Goal: Communication & Community: Answer question/provide support

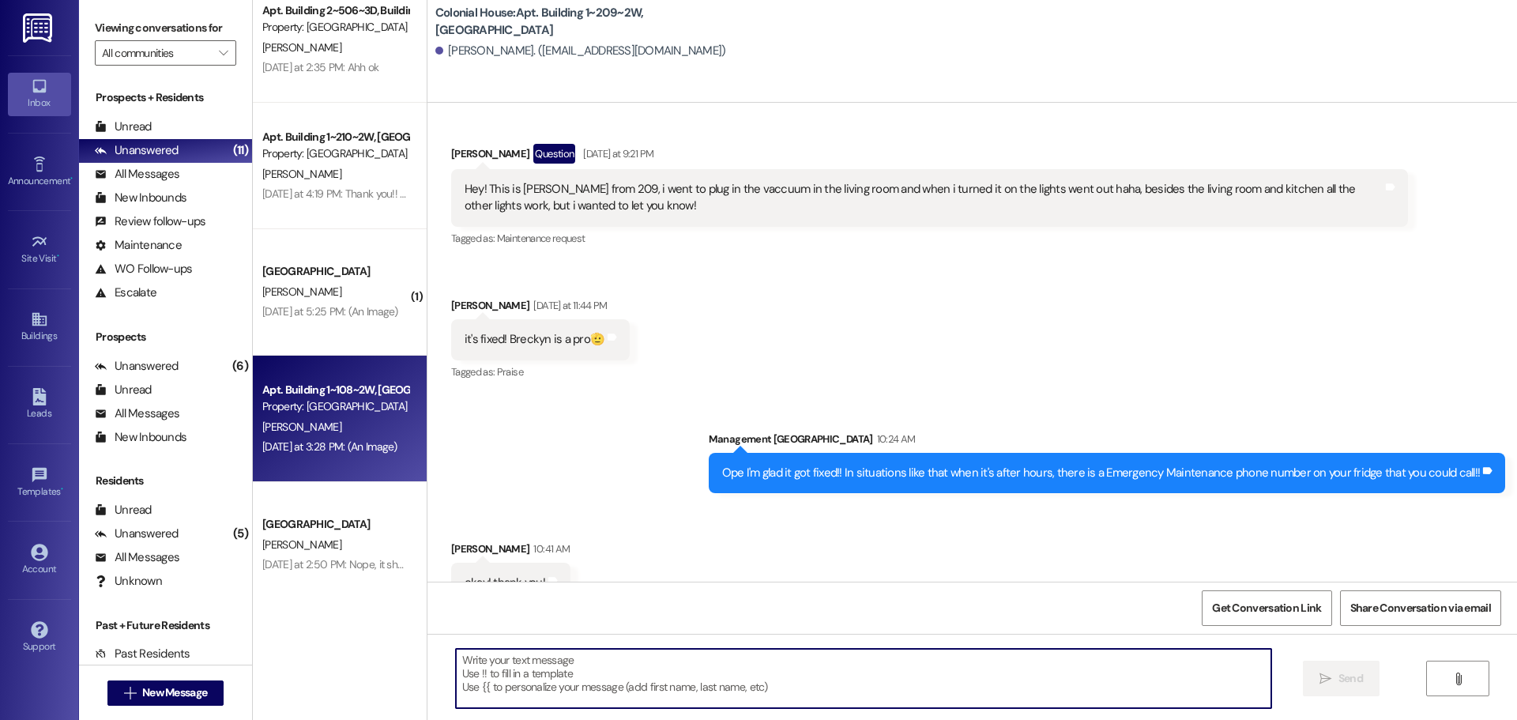
scroll to position [404, 0]
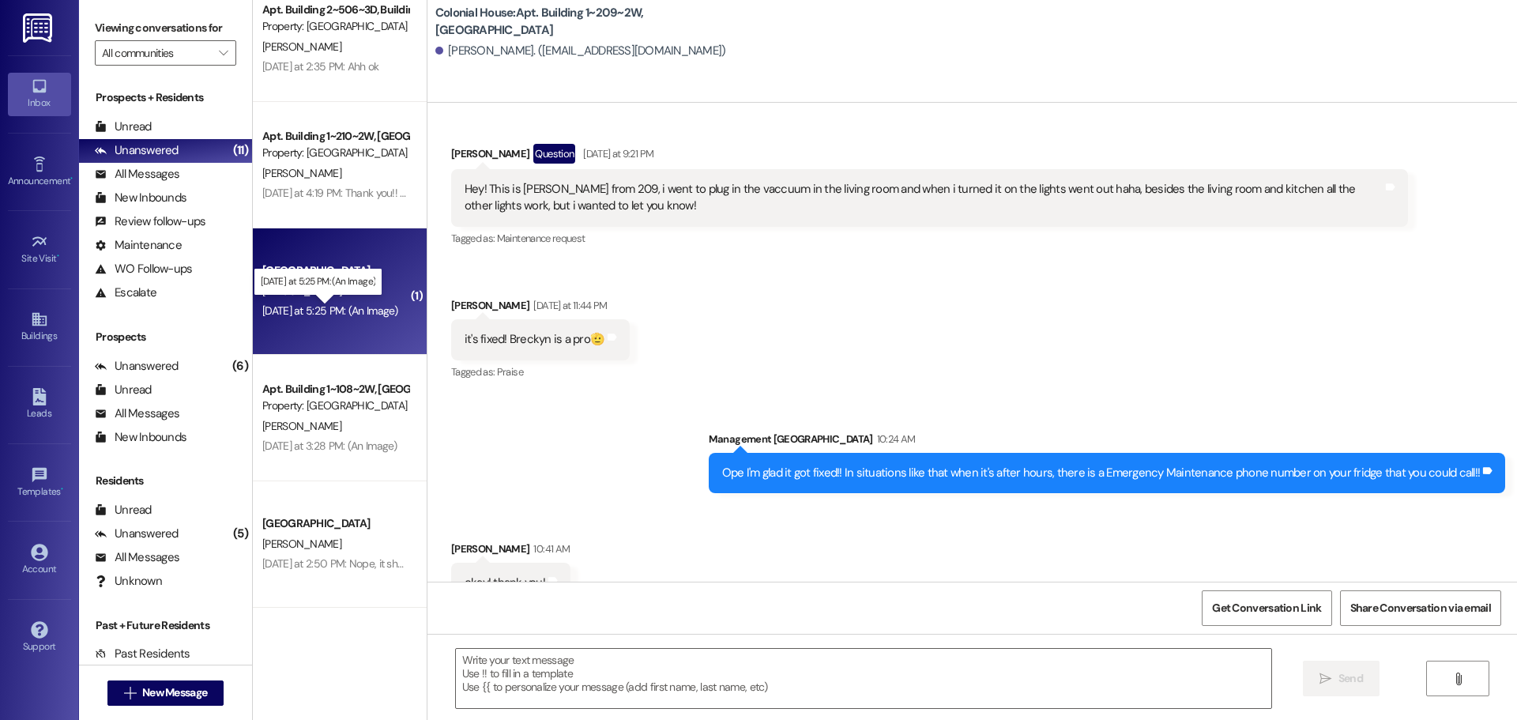
click at [342, 307] on div "[DATE] at 5:25 PM: (An Image) [DATE] at 5:25 PM: (An Image)" at bounding box center [330, 310] width 136 height 14
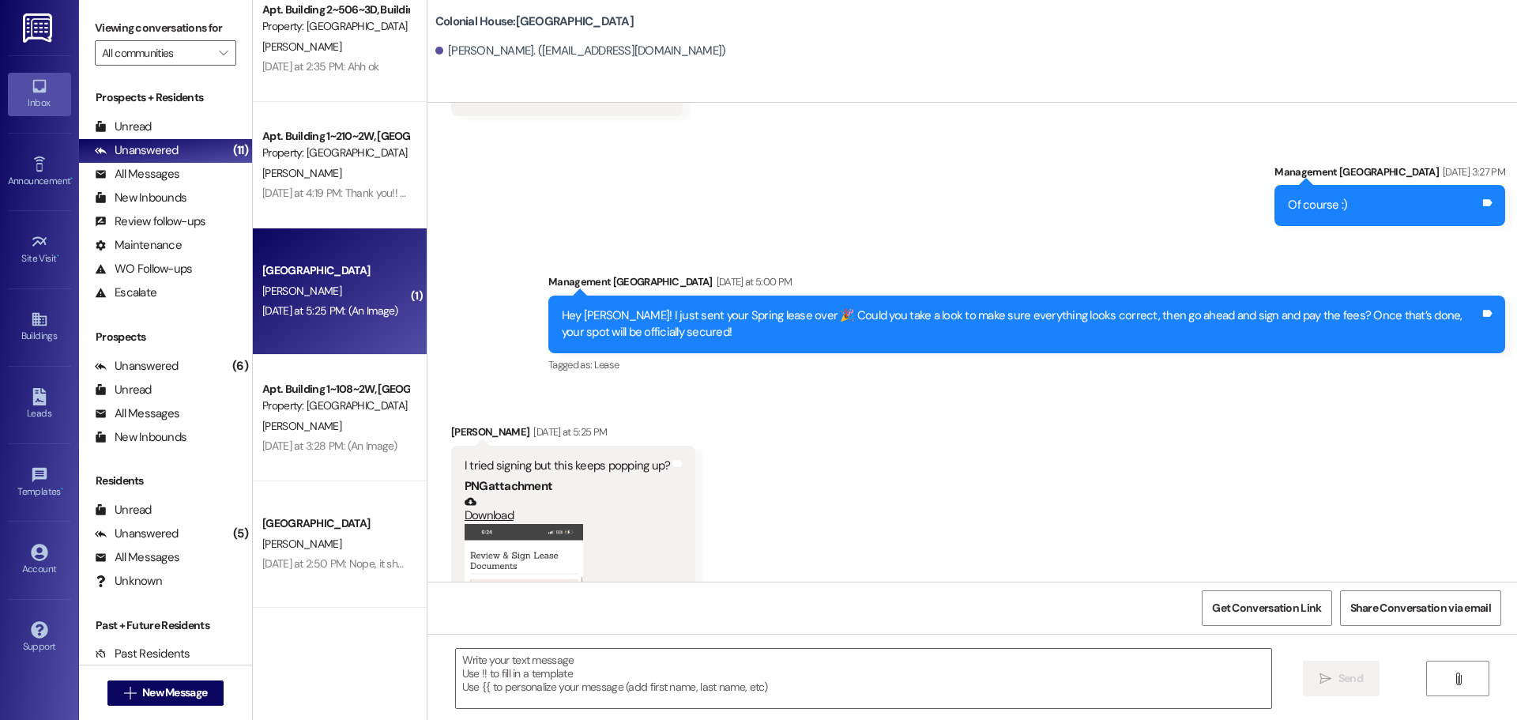
scroll to position [1716, 0]
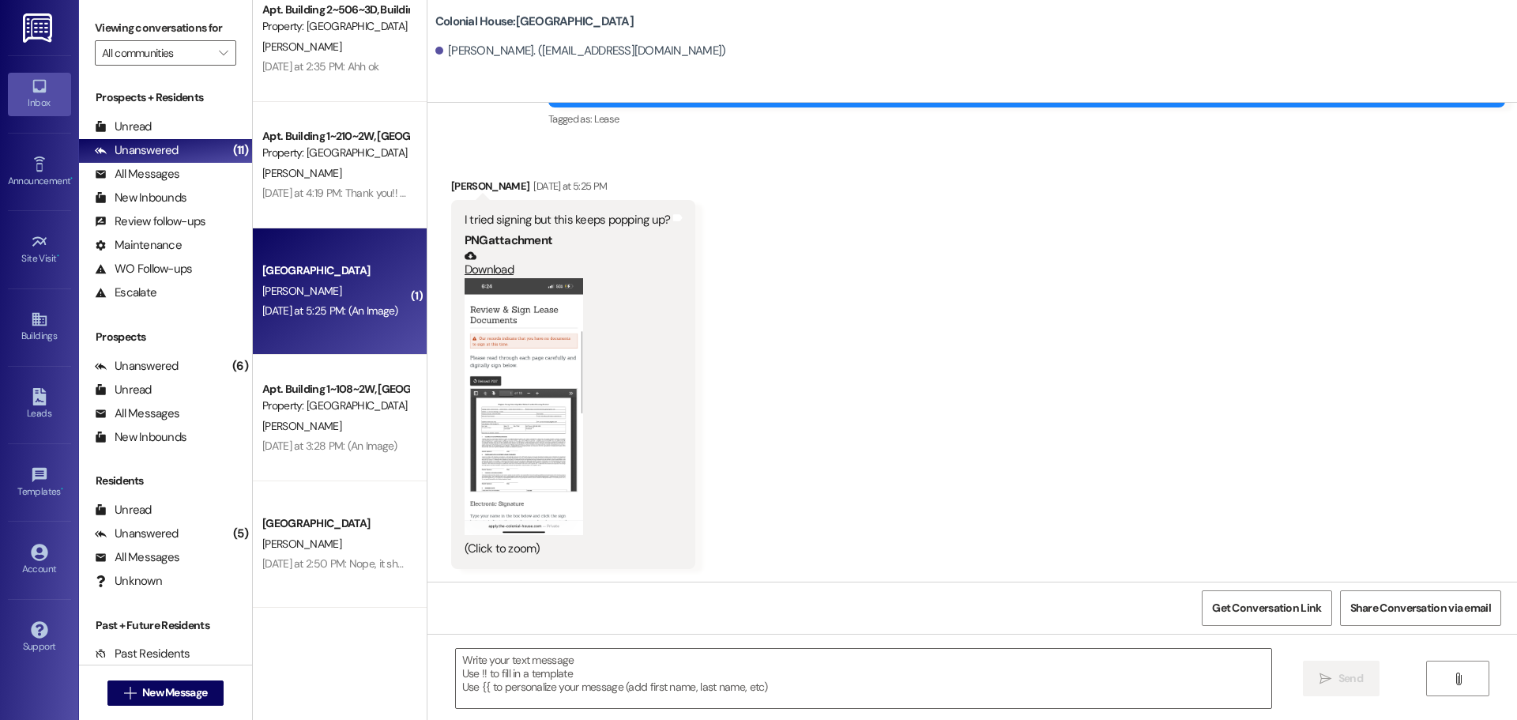
click at [477, 372] on button "Zoom image" at bounding box center [524, 406] width 119 height 257
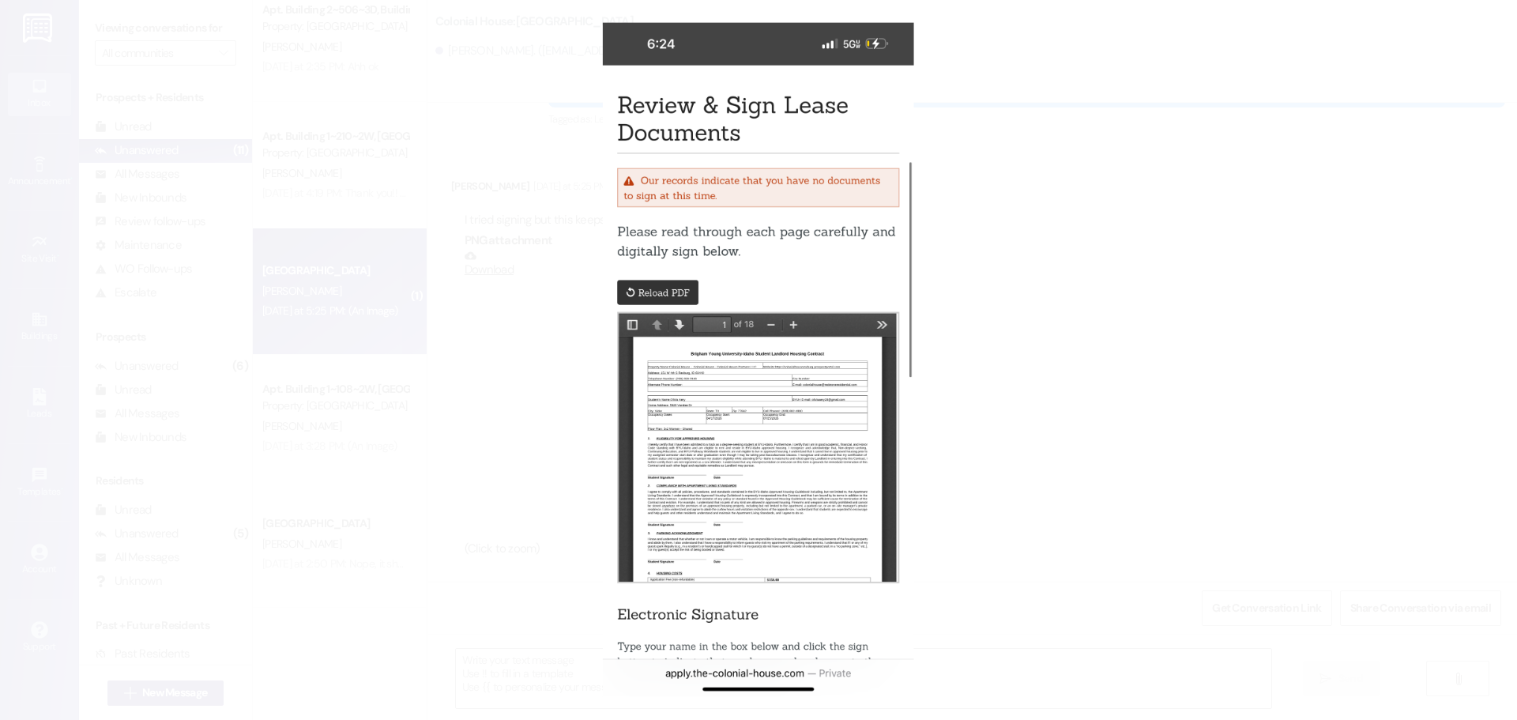
click at [991, 420] on button "Unzoom image" at bounding box center [758, 360] width 1517 height 720
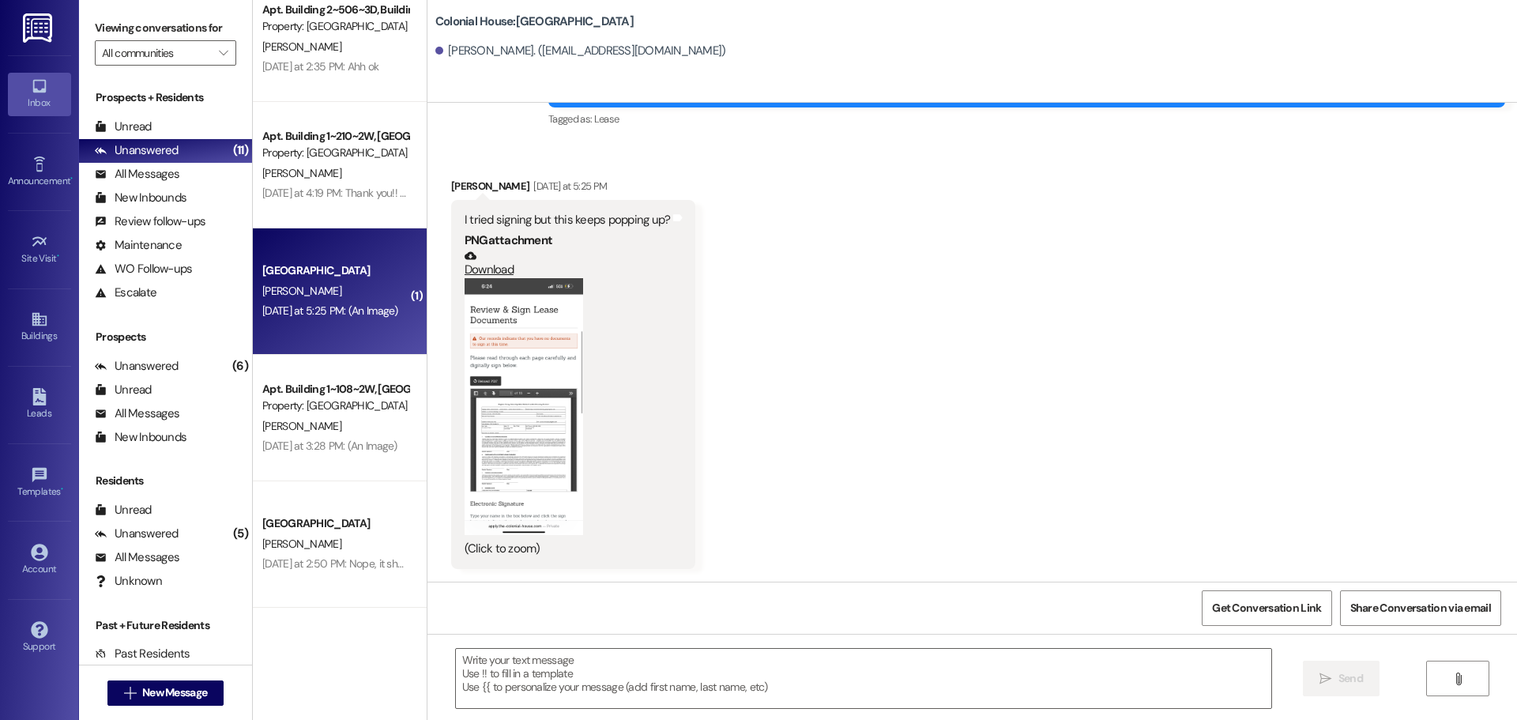
drag, startPoint x: 637, startPoint y: 543, endPoint x: 443, endPoint y: 516, distance: 195.5
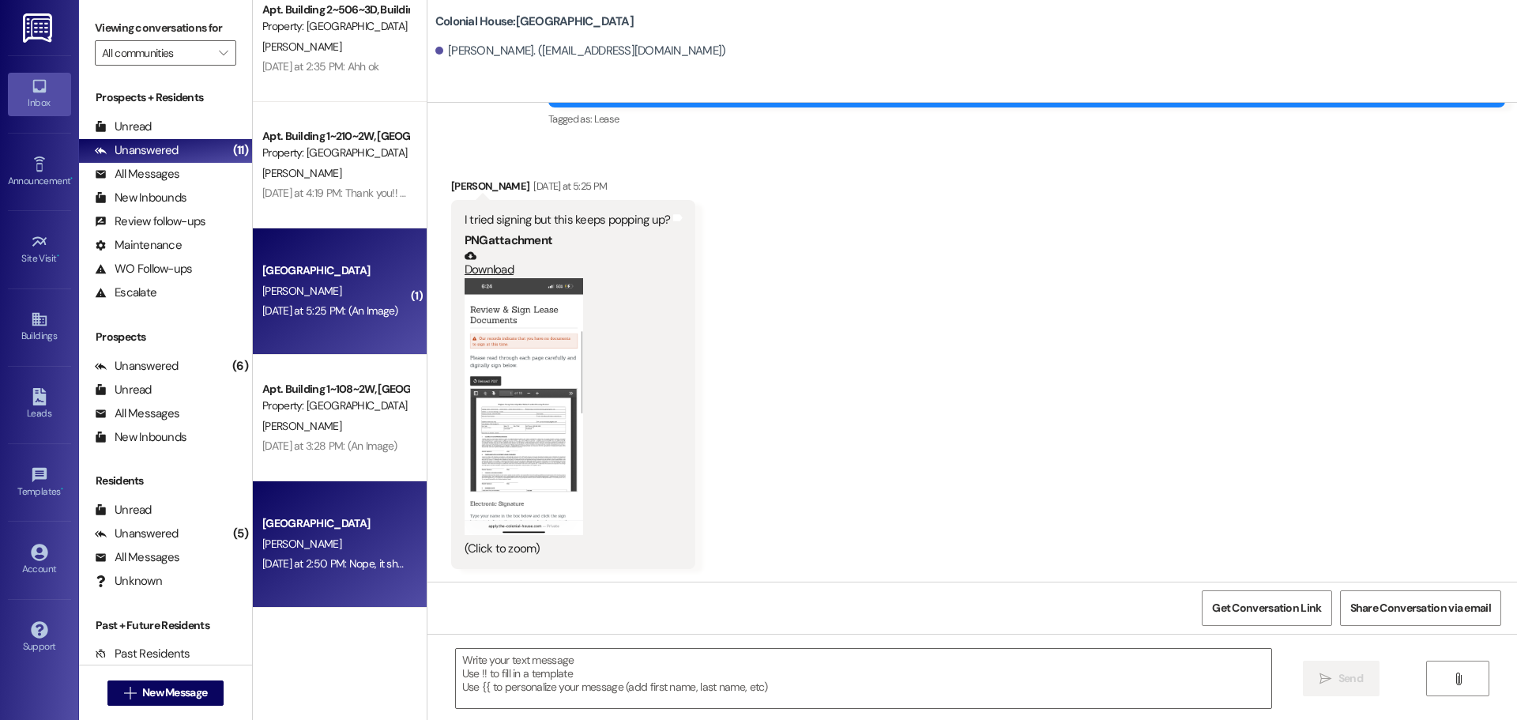
scroll to position [1715, 0]
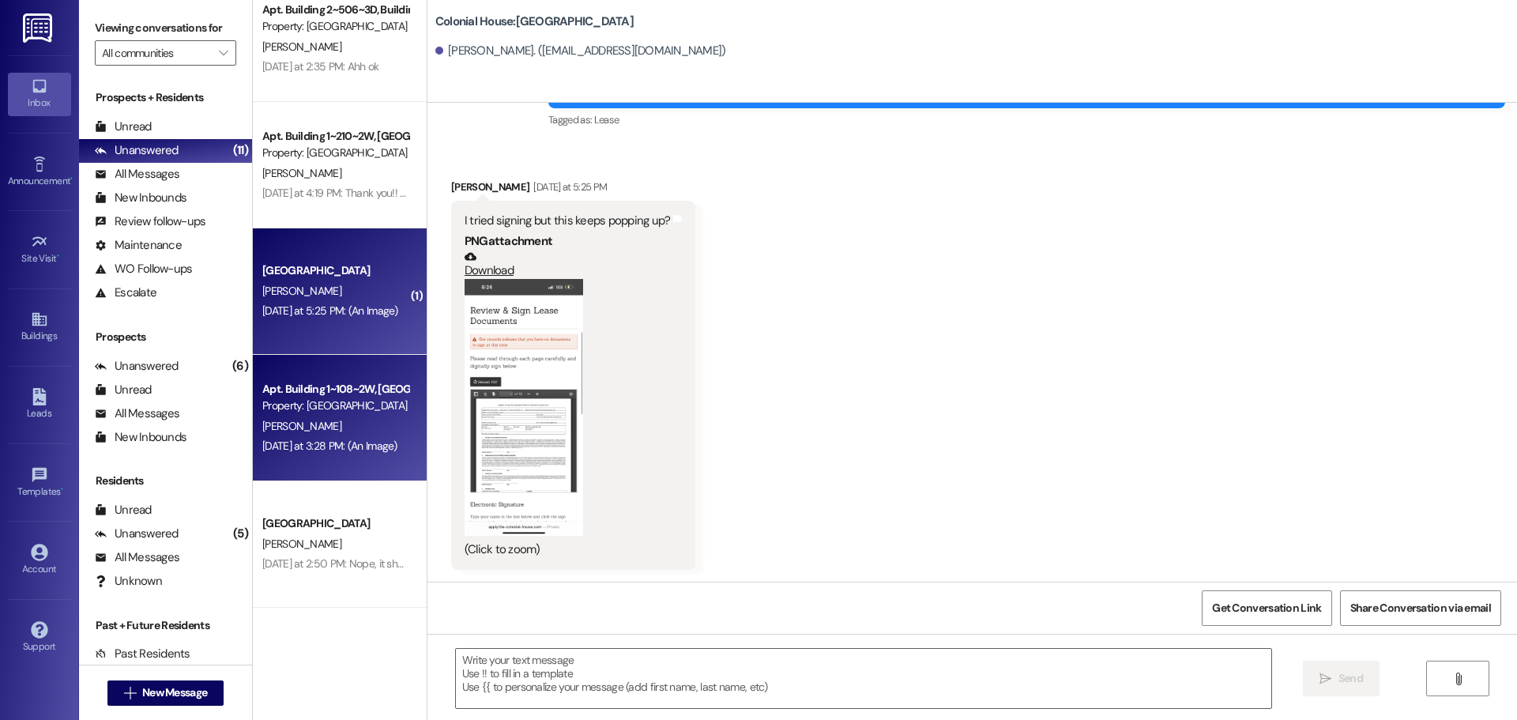
click at [315, 453] on div "[DATE] at 3:28 PM: (An Image) [DATE] at 3:28 PM: (An Image)" at bounding box center [335, 446] width 149 height 20
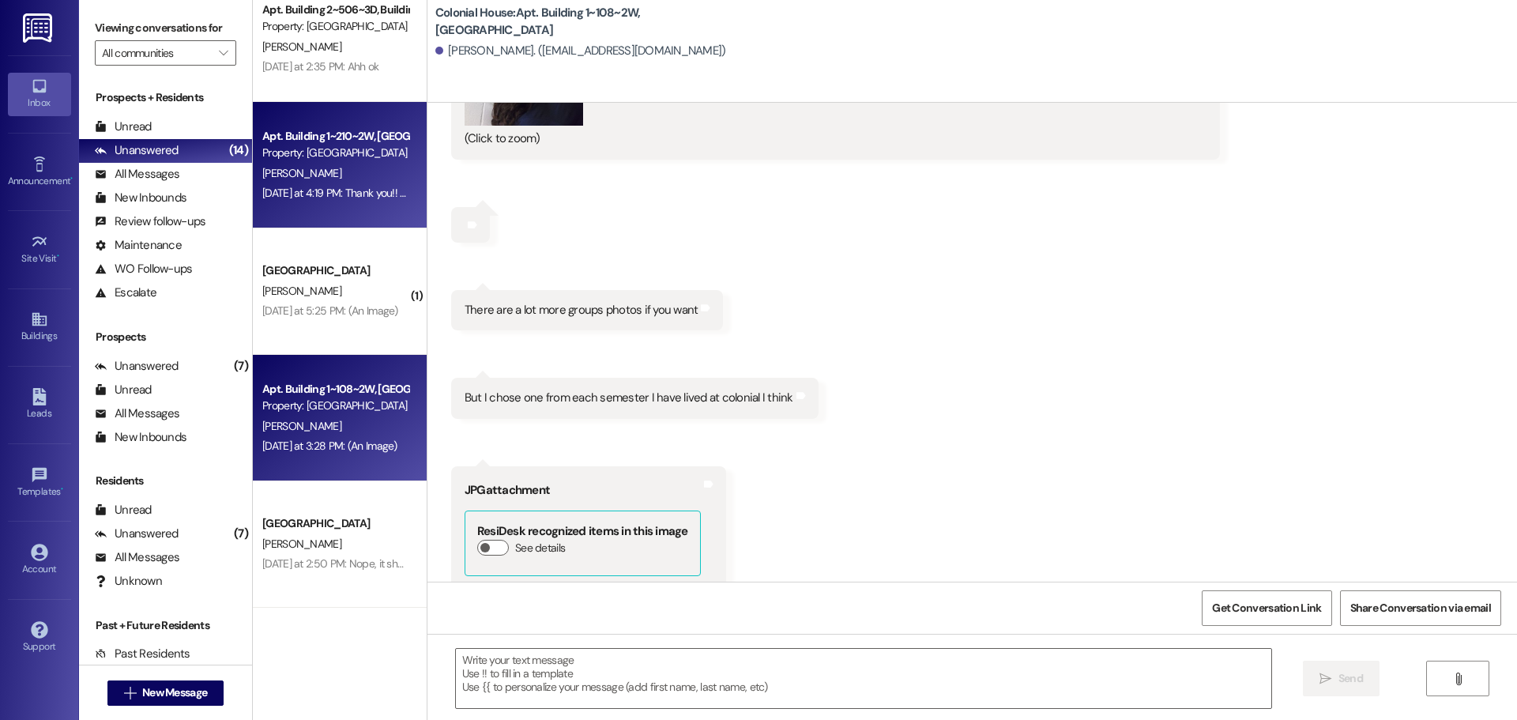
scroll to position [96505, 0]
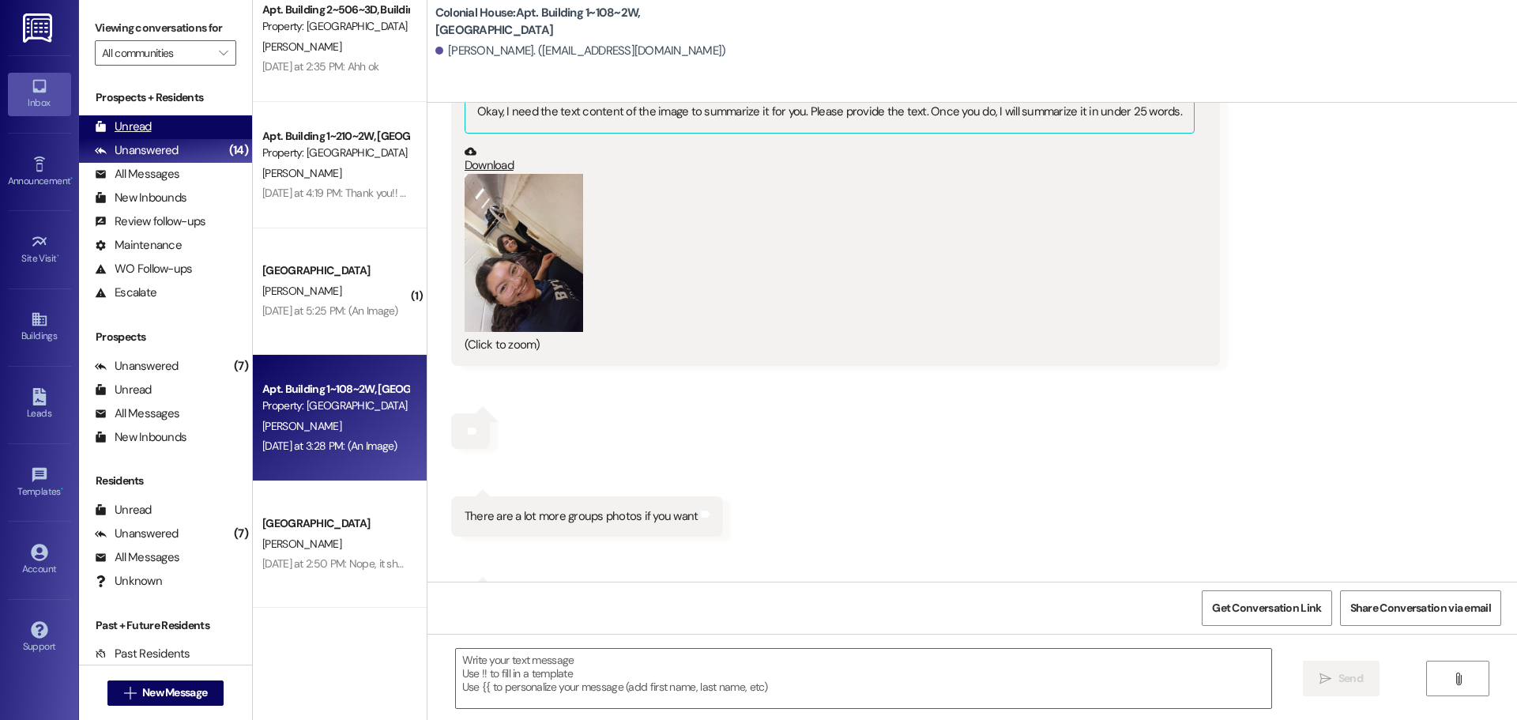
click at [163, 120] on div "Unread (0)" at bounding box center [165, 127] width 173 height 24
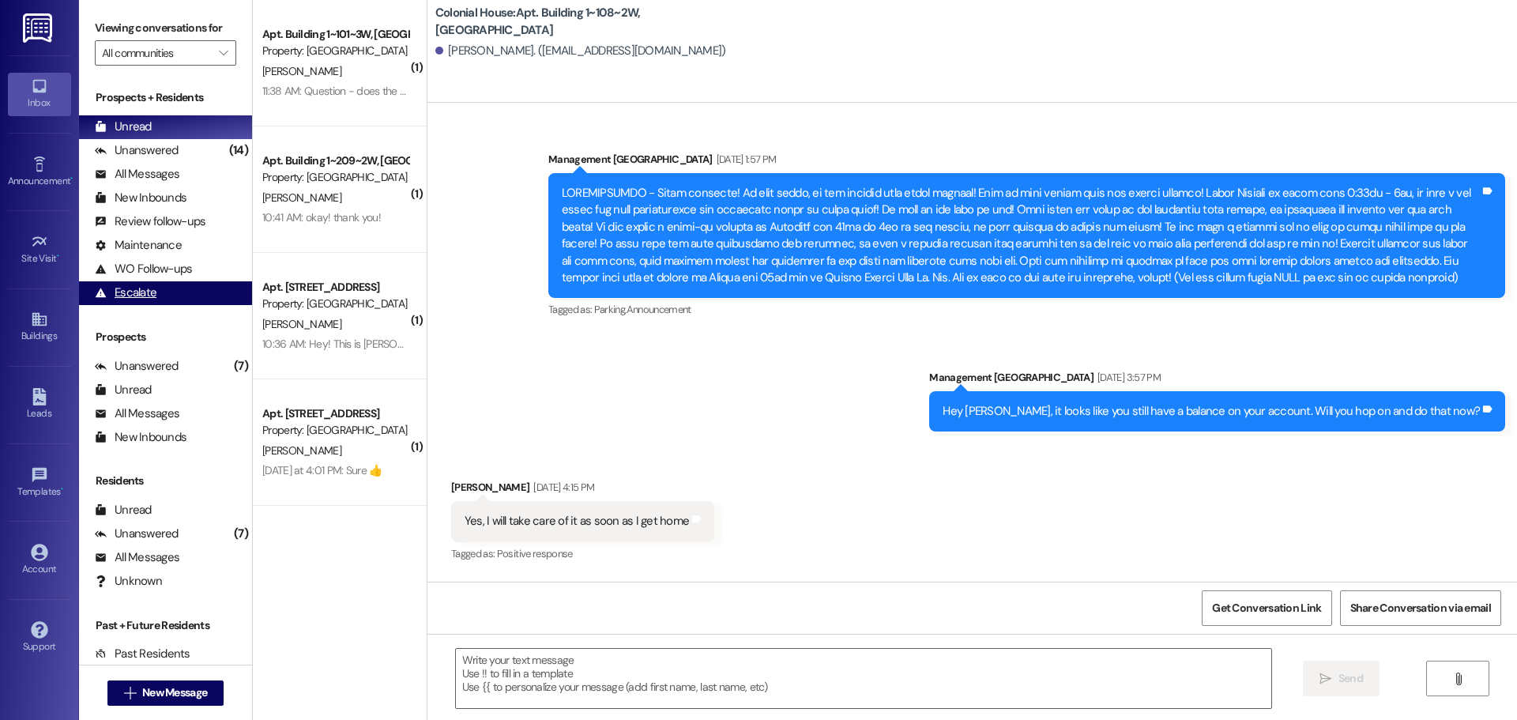
scroll to position [96899, 0]
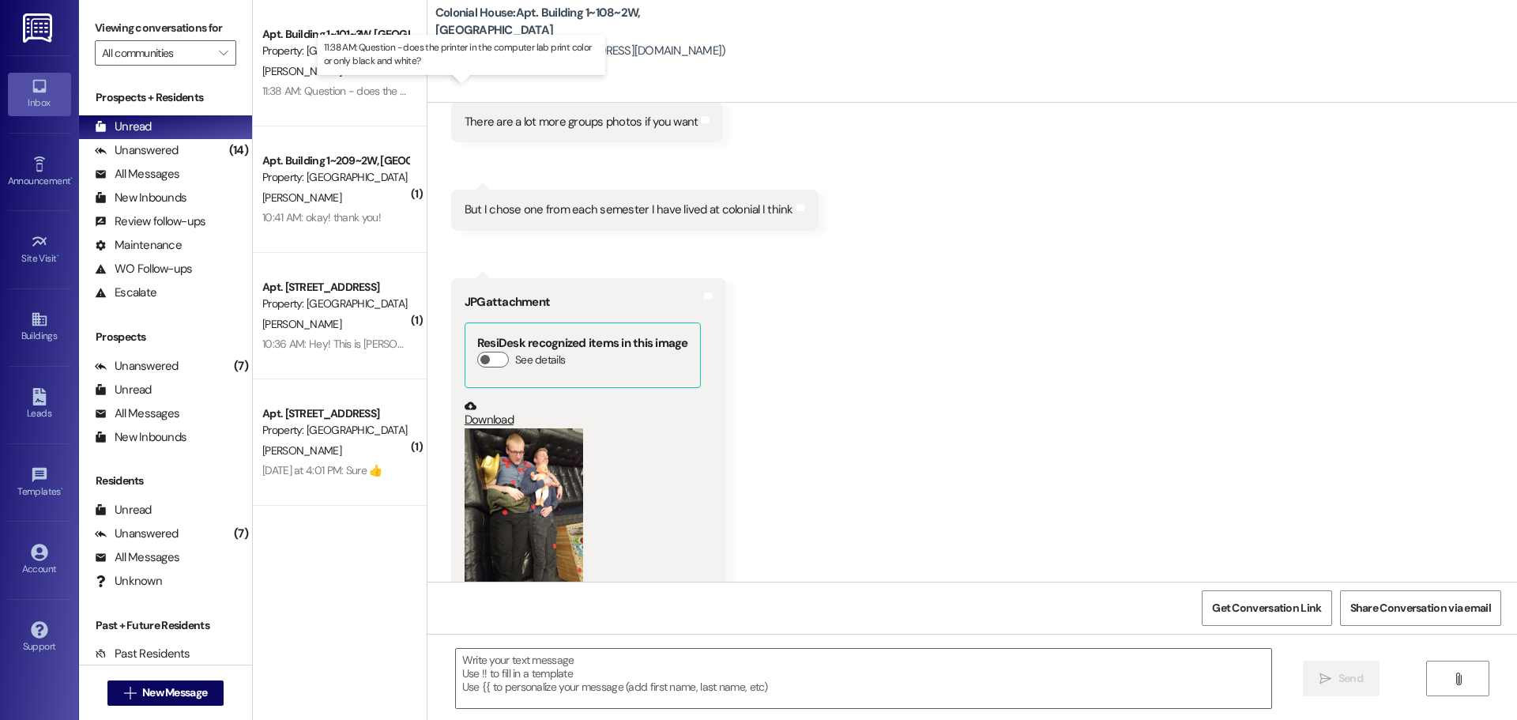
click at [288, 92] on div "11:38 AM: Question - does the printer in the computer lab print color or only b…" at bounding box center [473, 91] width 423 height 14
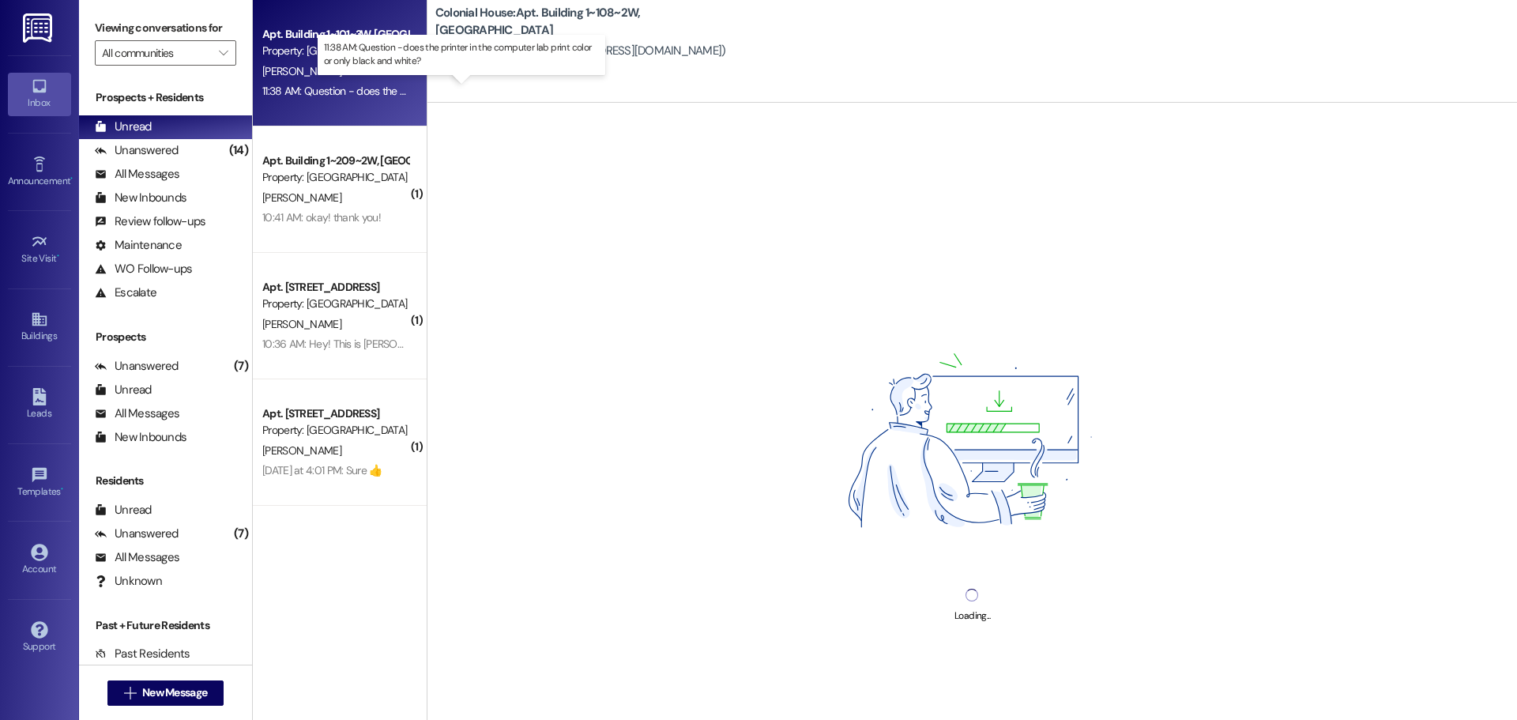
click at [303, 93] on div "11:38 AM: Question - does the printer in the computer lab print color or only b…" at bounding box center [473, 91] width 423 height 14
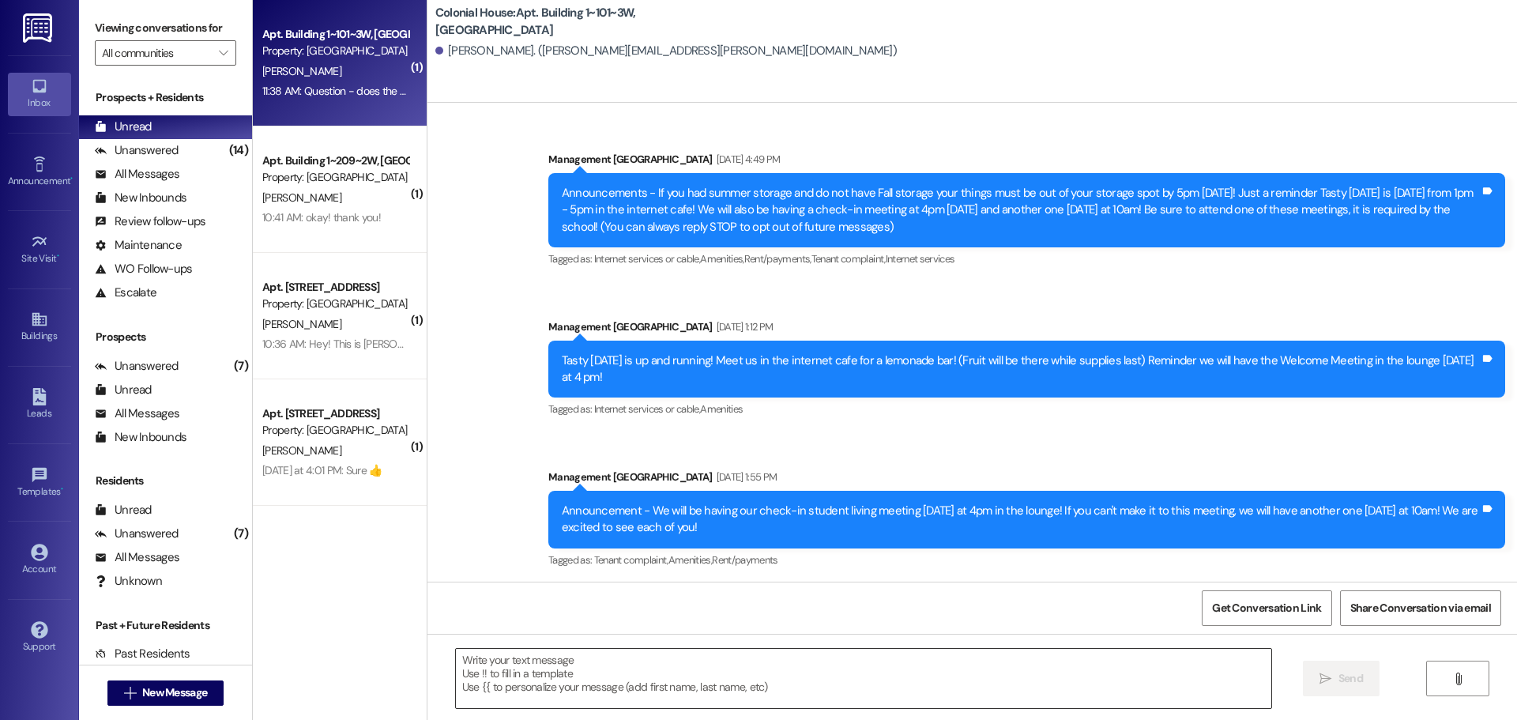
click at [635, 674] on textarea at bounding box center [863, 678] width 815 height 59
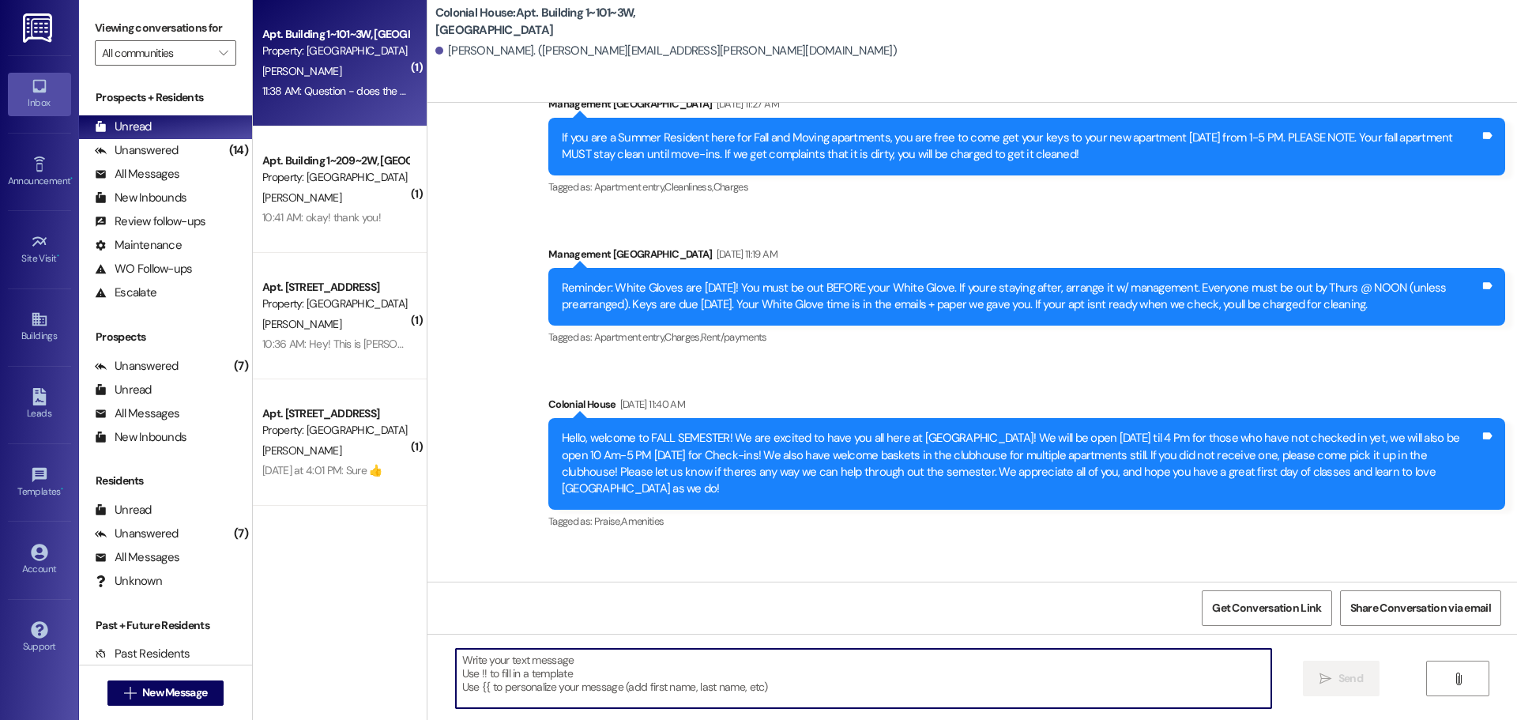
scroll to position [34993, 0]
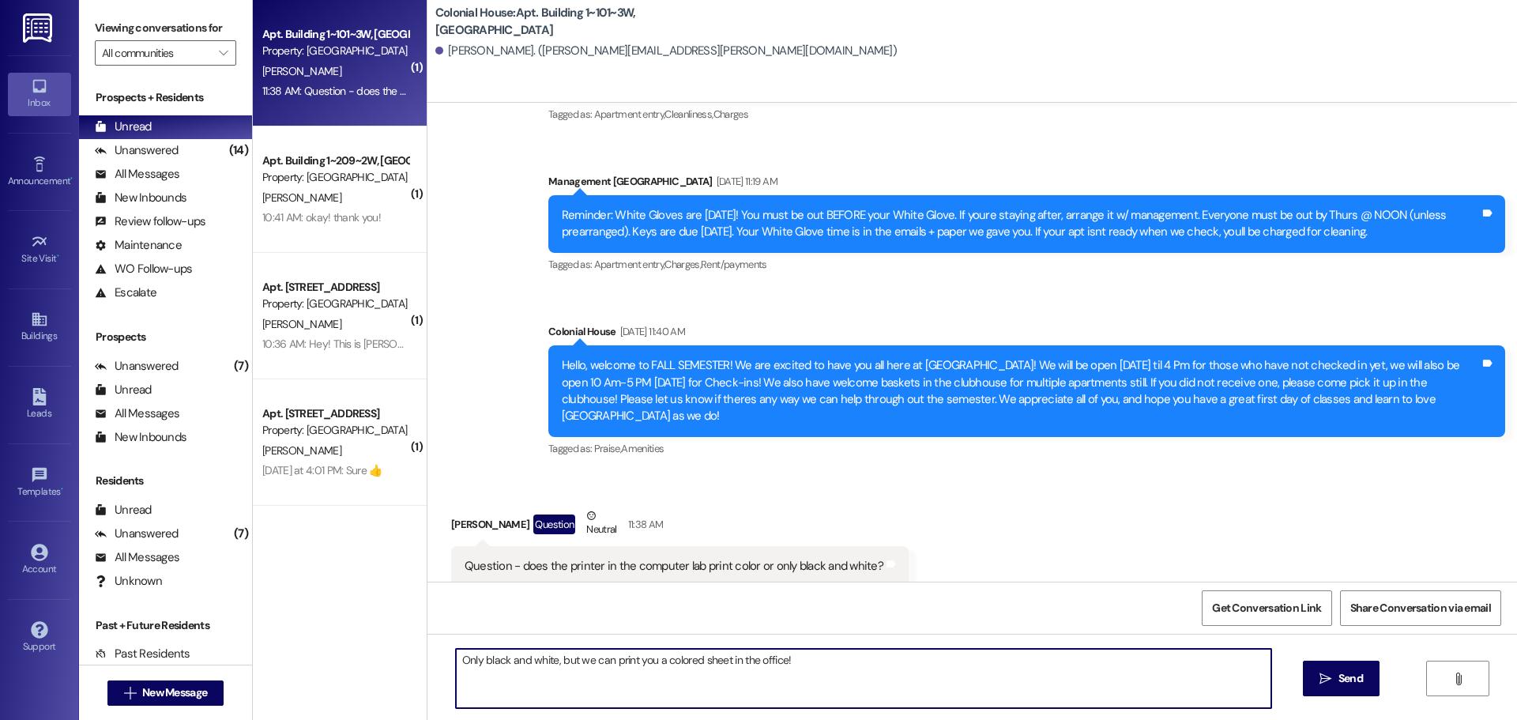
type textarea "Only black and white, but we can print you a colored sheet in the office!!"
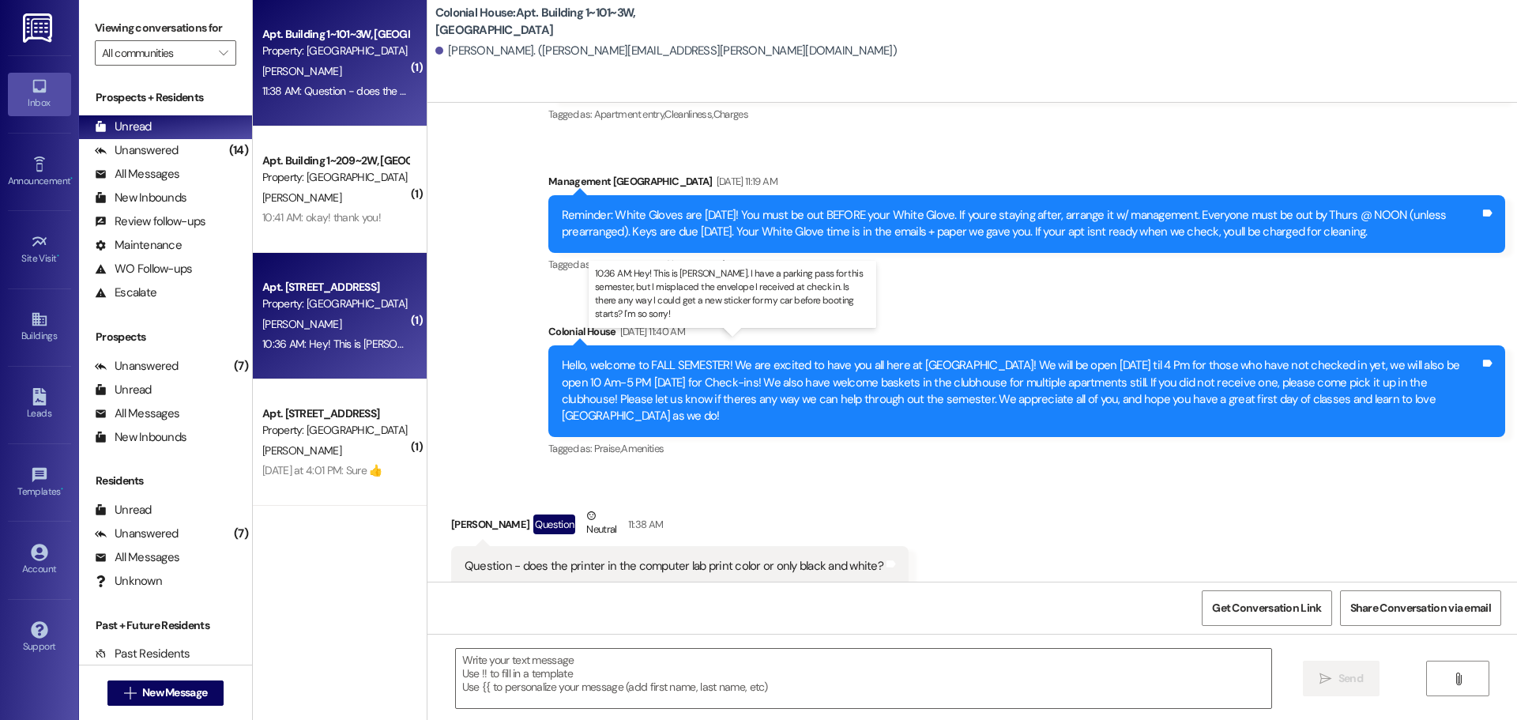
click at [367, 347] on div "10:36 AM: Hey! This is [PERSON_NAME]. I have a parking pass for this semester, …" at bounding box center [762, 344] width 1001 height 14
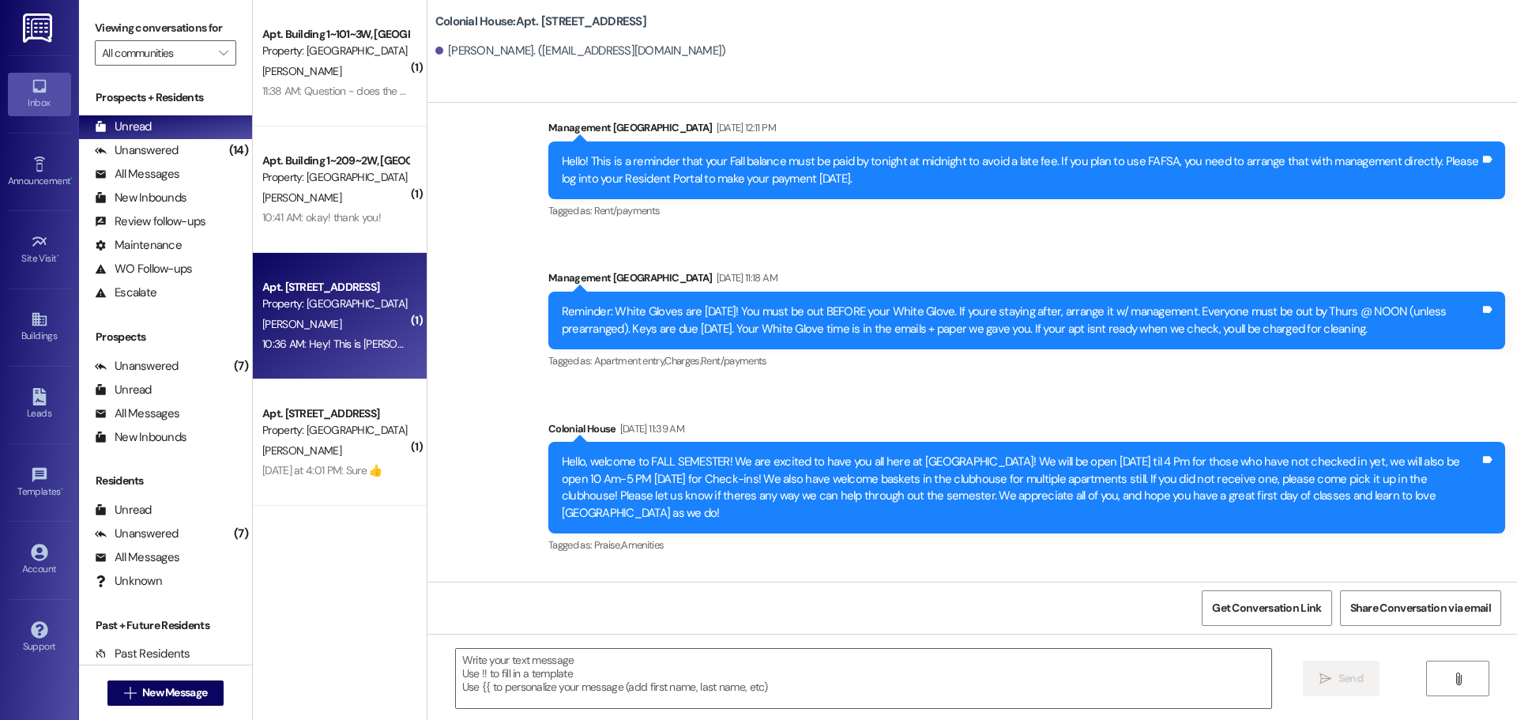
scroll to position [12088, 0]
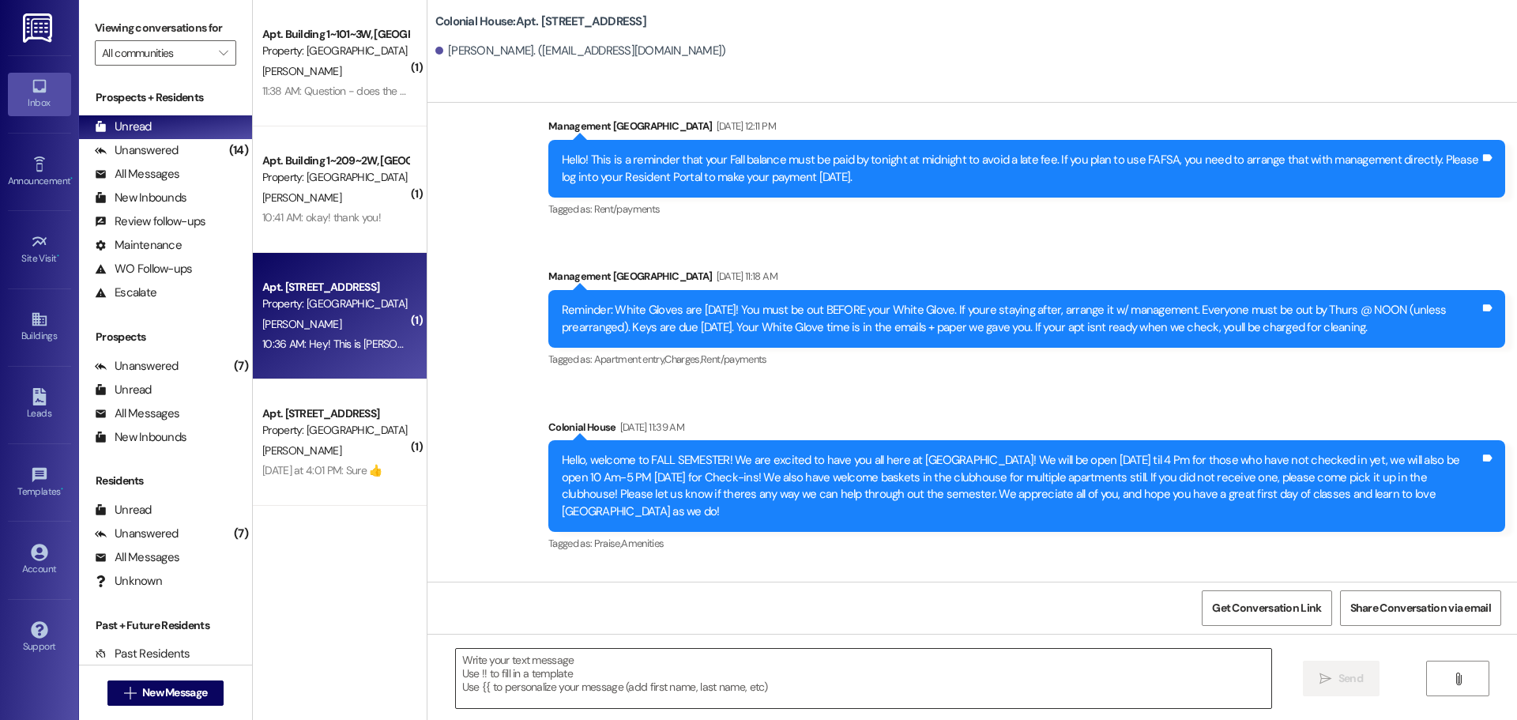
click at [499, 671] on textarea at bounding box center [863, 678] width 815 height 59
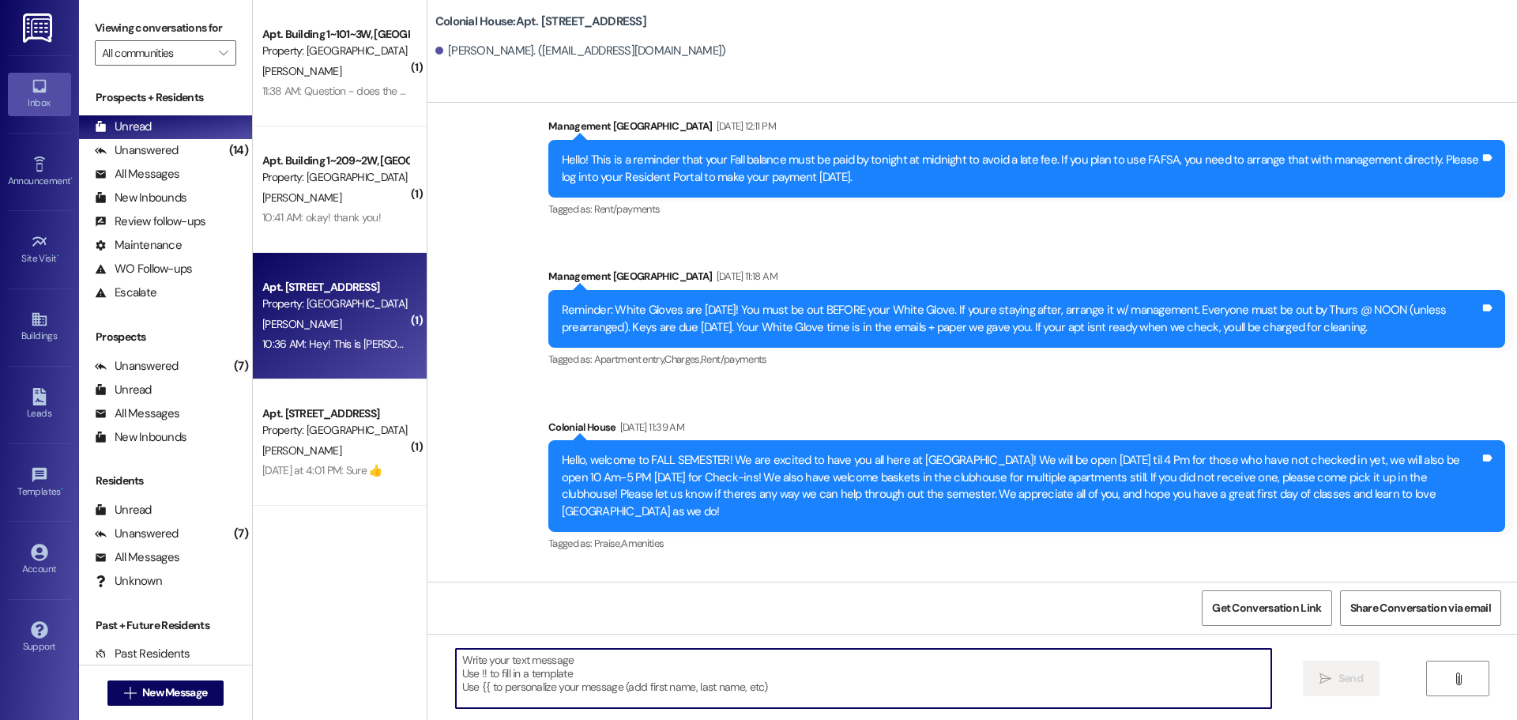
click at [530, 665] on textarea at bounding box center [863, 678] width 815 height 59
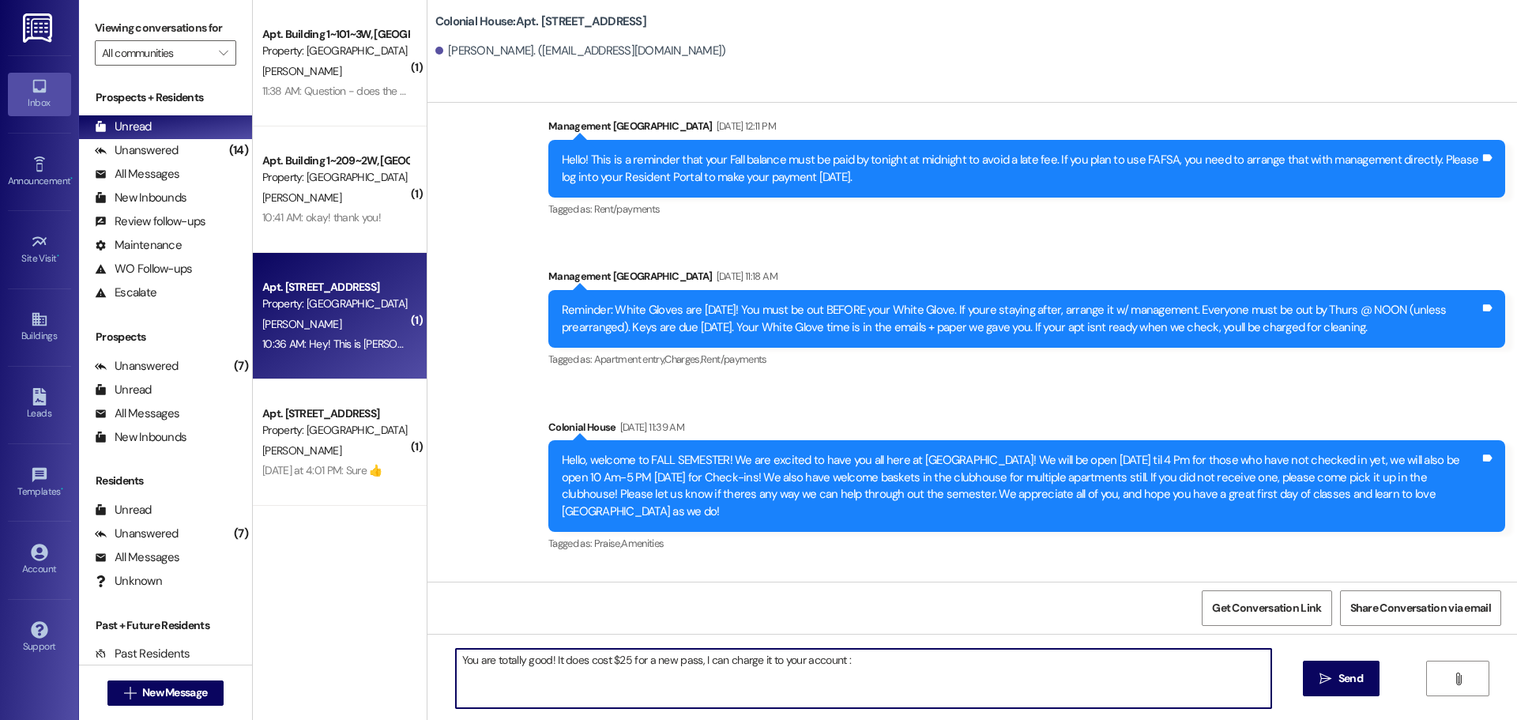
type textarea "You are totally good! It does cost $25 for a new pass, I can charge it to your …"
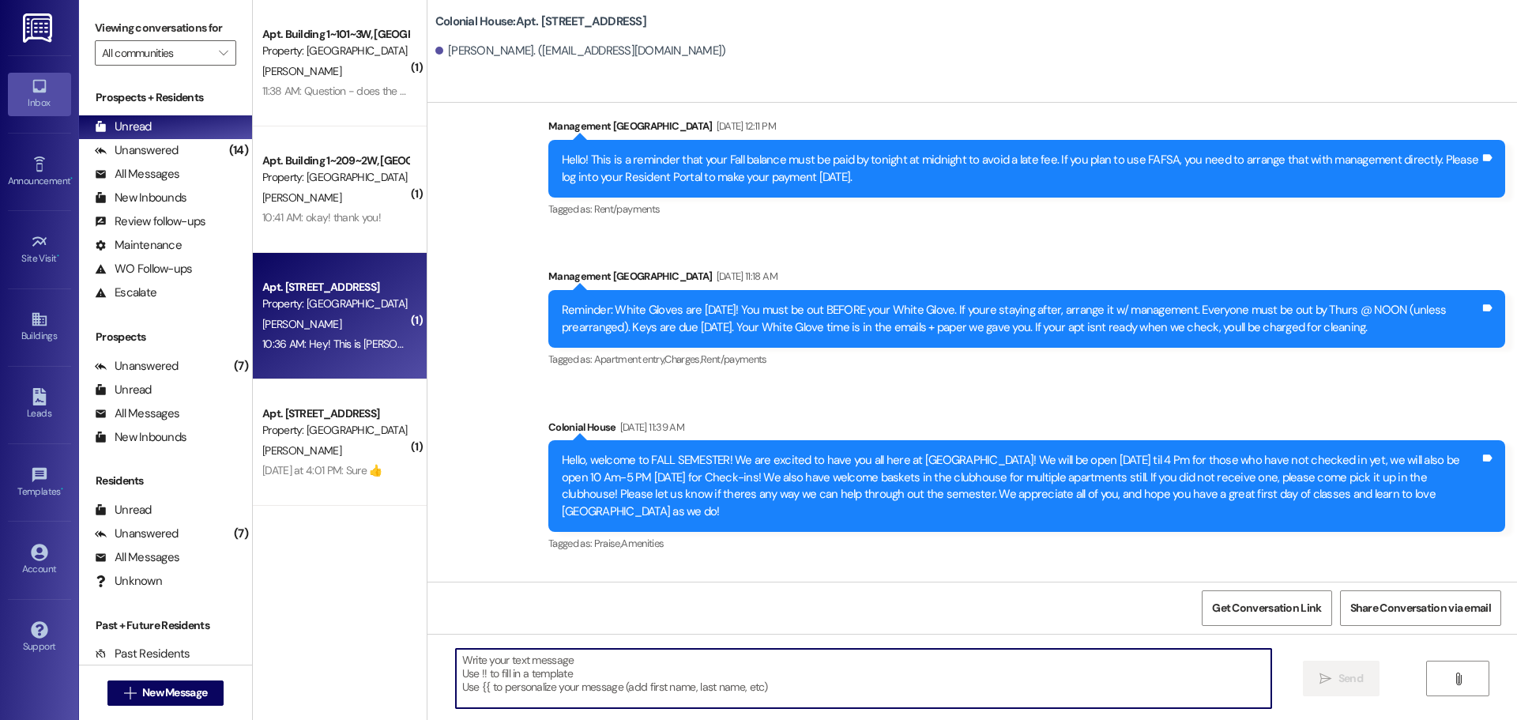
click at [637, 676] on textarea at bounding box center [863, 678] width 815 height 59
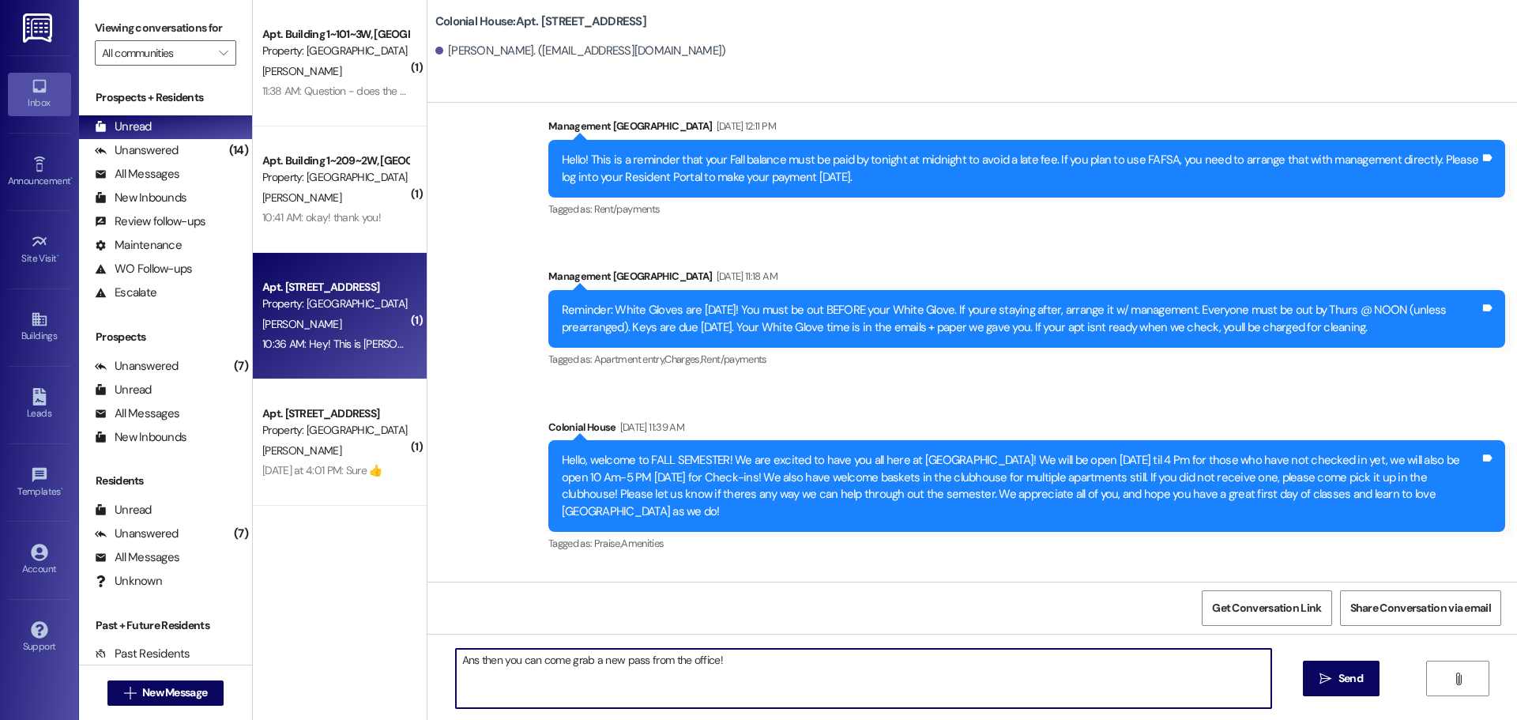
click at [465, 659] on textarea "Ans then you can come grab a new pass from the office!" at bounding box center [863, 678] width 815 height 59
type textarea "And then you can come grab a new pass from the office!"
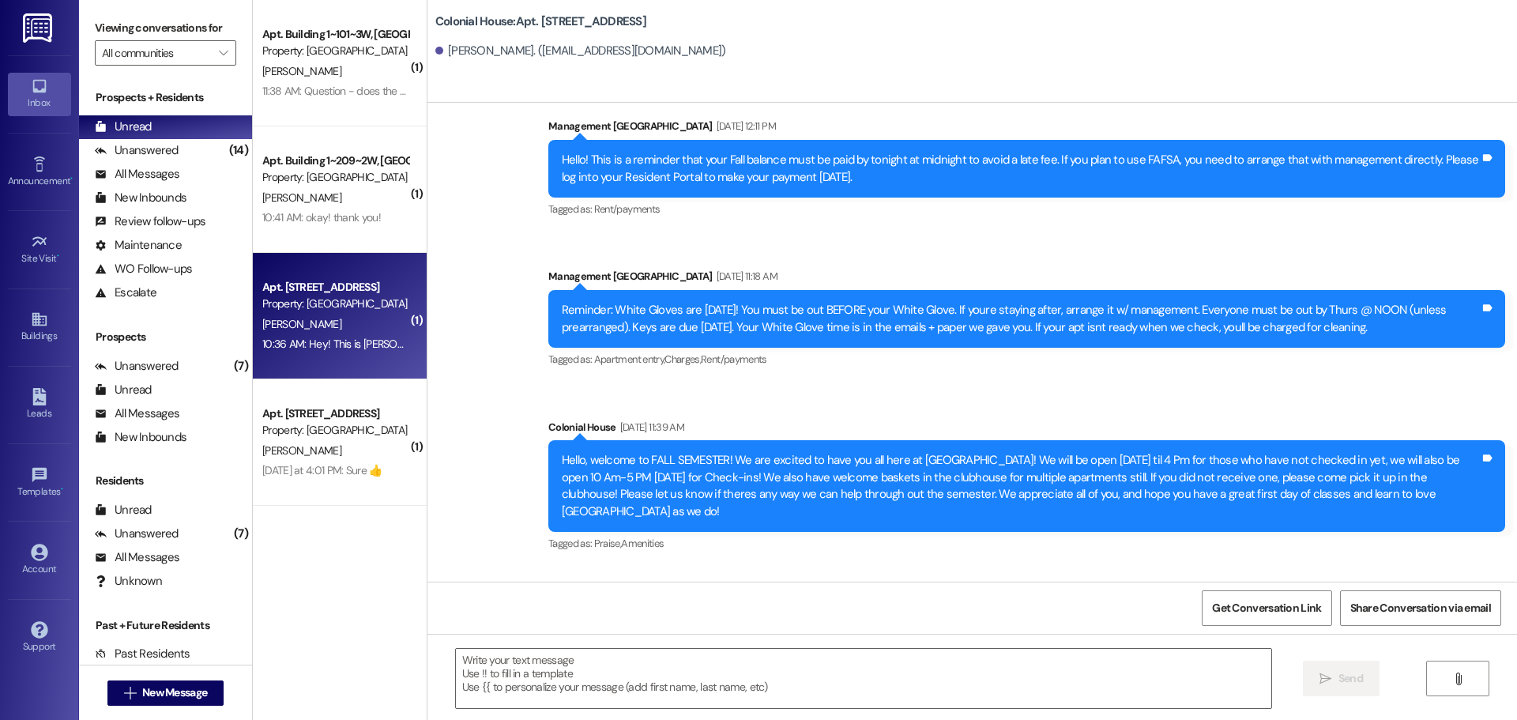
click at [1050, 440] on div "Hello, welcome to FALL SEMESTER! We are excited to have you all here at [GEOGRA…" at bounding box center [1026, 486] width 957 height 92
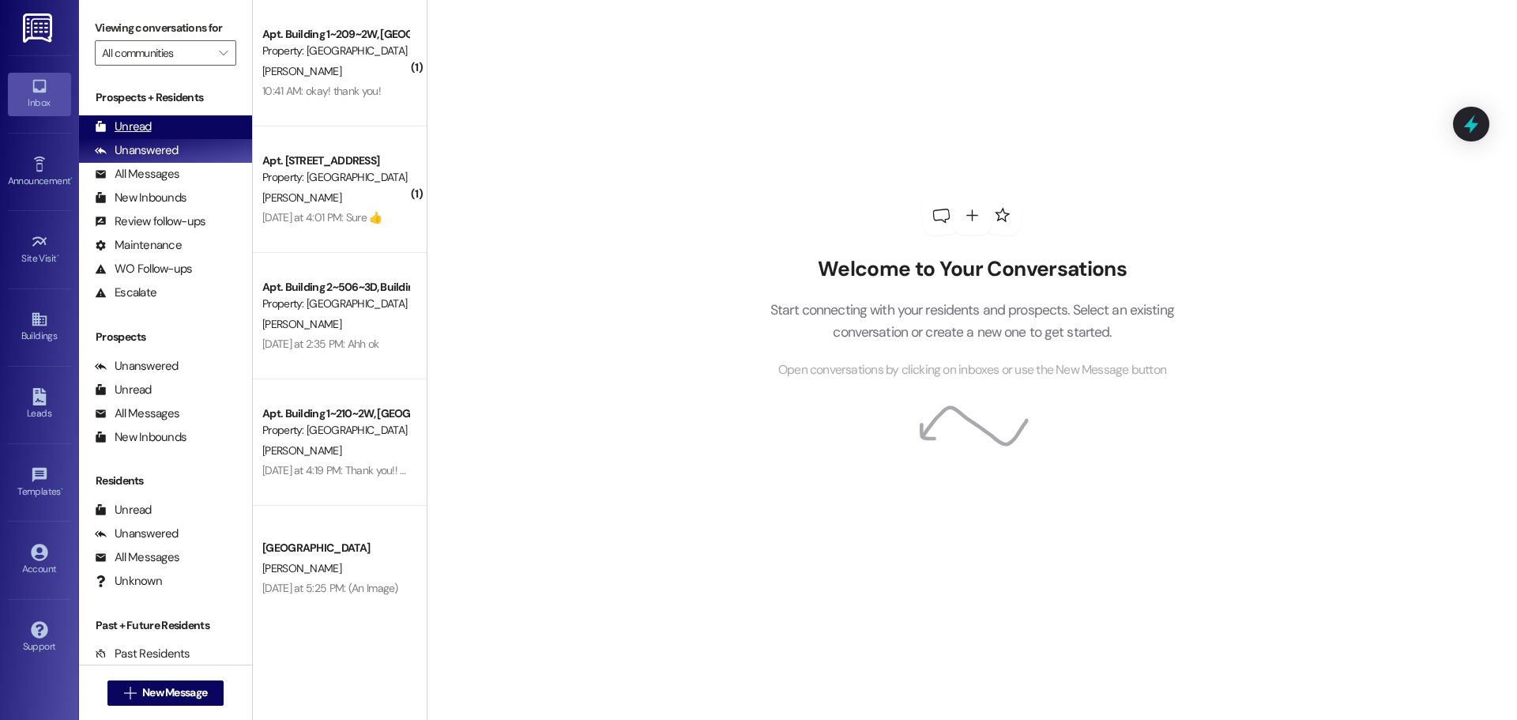
click at [155, 115] on div "Unread (0)" at bounding box center [165, 127] width 173 height 24
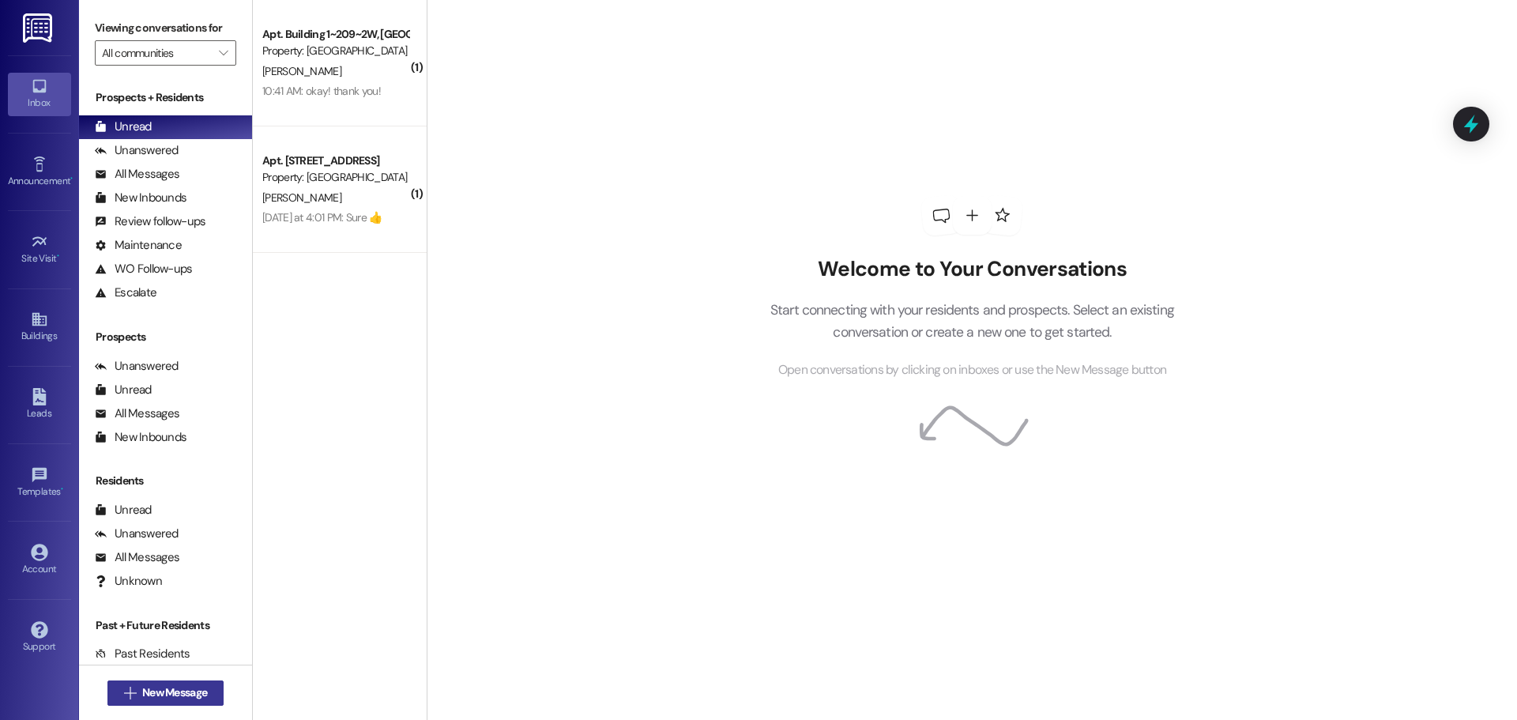
click at [183, 699] on span "New Message" at bounding box center [174, 692] width 65 height 17
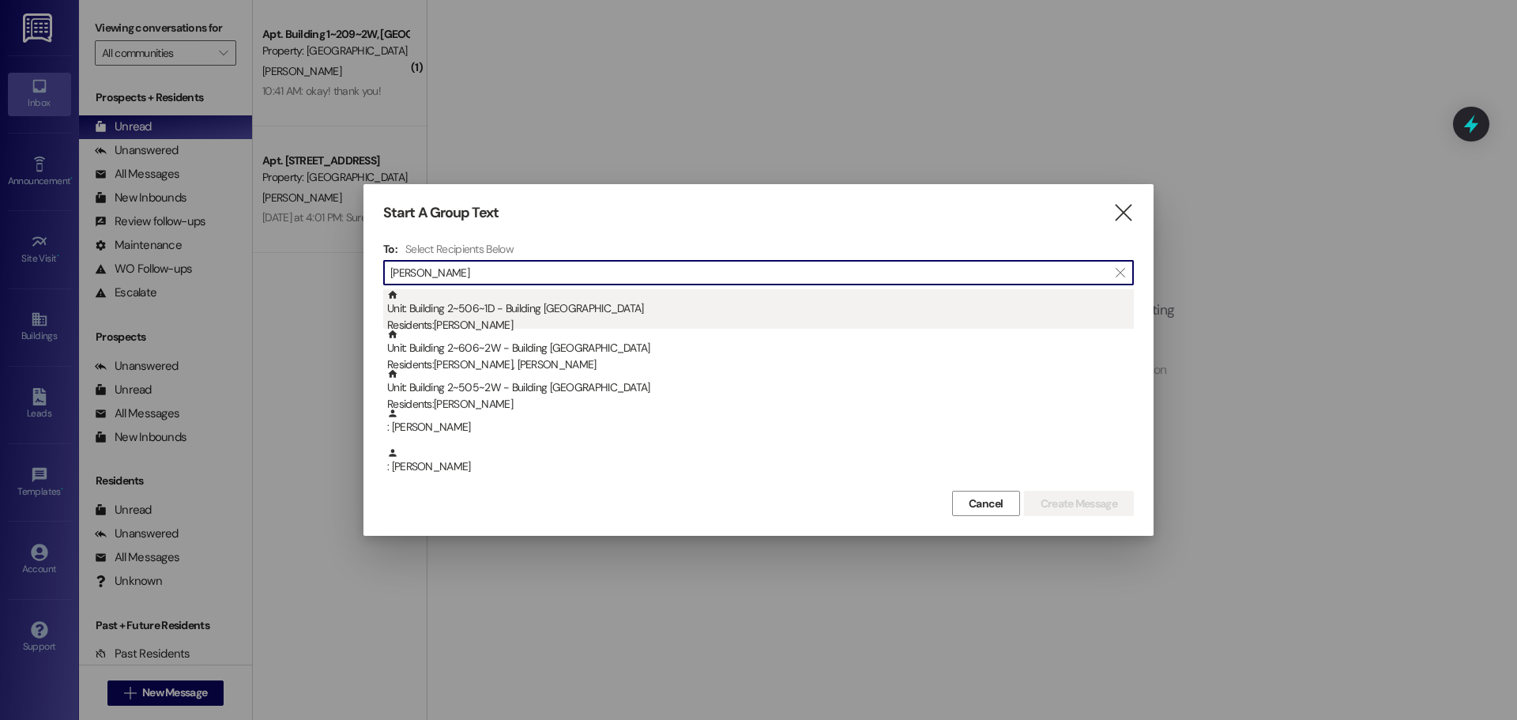
type input "Parker"
click at [624, 304] on div "Unit: Building 2~506~1D - Building 2 Colonial House Residents: Parker Steed" at bounding box center [760, 311] width 747 height 45
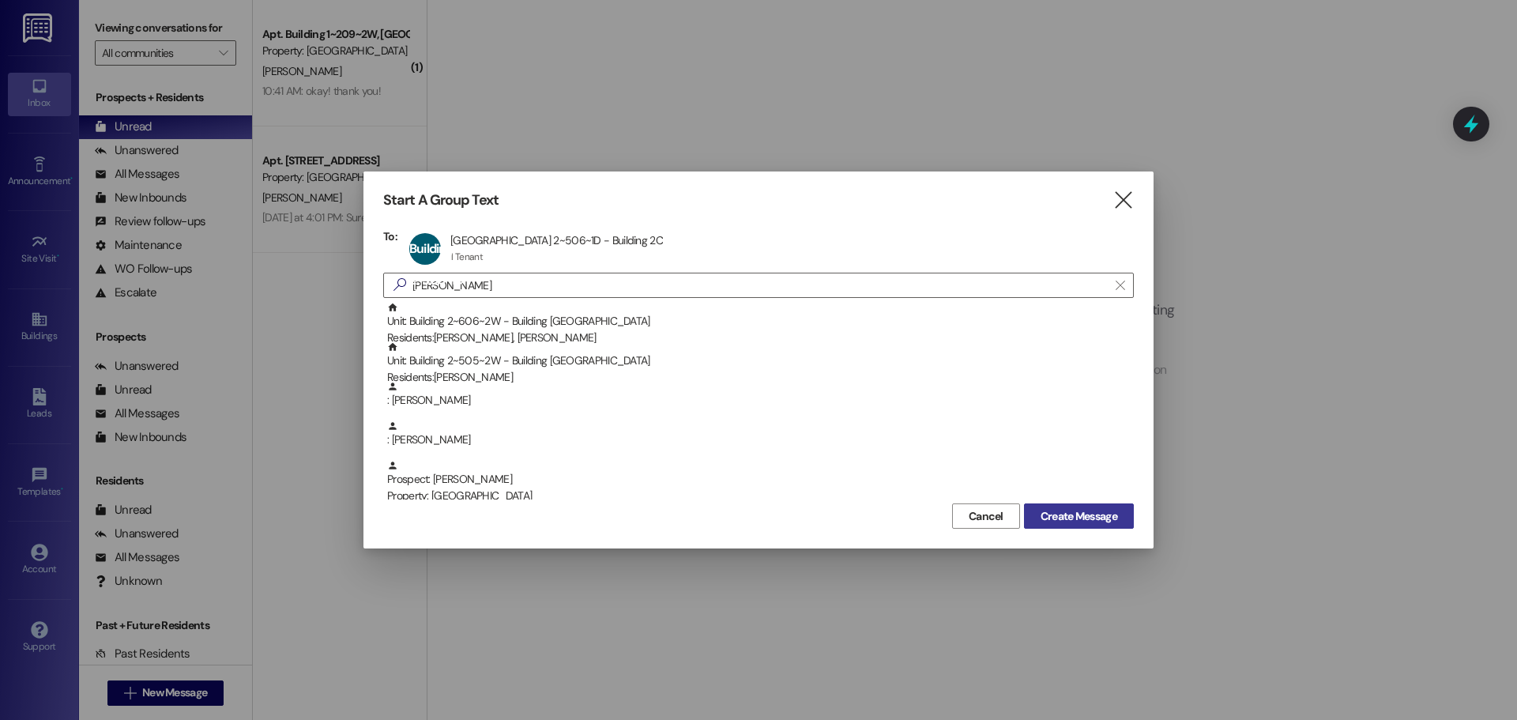
click at [1052, 511] on span "Create Message" at bounding box center [1079, 516] width 77 height 17
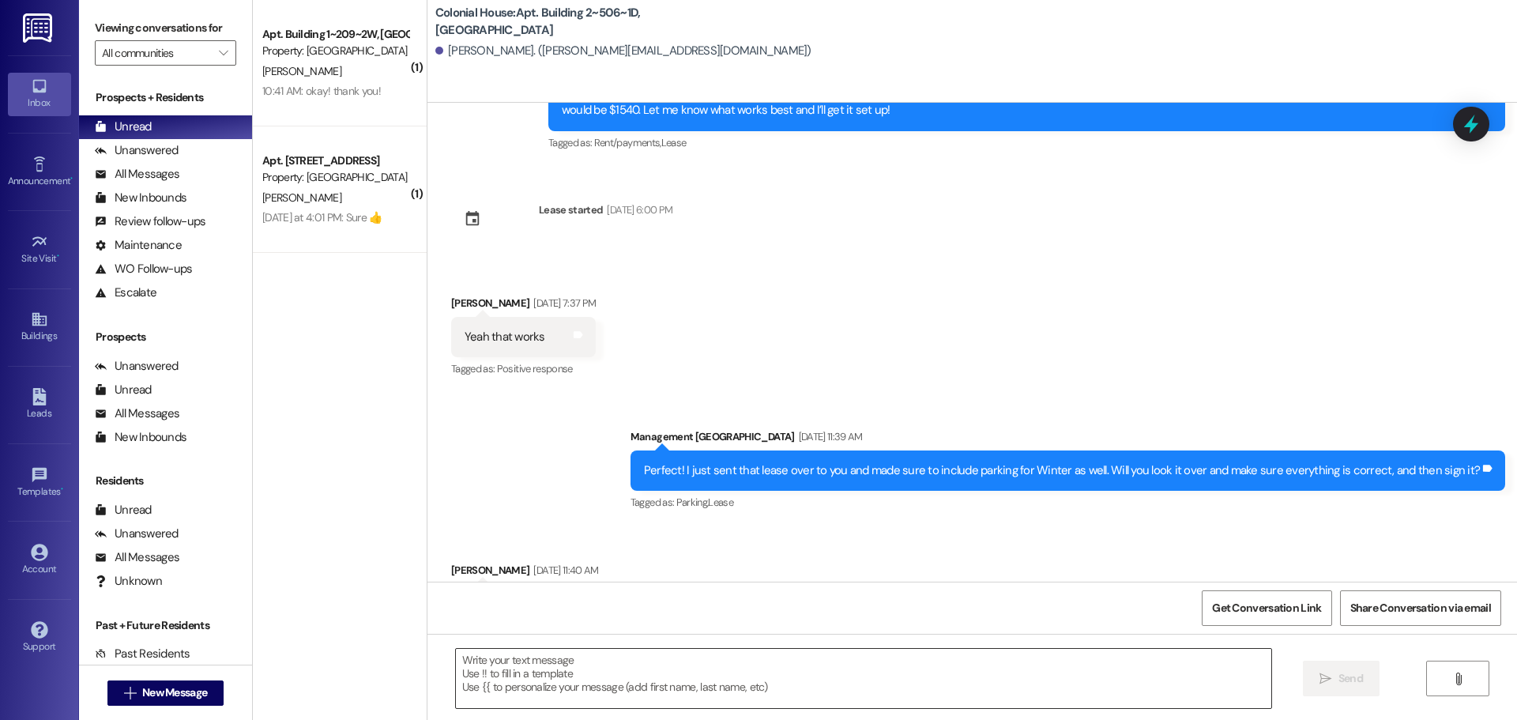
click at [576, 672] on textarea at bounding box center [863, 678] width 815 height 59
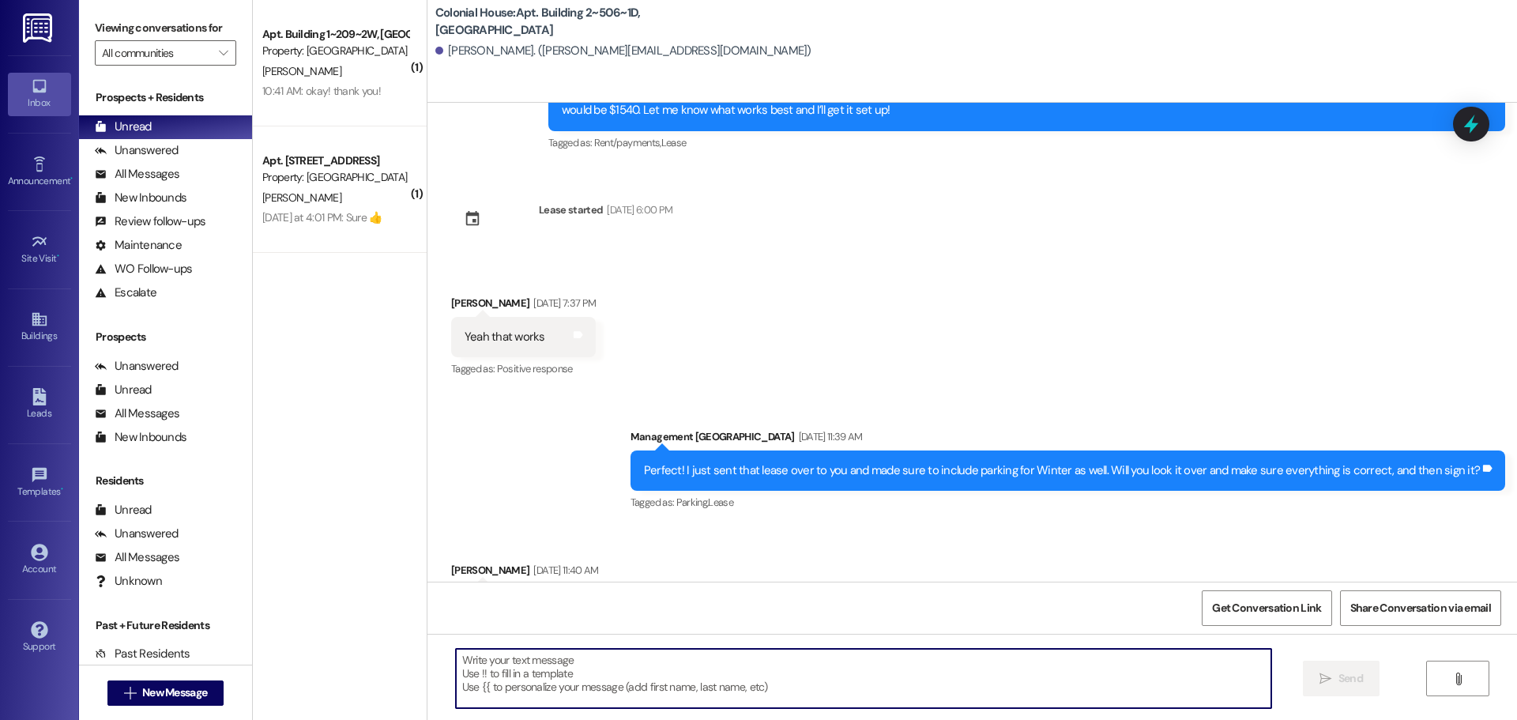
scroll to position [2416, 0]
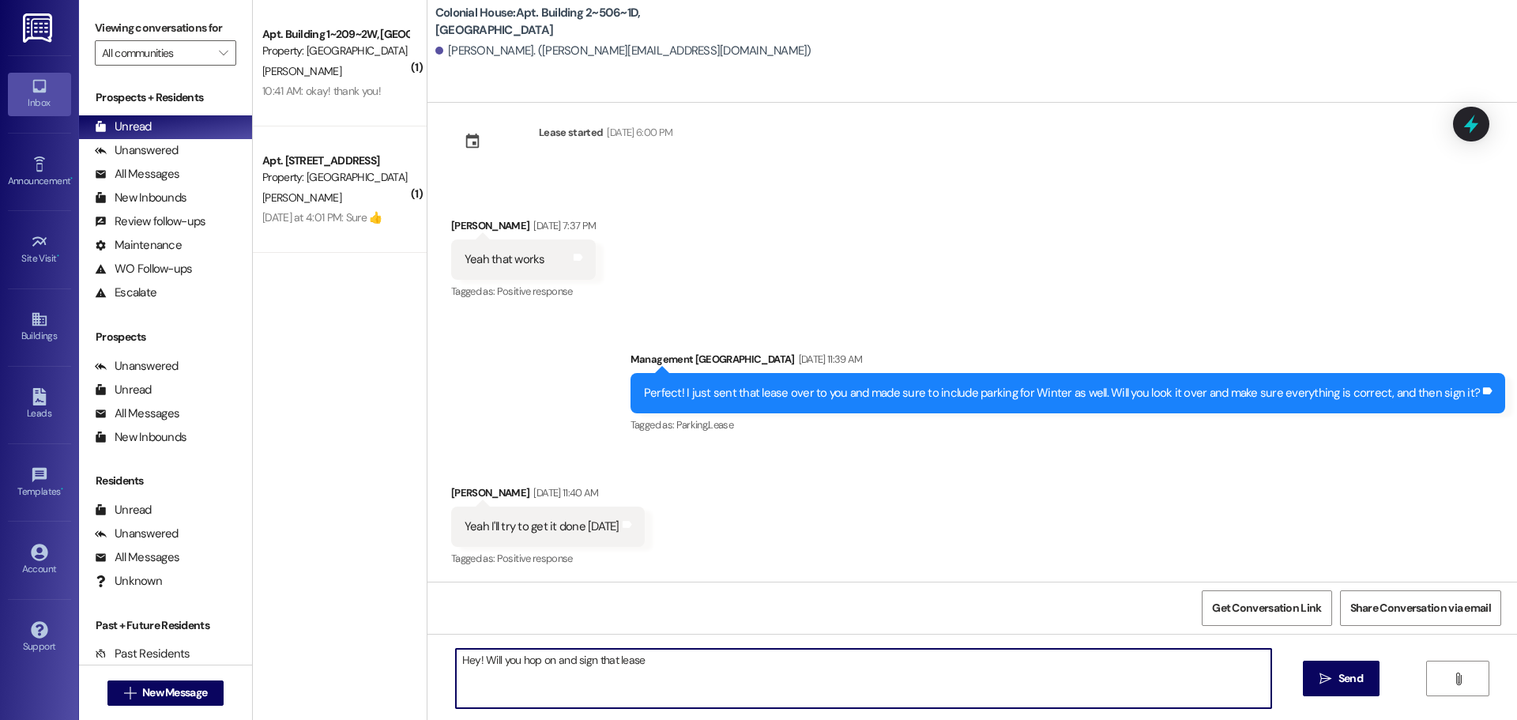
type textarea "Hey! Will you hop on and sign that lease?"
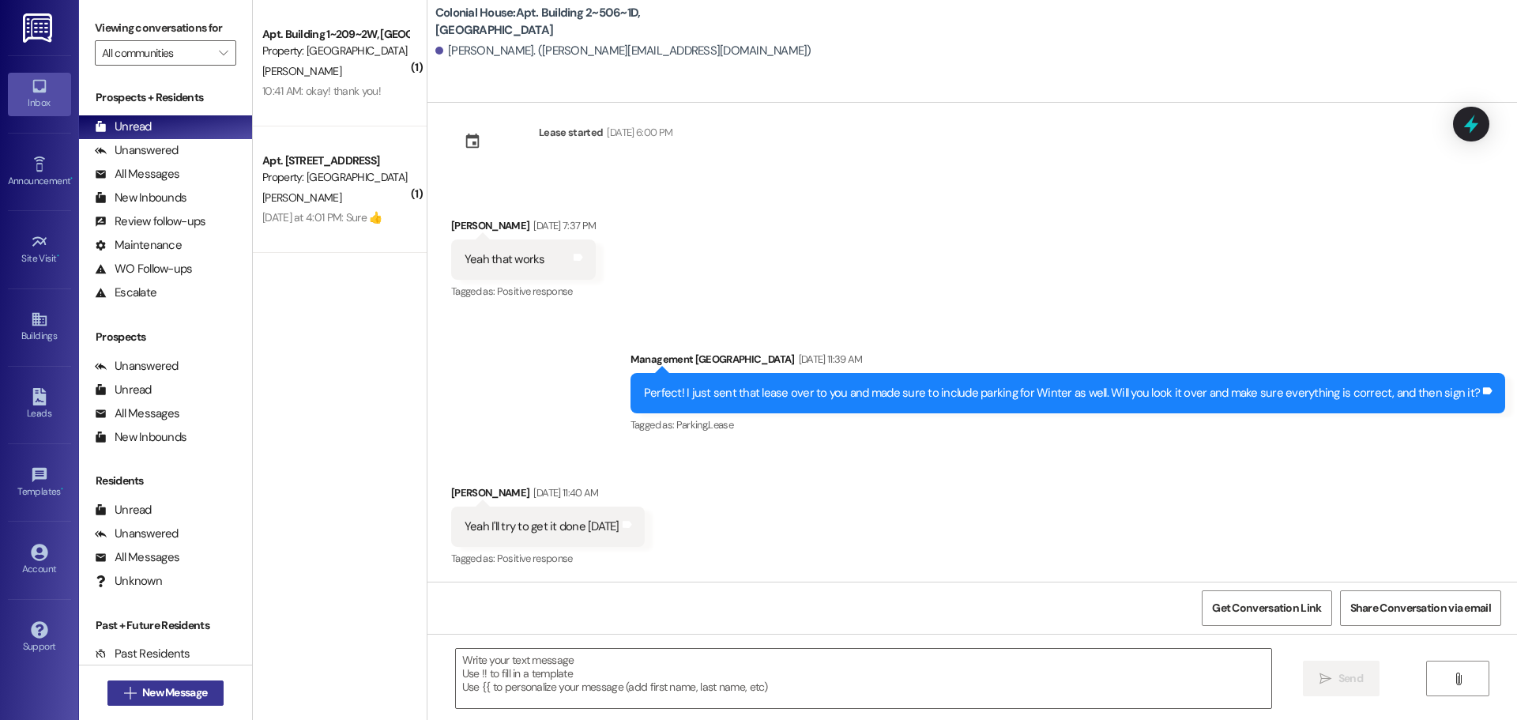
click at [194, 691] on span "New Message" at bounding box center [174, 692] width 65 height 17
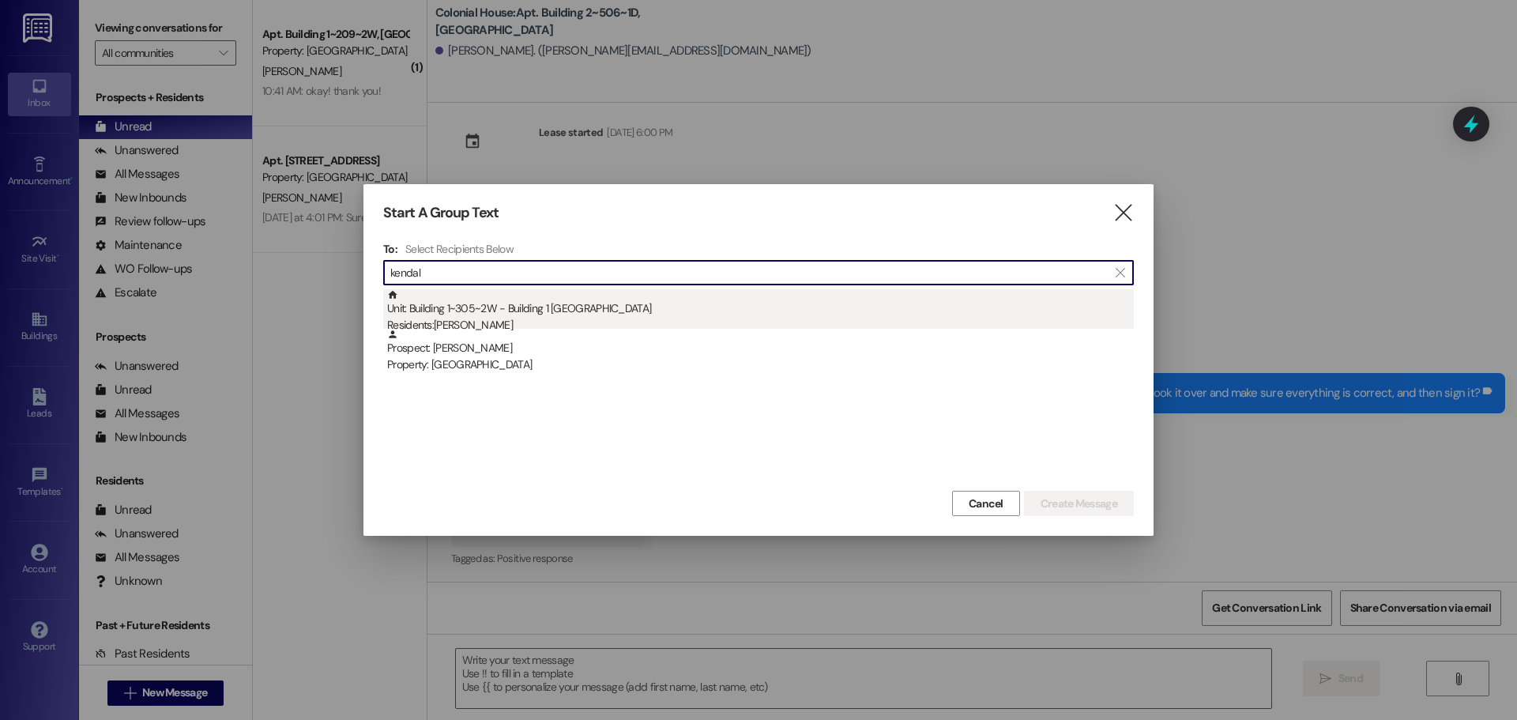
type input "kendal"
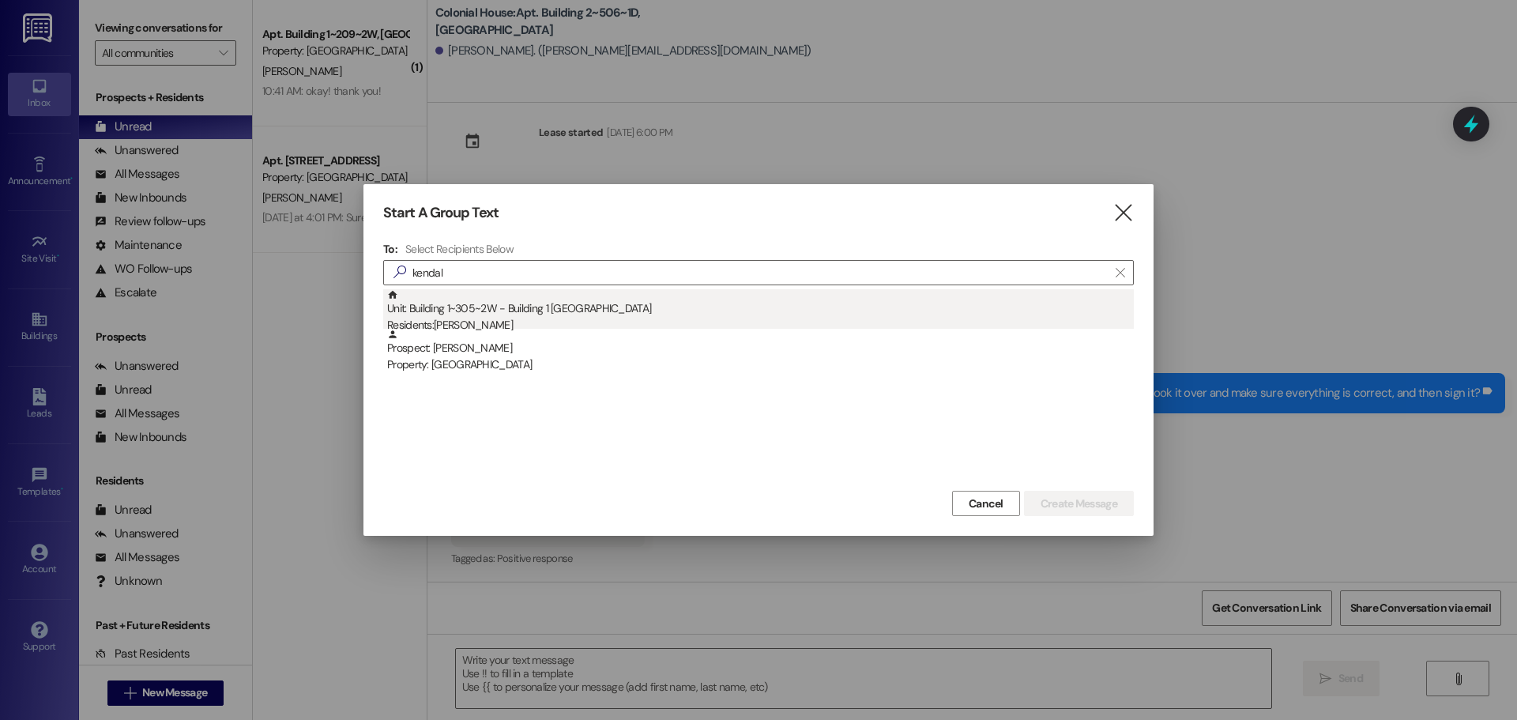
click at [590, 295] on div "Unit: Building 1~305~2W - Building 1 Colonial House Residents: Kendal Lawrence" at bounding box center [760, 311] width 747 height 45
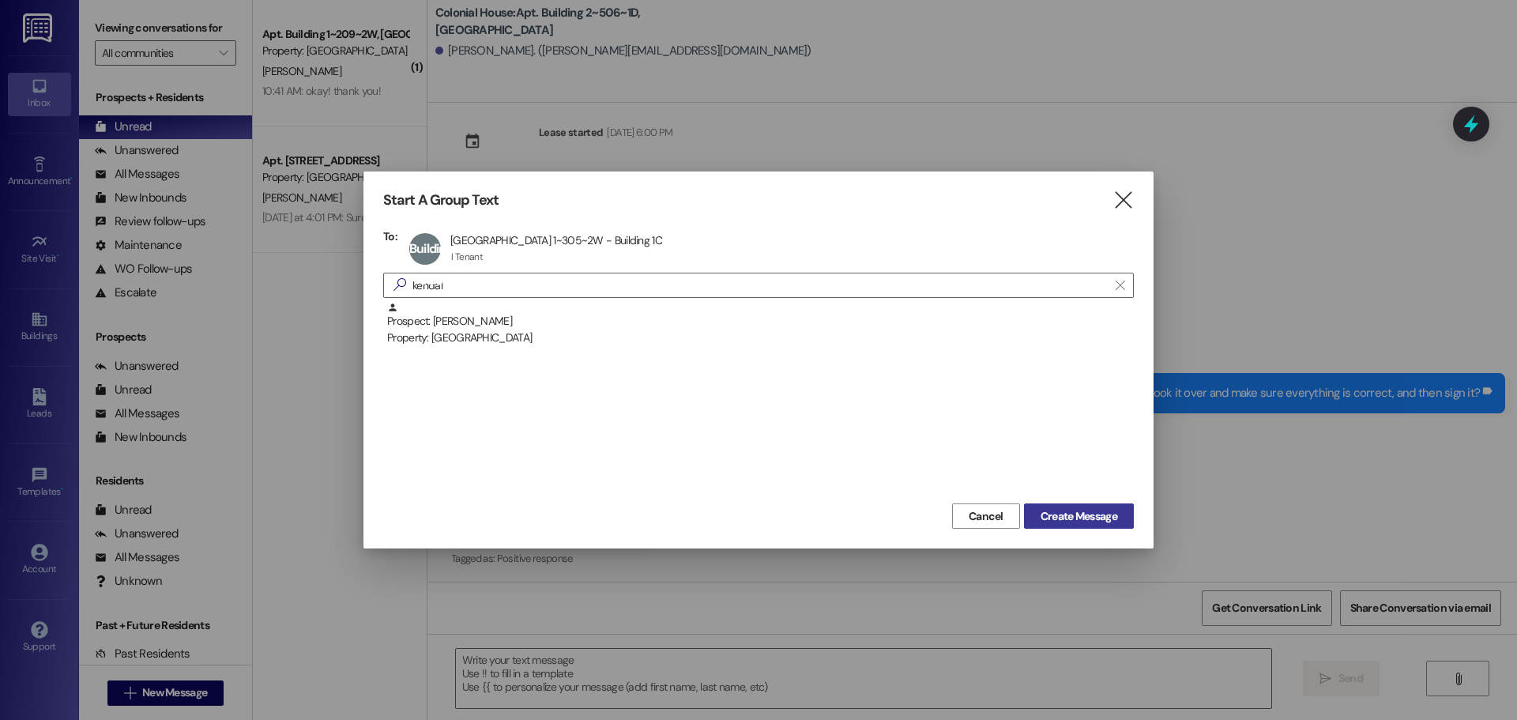
click at [1120, 509] on span "Create Message" at bounding box center [1079, 516] width 83 height 17
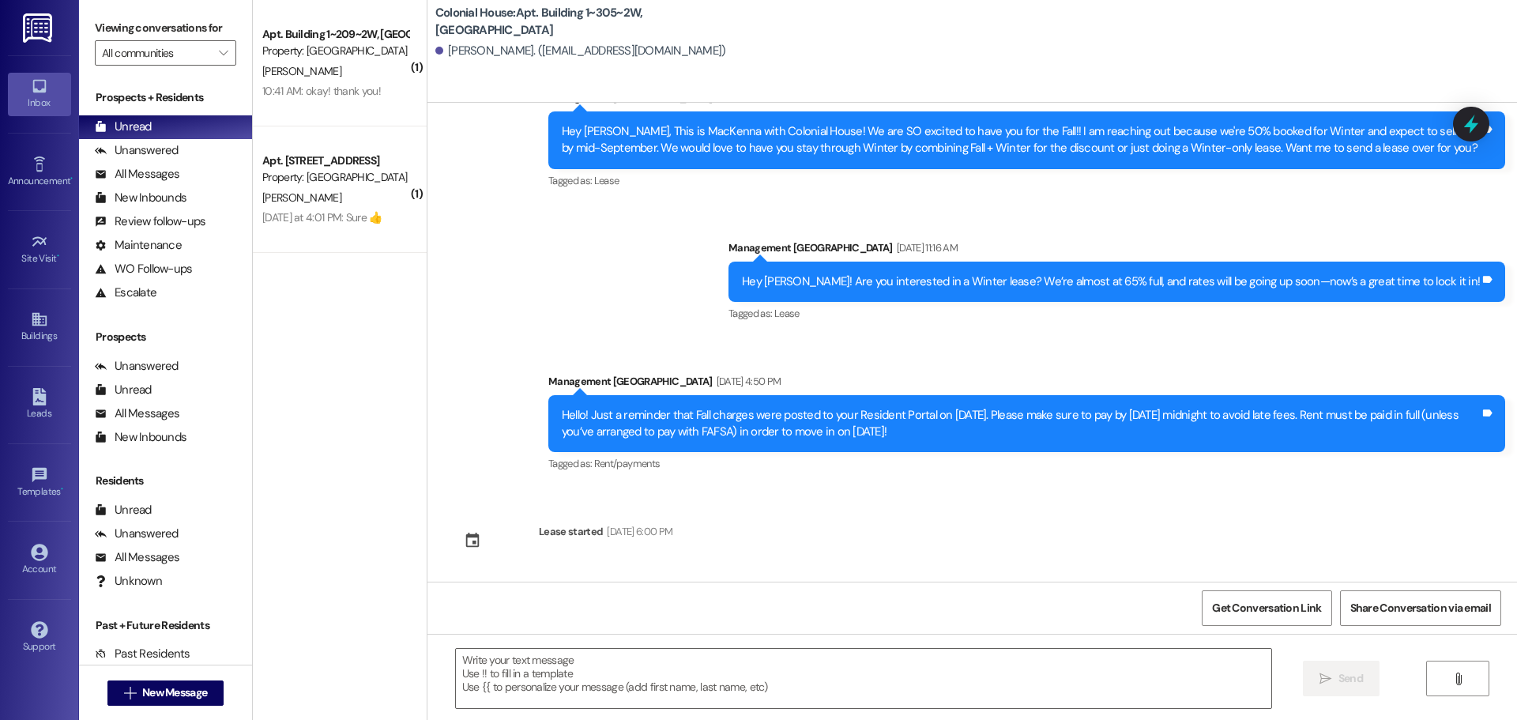
scroll to position [2097, 0]
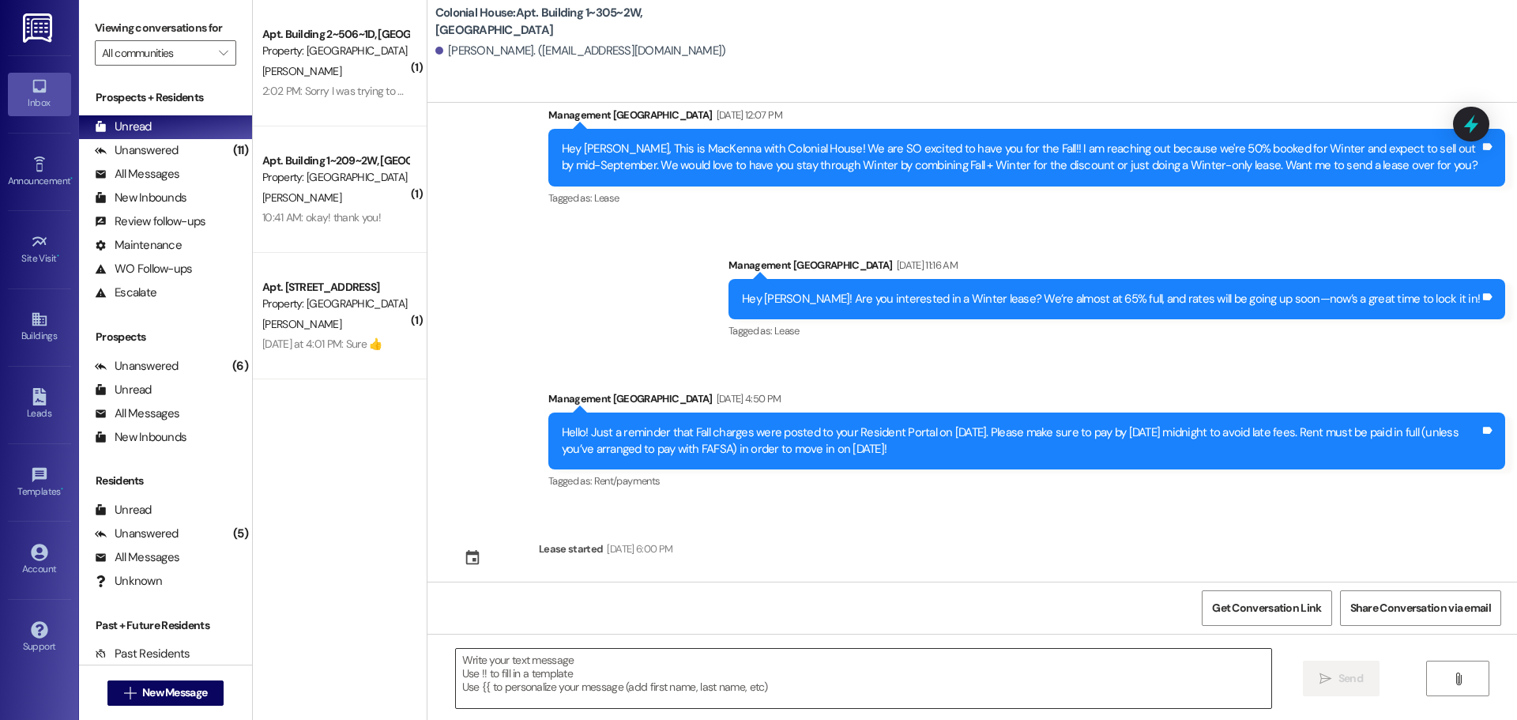
click at [493, 657] on textarea at bounding box center [863, 678] width 815 height 59
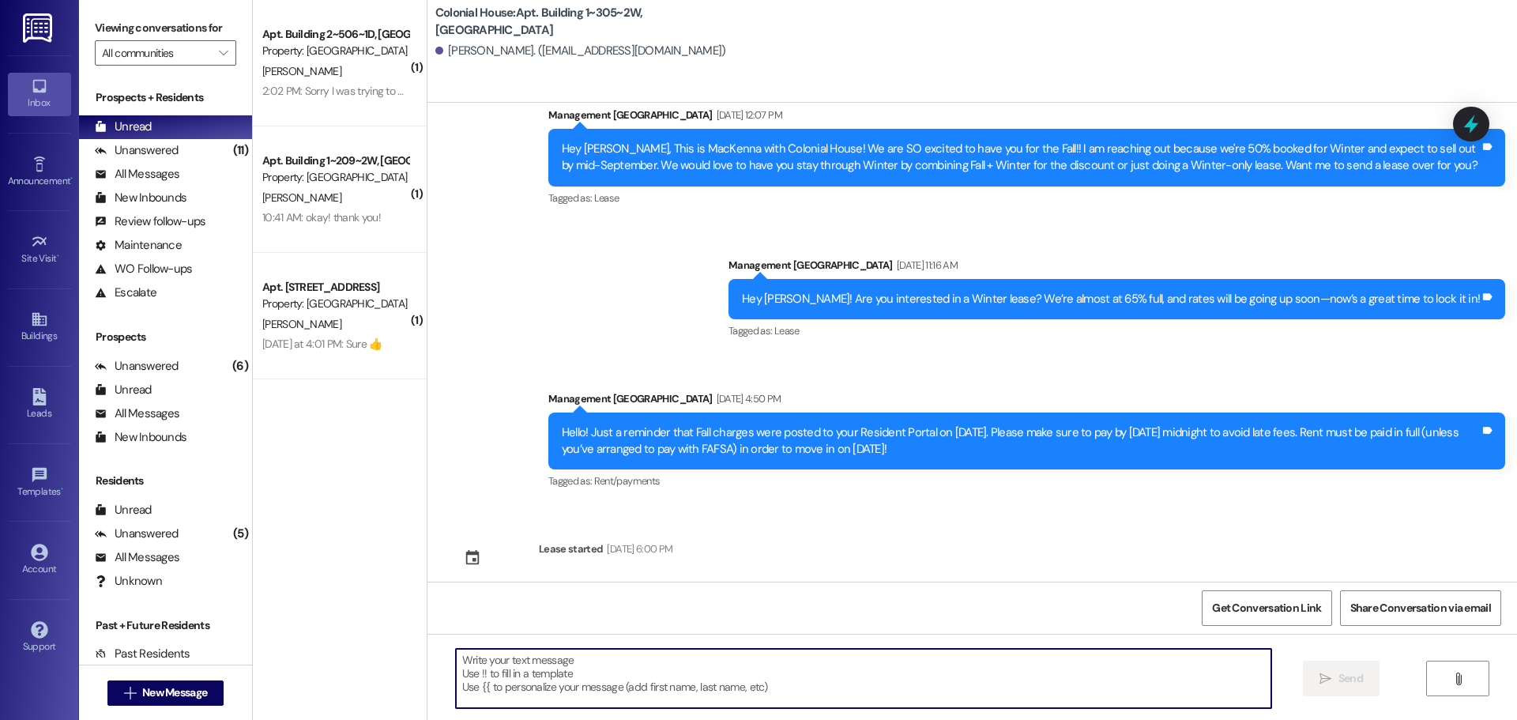
paste textarea "Hey Kendal! I just sent you the Winter lease. Will you and your guarantor hop o…"
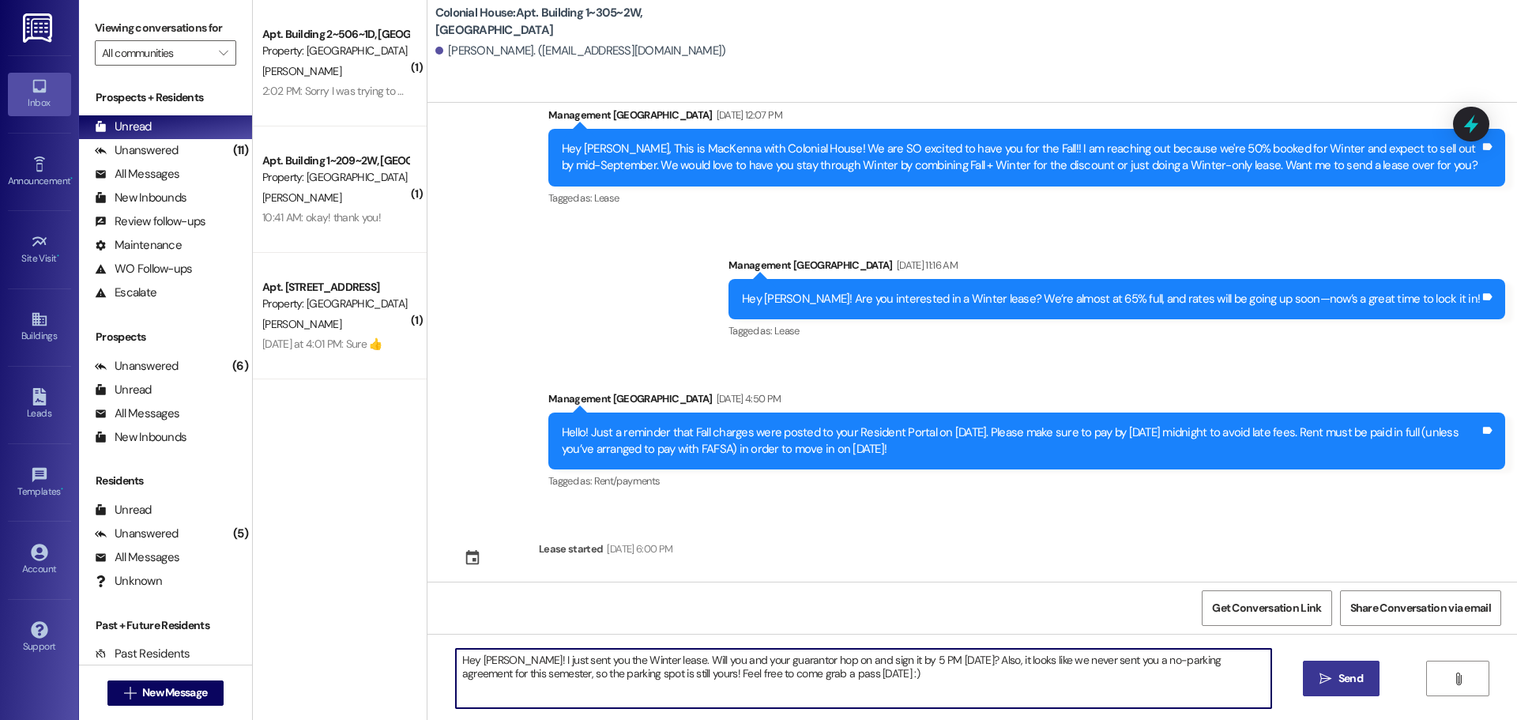
type textarea "Hey Kendal! I just sent you the Winter lease. Will you and your guarantor hop o…"
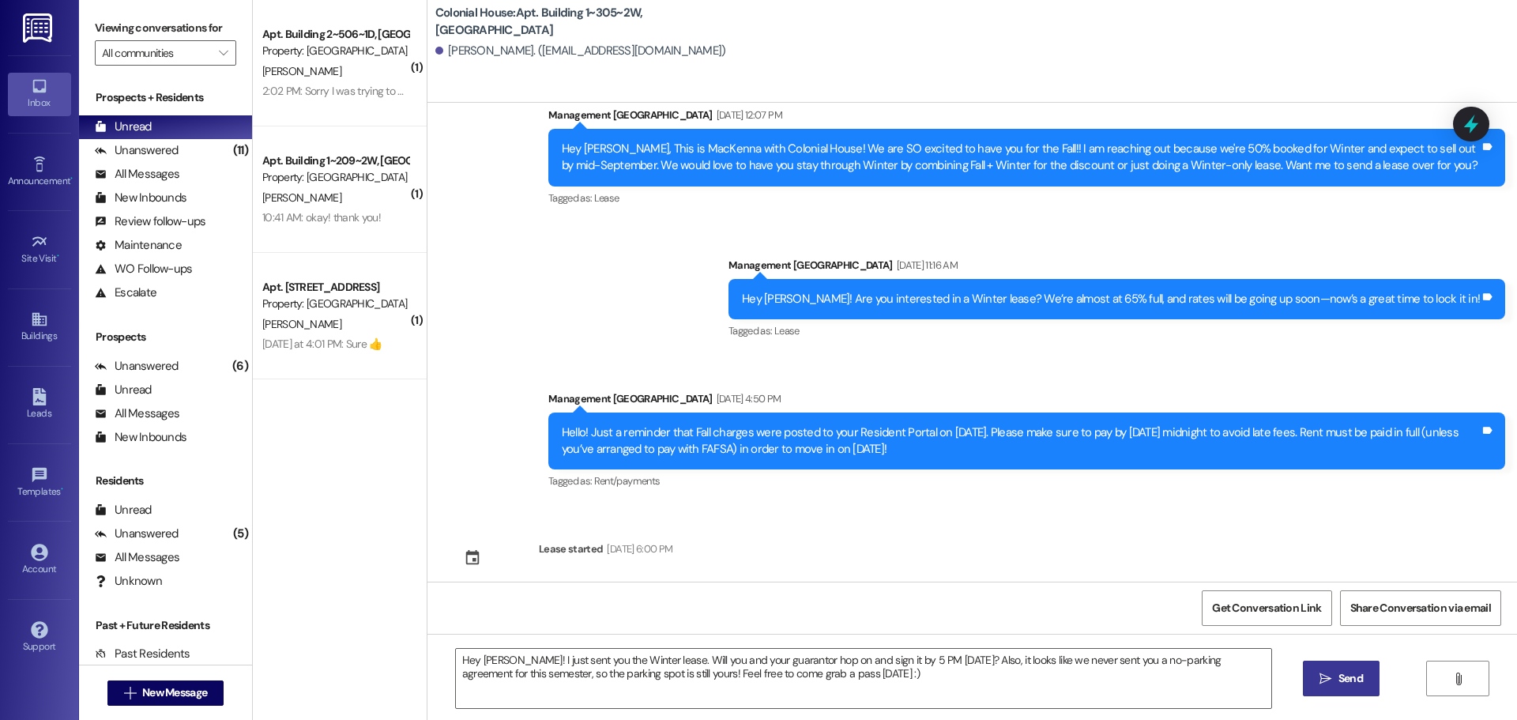
click at [1362, 672] on span "Send" at bounding box center [1351, 678] width 24 height 17
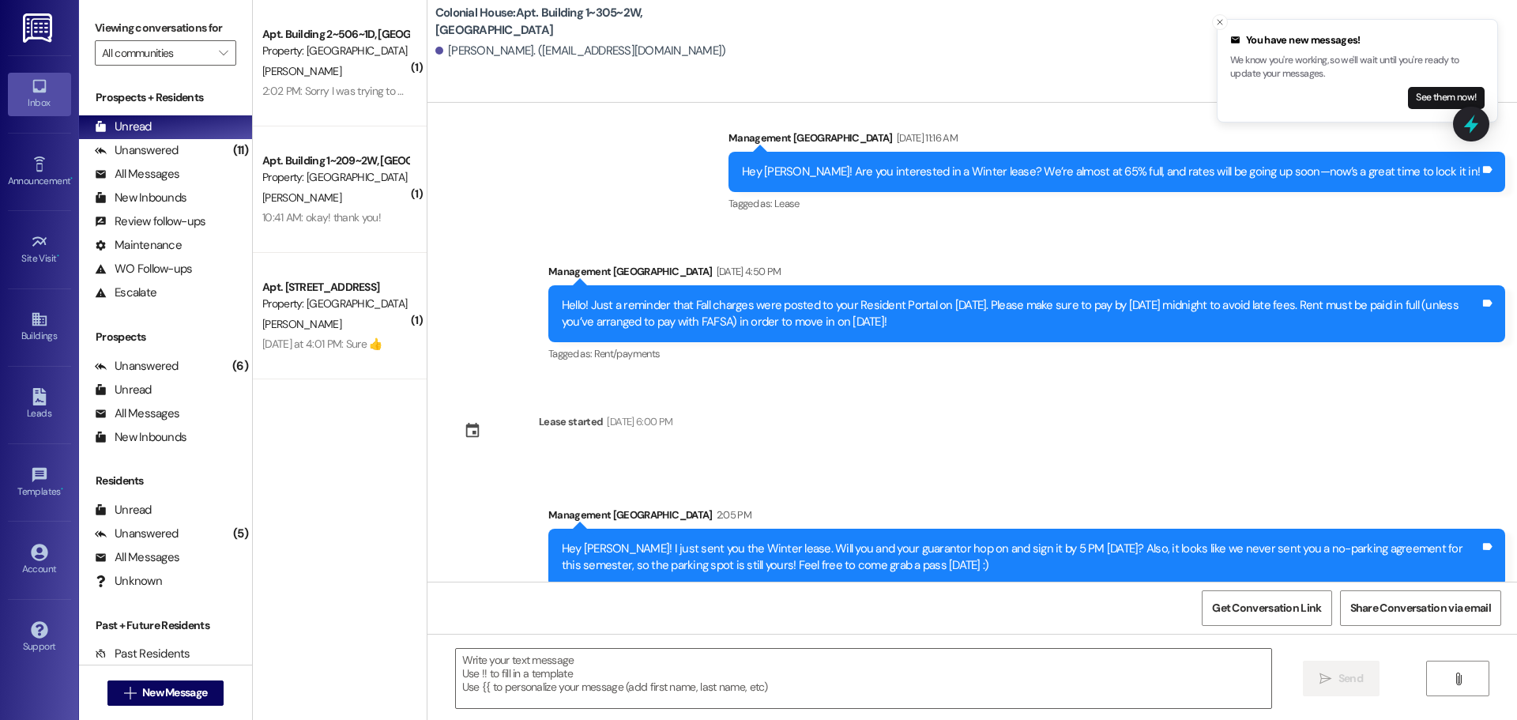
scroll to position [2334, 0]
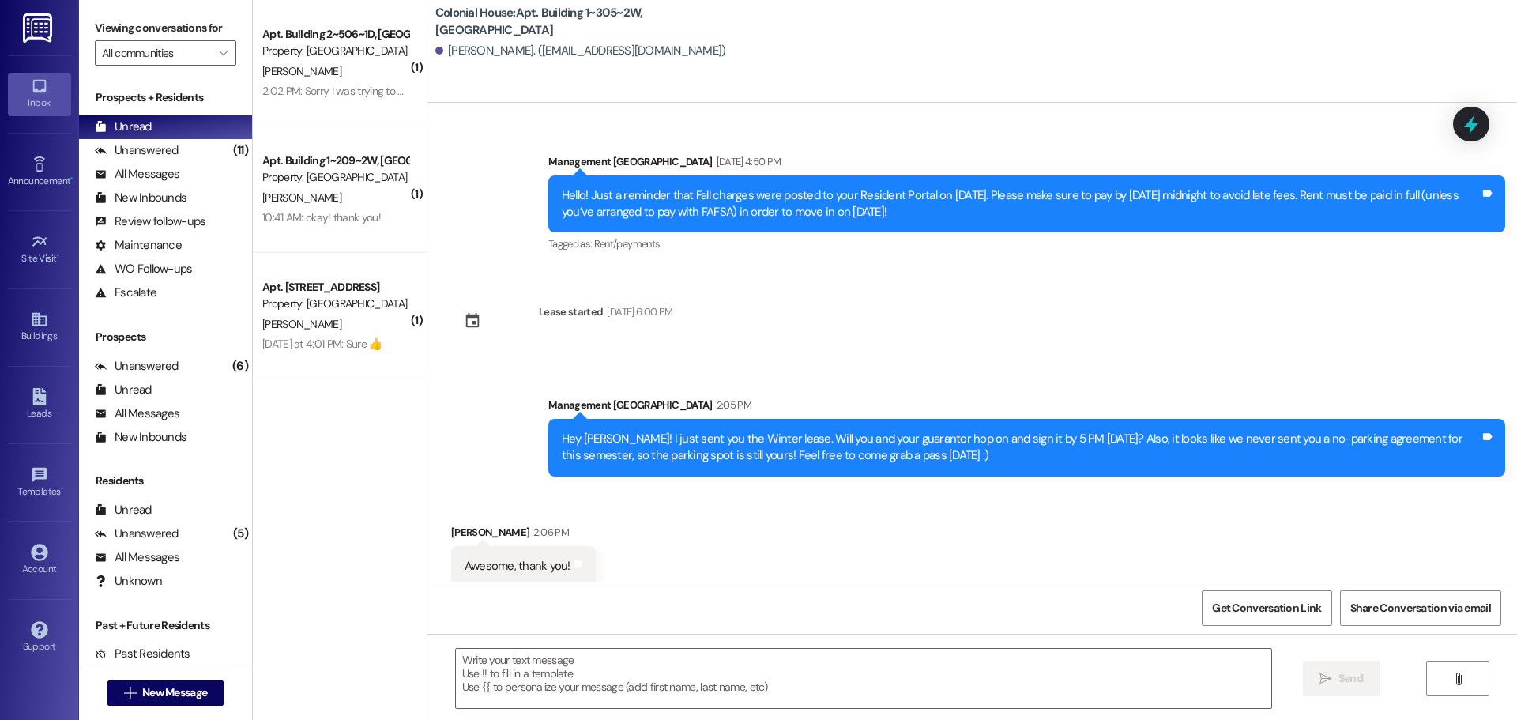
click at [595, 292] on div "Lease started Sep 11, 2025 at 6:00 PM" at bounding box center [561, 327] width 245 height 70
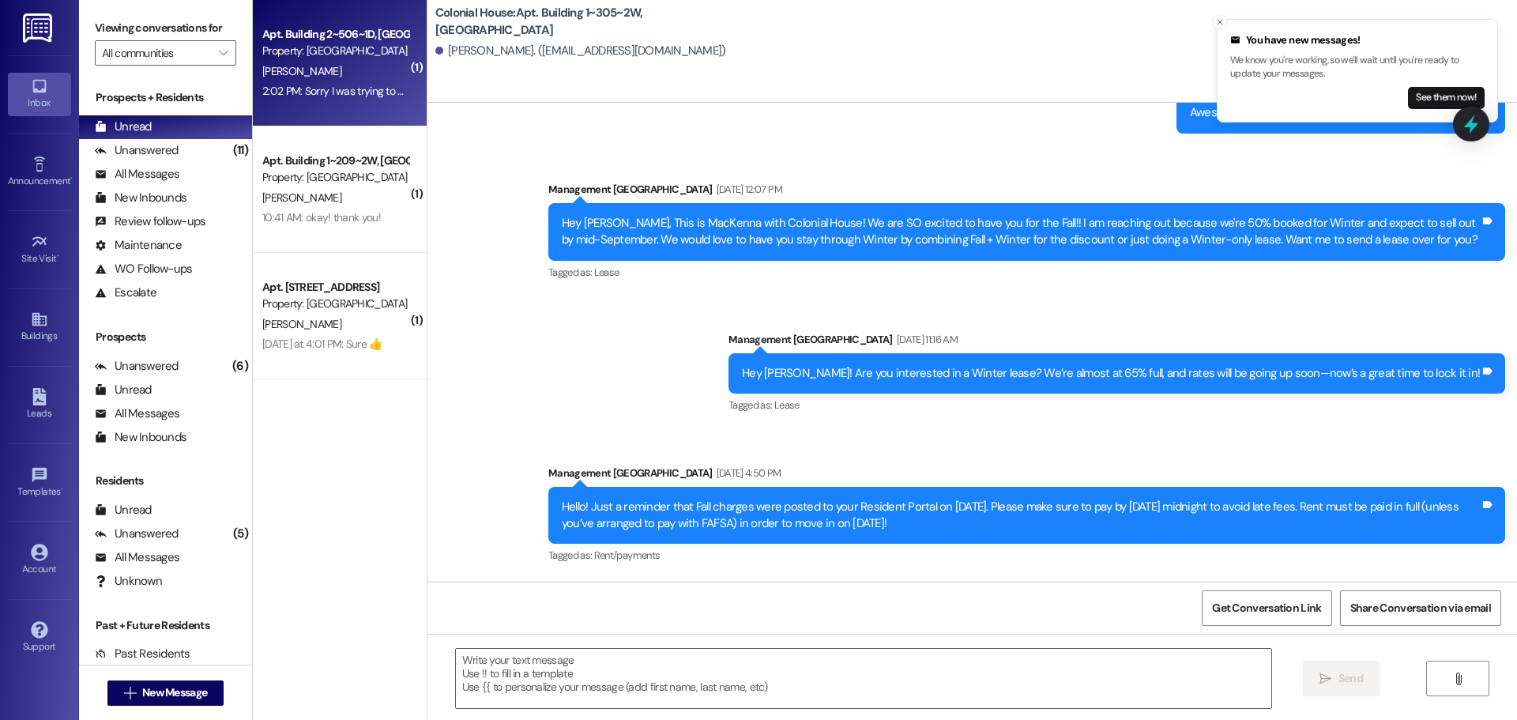
scroll to position [2019, 0]
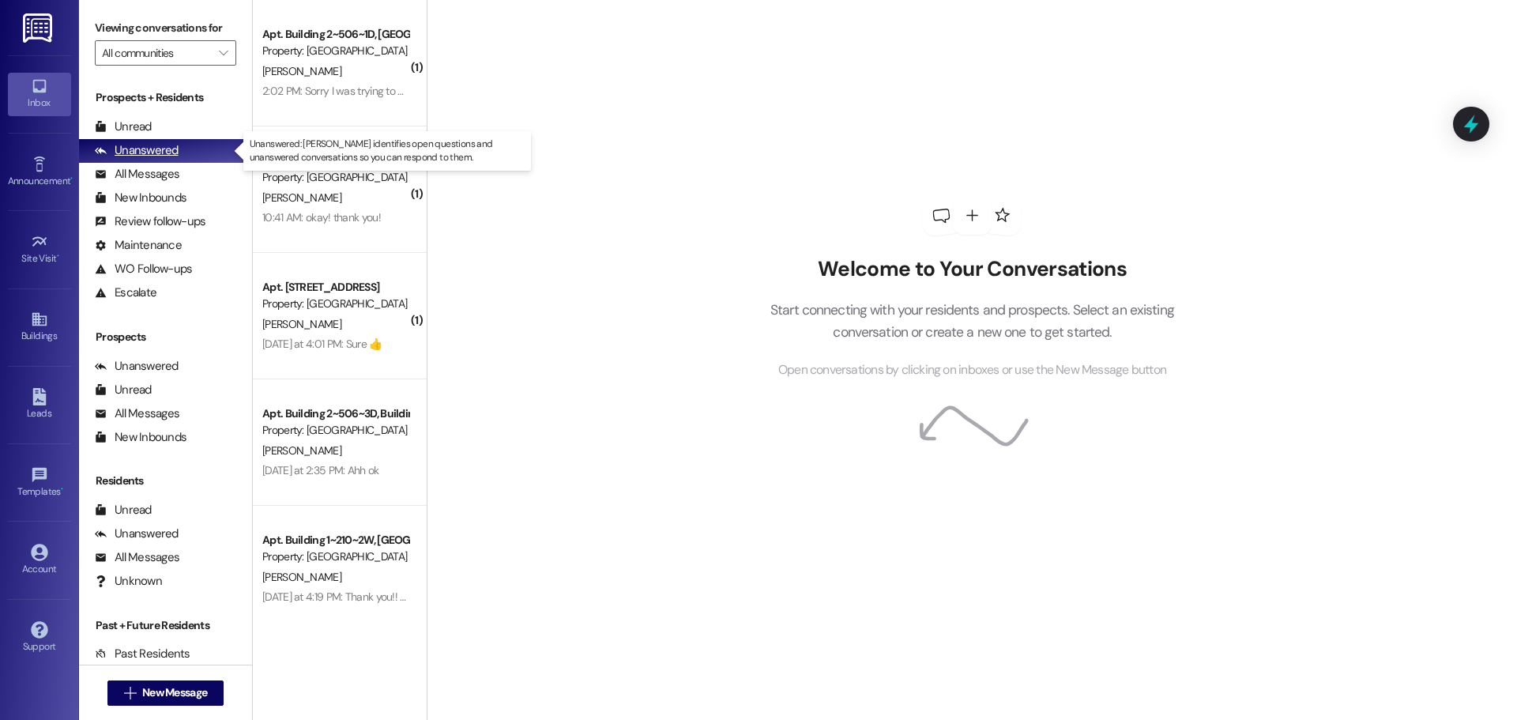
click at [187, 141] on div "Unanswered (0)" at bounding box center [165, 151] width 173 height 24
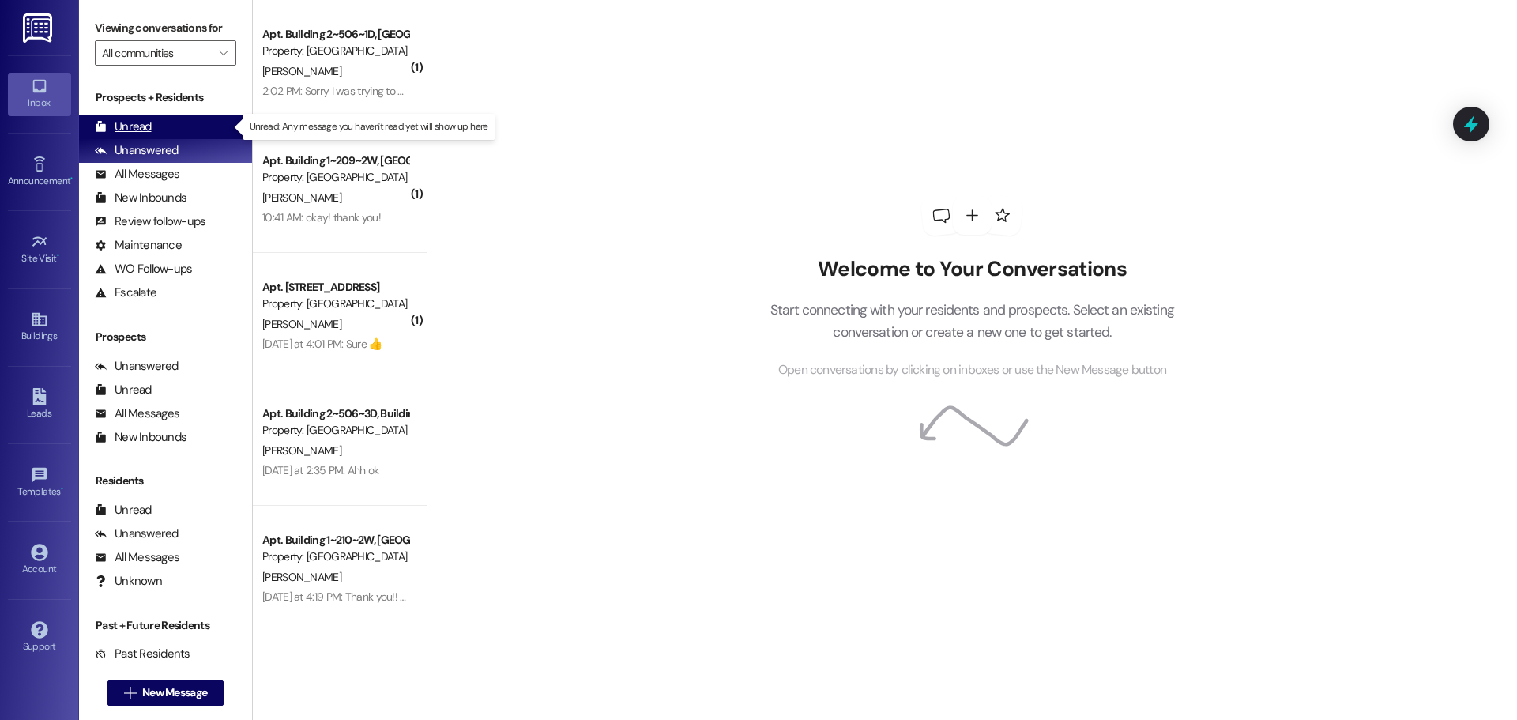
click at [179, 122] on div "Unread (0)" at bounding box center [165, 127] width 173 height 24
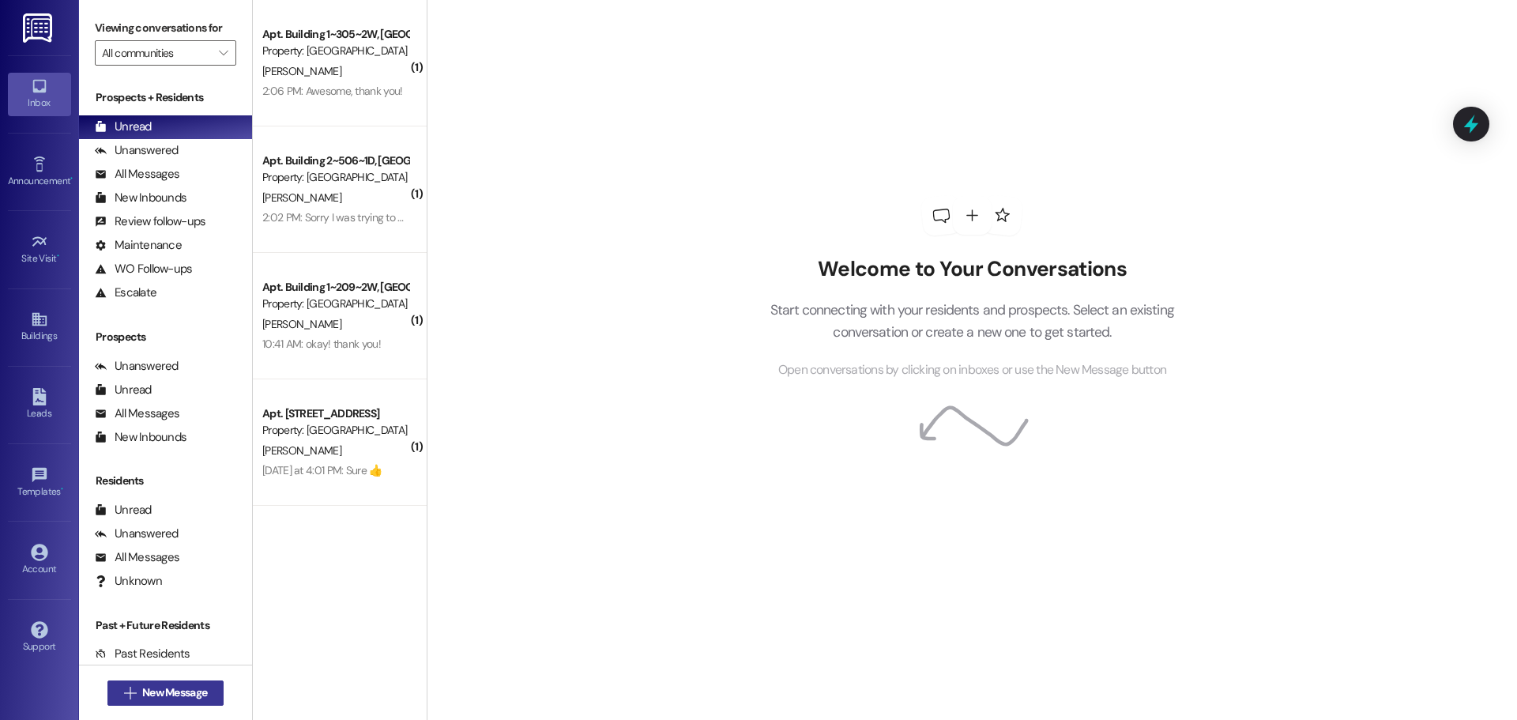
click at [168, 684] on span "New Message" at bounding box center [174, 692] width 65 height 17
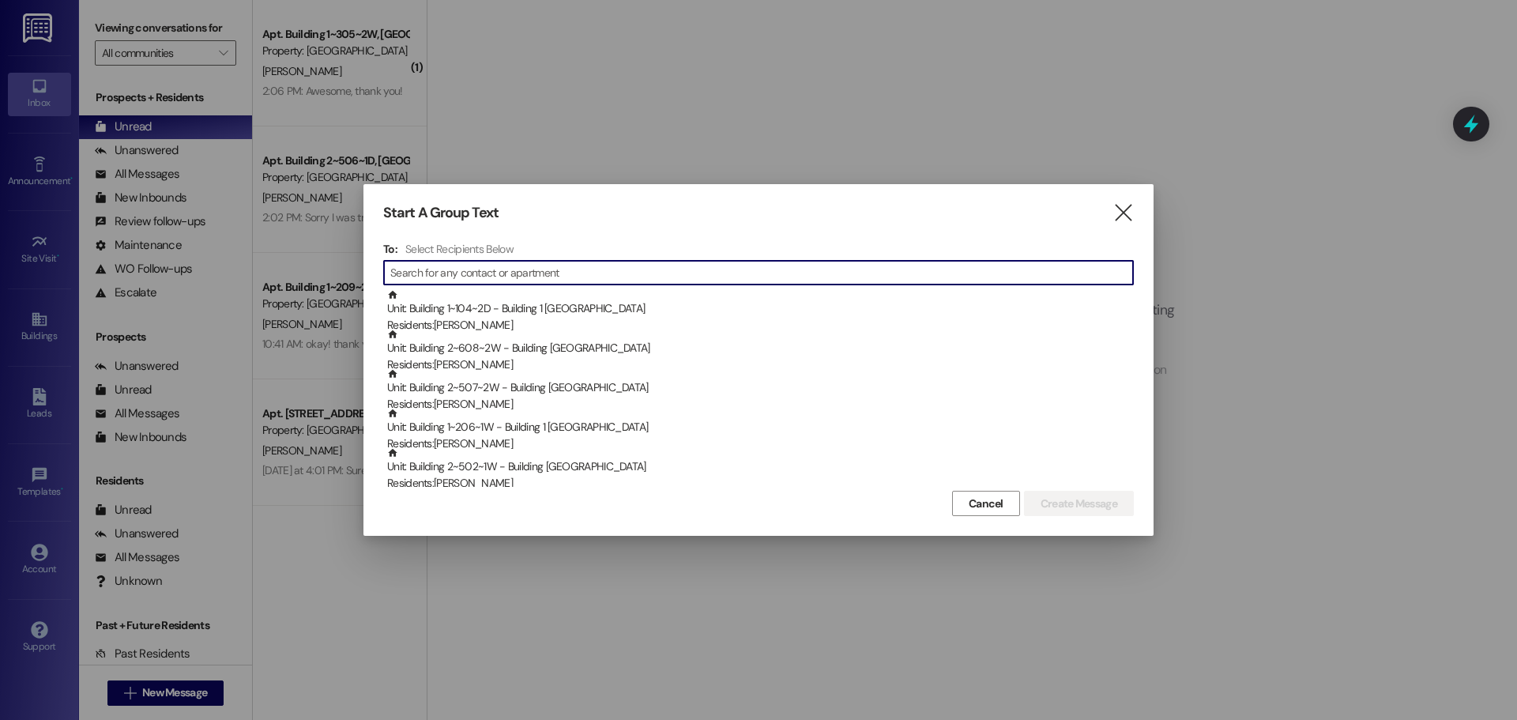
click at [601, 276] on input at bounding box center [761, 273] width 743 height 22
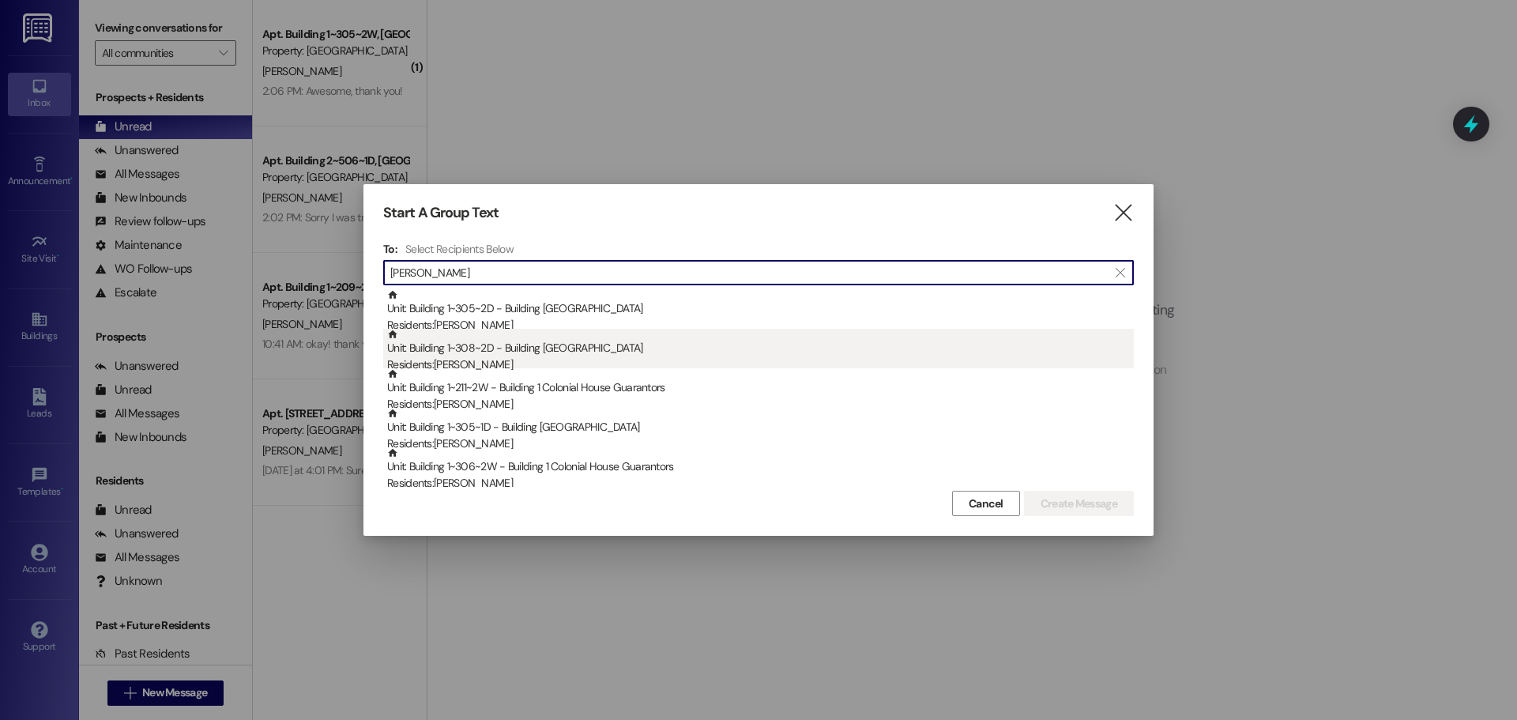
type input "sara"
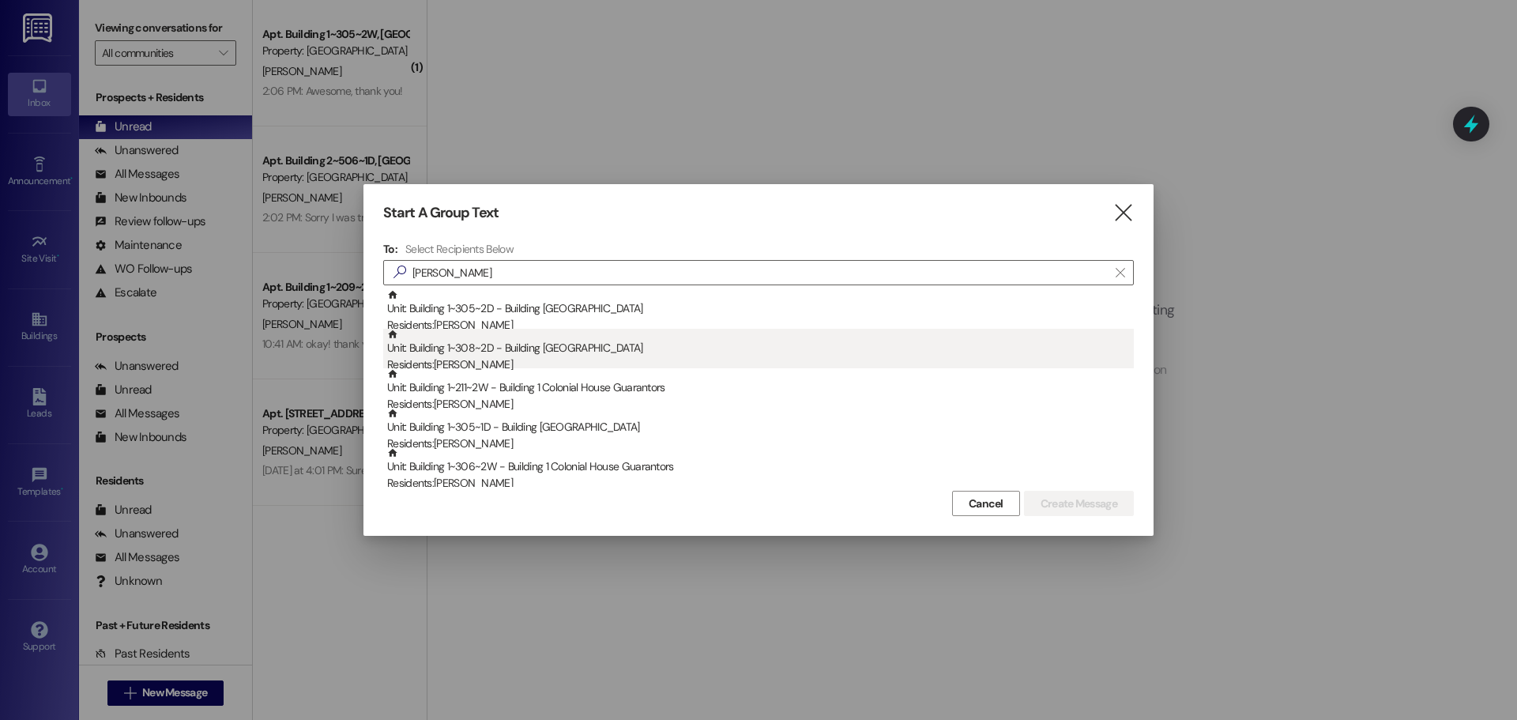
click at [572, 345] on div "Unit: Building 1~308~2D - Building 1 Colonial House Residents: Sara Lowe" at bounding box center [760, 351] width 747 height 45
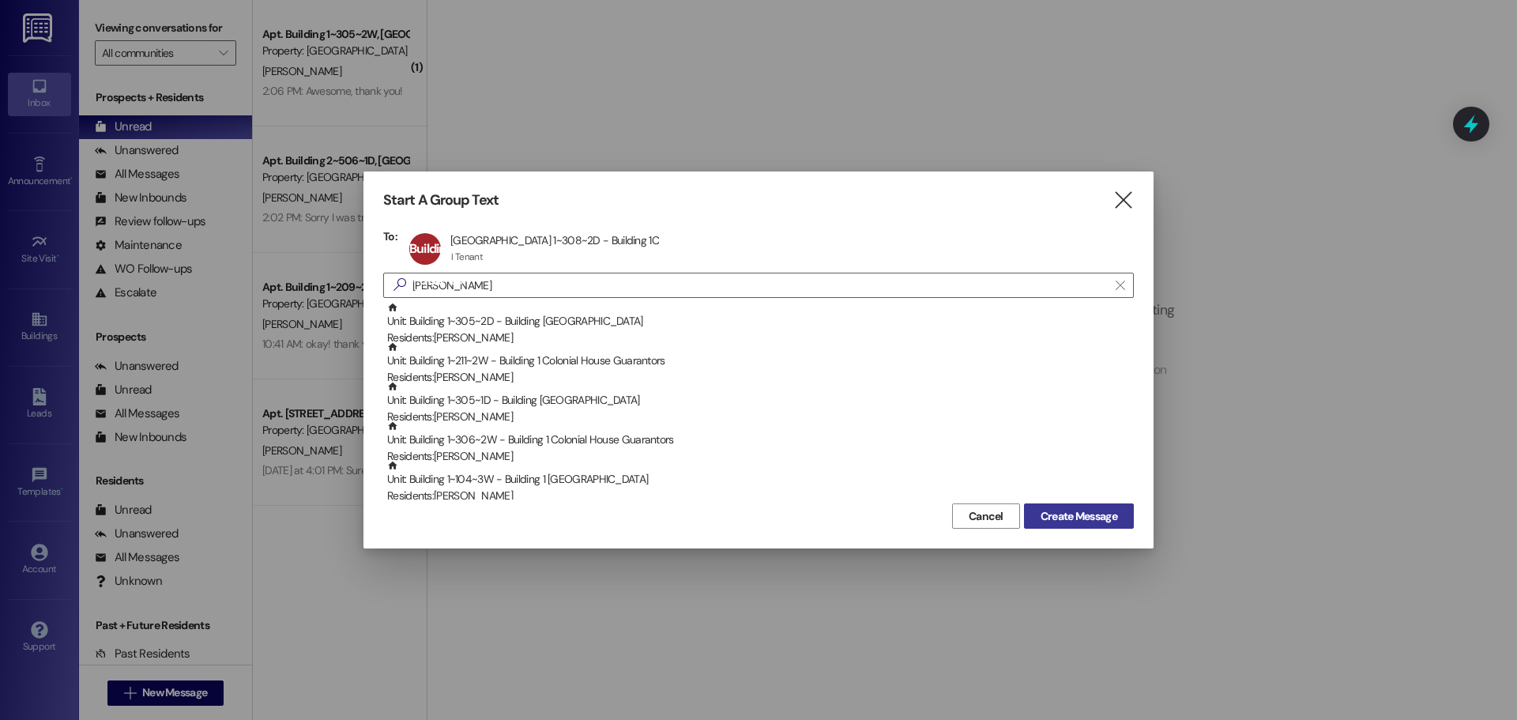
click at [1100, 518] on span "Create Message" at bounding box center [1079, 516] width 77 height 17
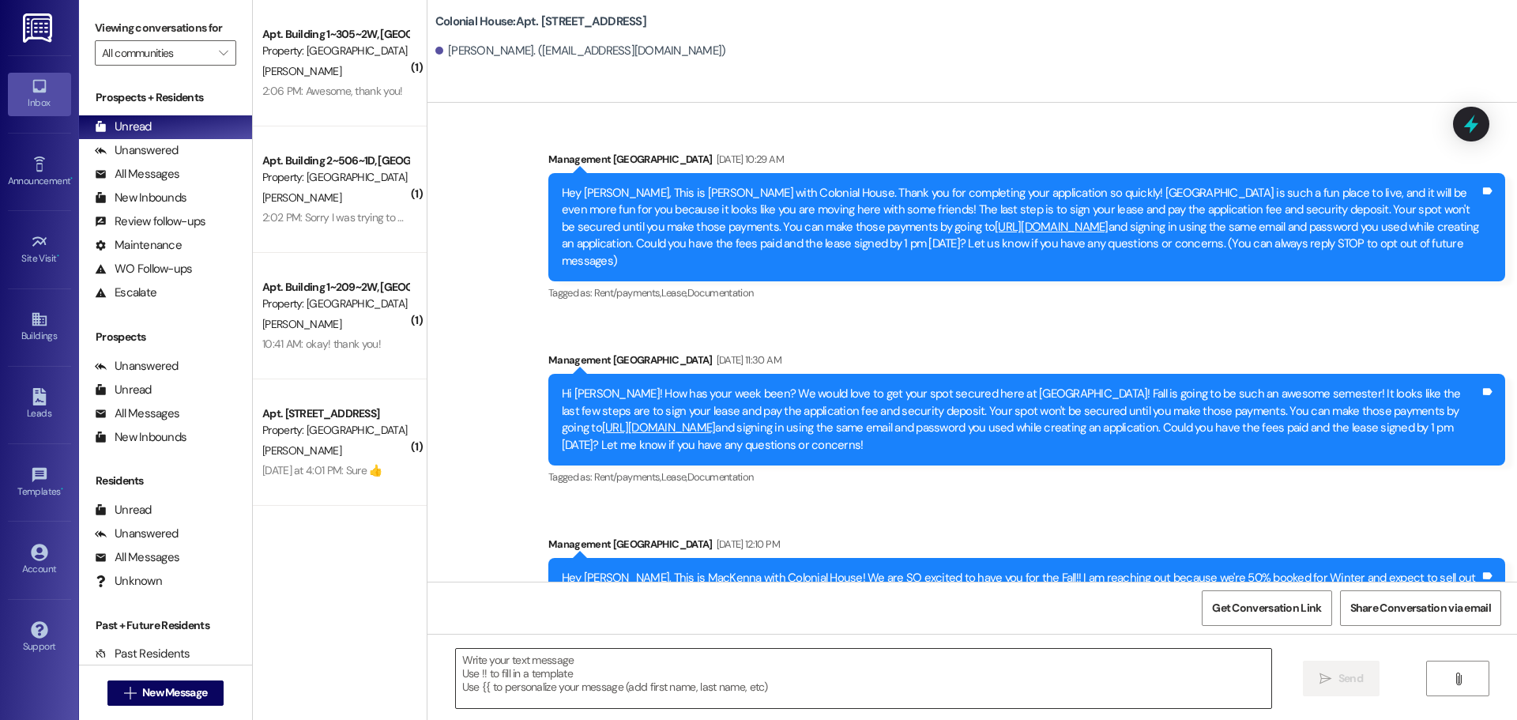
click at [650, 665] on textarea at bounding box center [863, 678] width 815 height 59
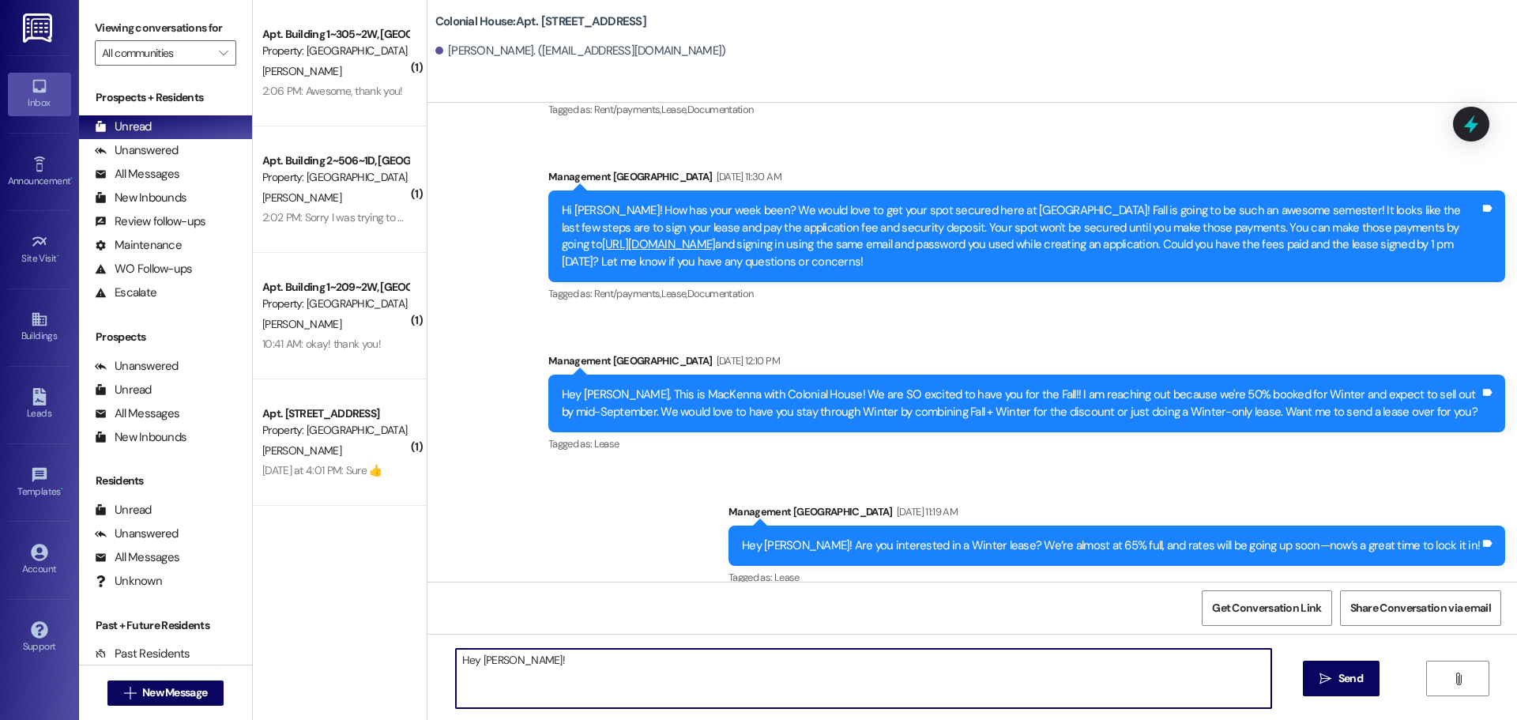
scroll to position [280, 0]
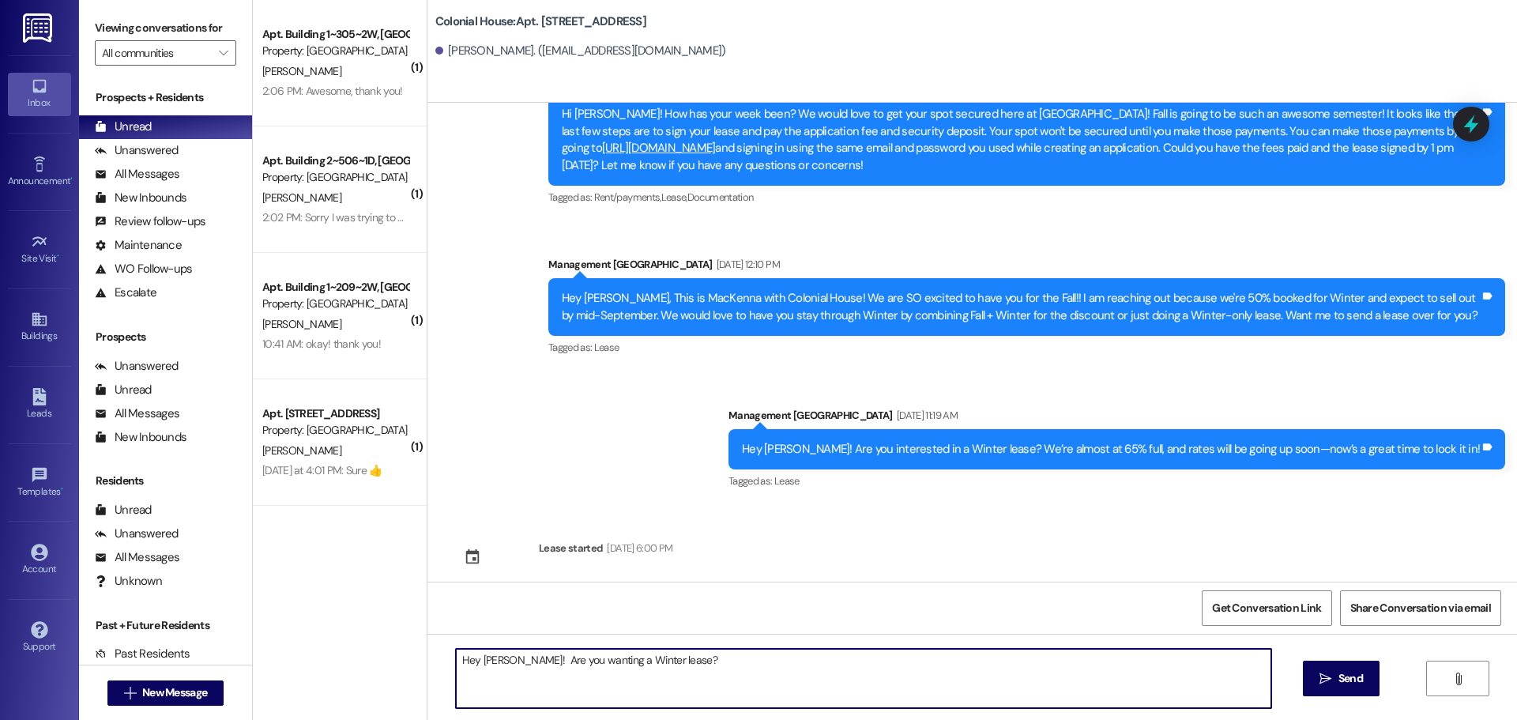
click at [710, 657] on textarea "Hey Sara! Are you wanting a Winter lease?" at bounding box center [863, 678] width 815 height 59
click at [710, 655] on textarea "Hey Sara! Are you wanting a Winter lease?" at bounding box center [863, 678] width 815 height 59
type textarea "Hey Sara! Are you wanting a Winter lease?"
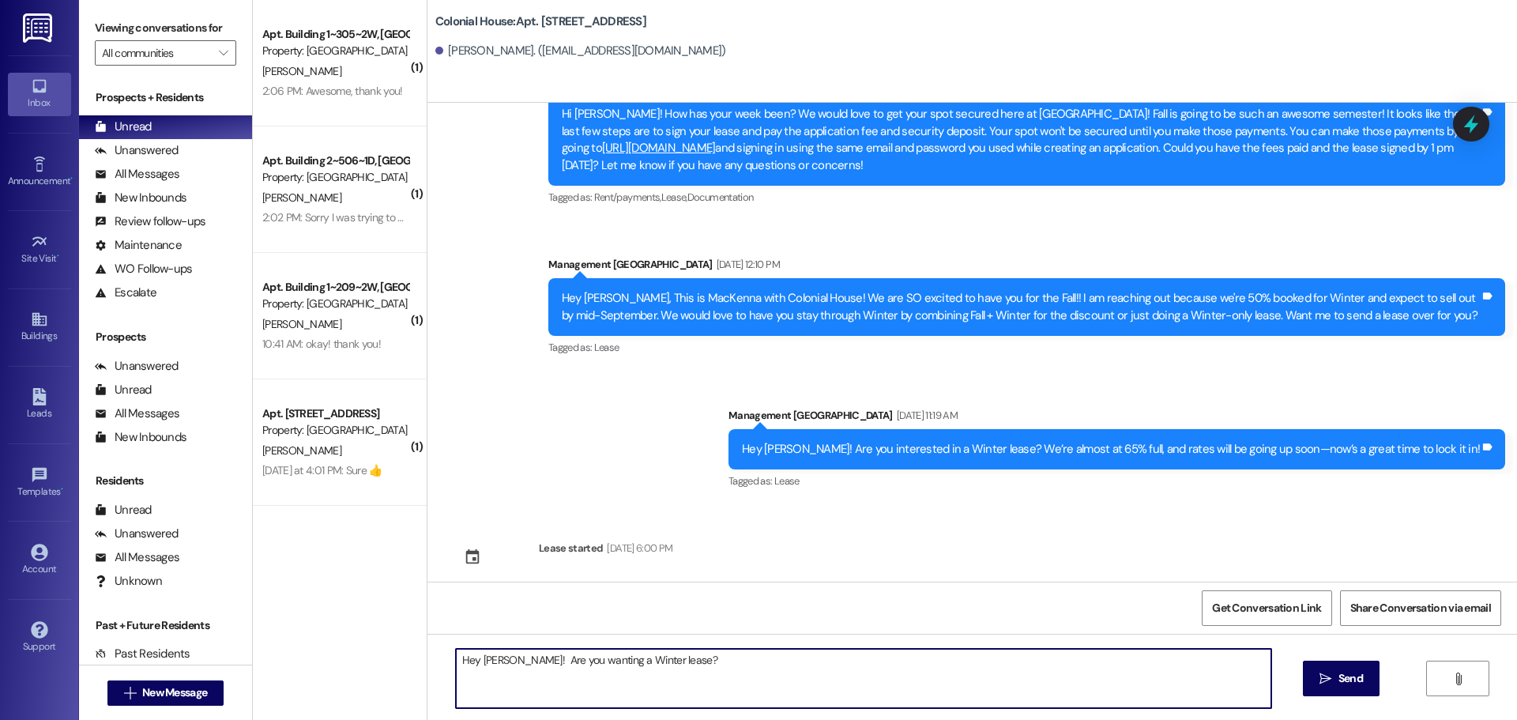
drag, startPoint x: 1326, startPoint y: 680, endPoint x: 1324, endPoint y: 635, distance: 45.1
click at [1327, 665] on button " Send" at bounding box center [1341, 679] width 77 height 36
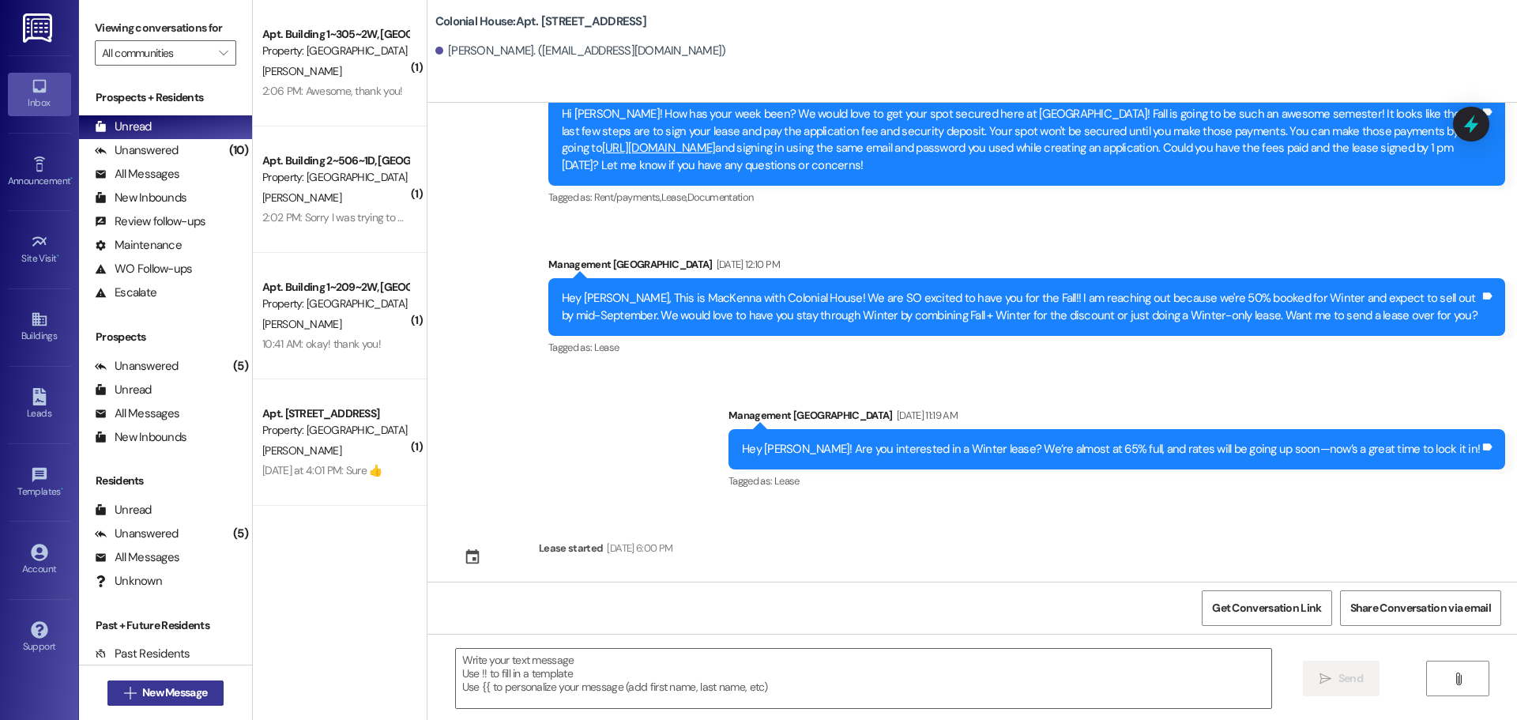
click at [192, 696] on span "New Message" at bounding box center [174, 692] width 65 height 17
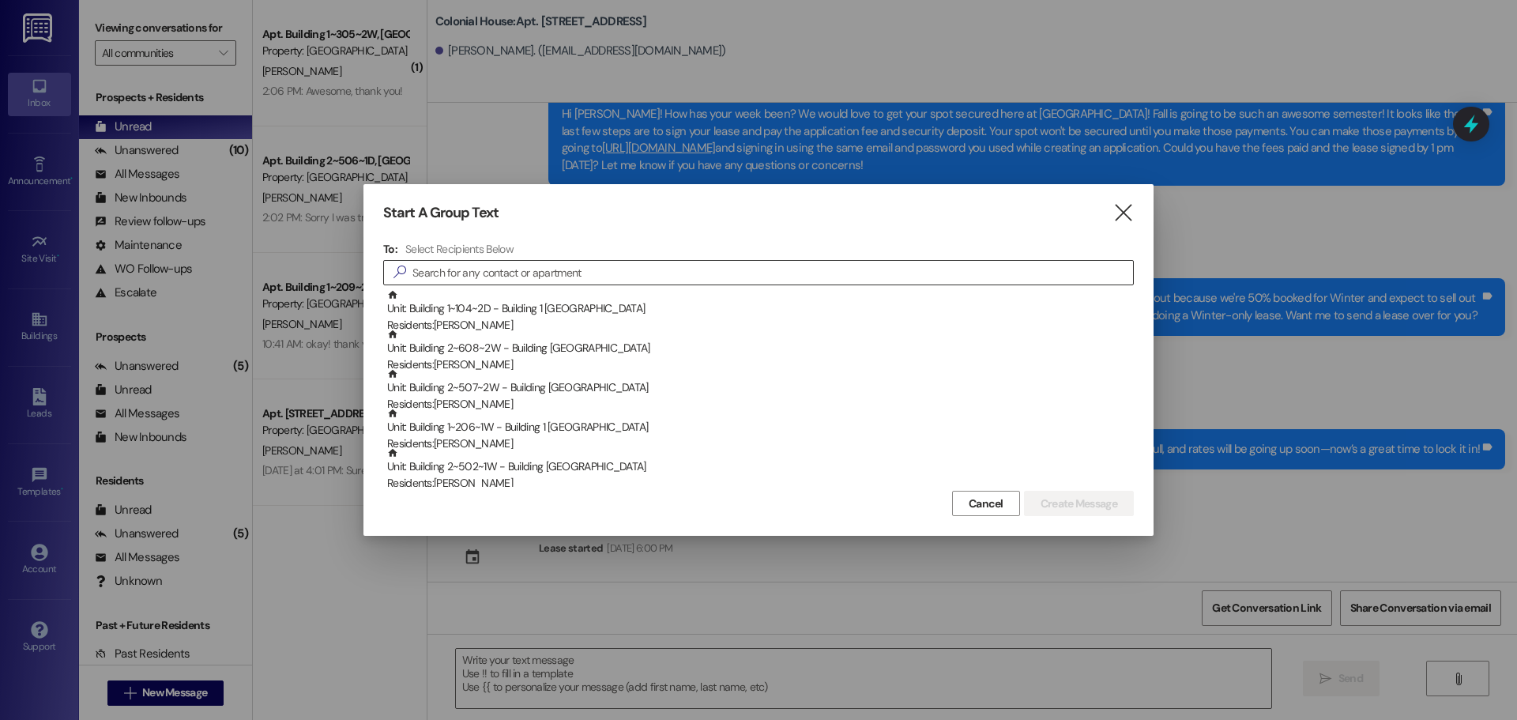
click at [644, 267] on input at bounding box center [772, 273] width 721 height 22
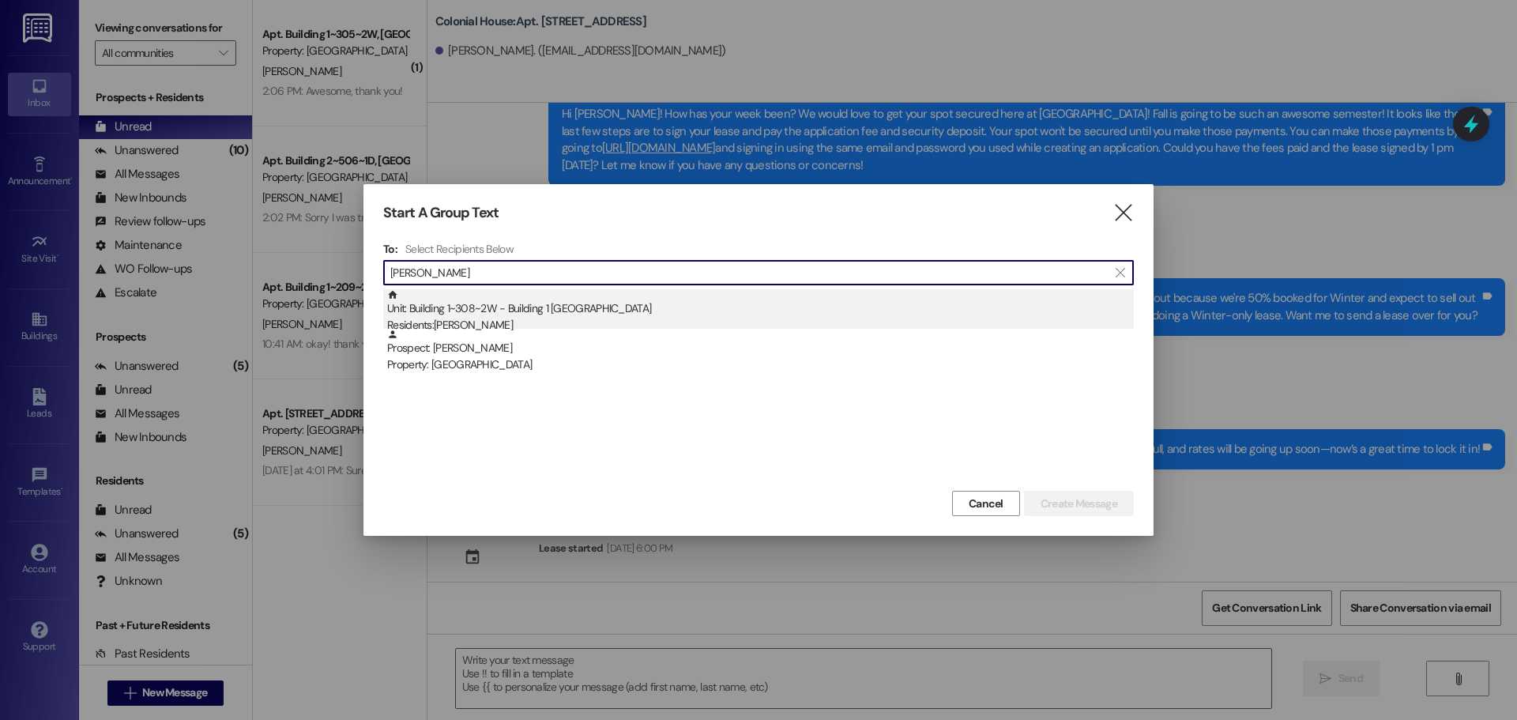
type input "rachel low"
click at [536, 307] on div "Unit: Building 1~308~2W - Building 1 Colonial House Residents: Rachel Lowe" at bounding box center [760, 311] width 747 height 45
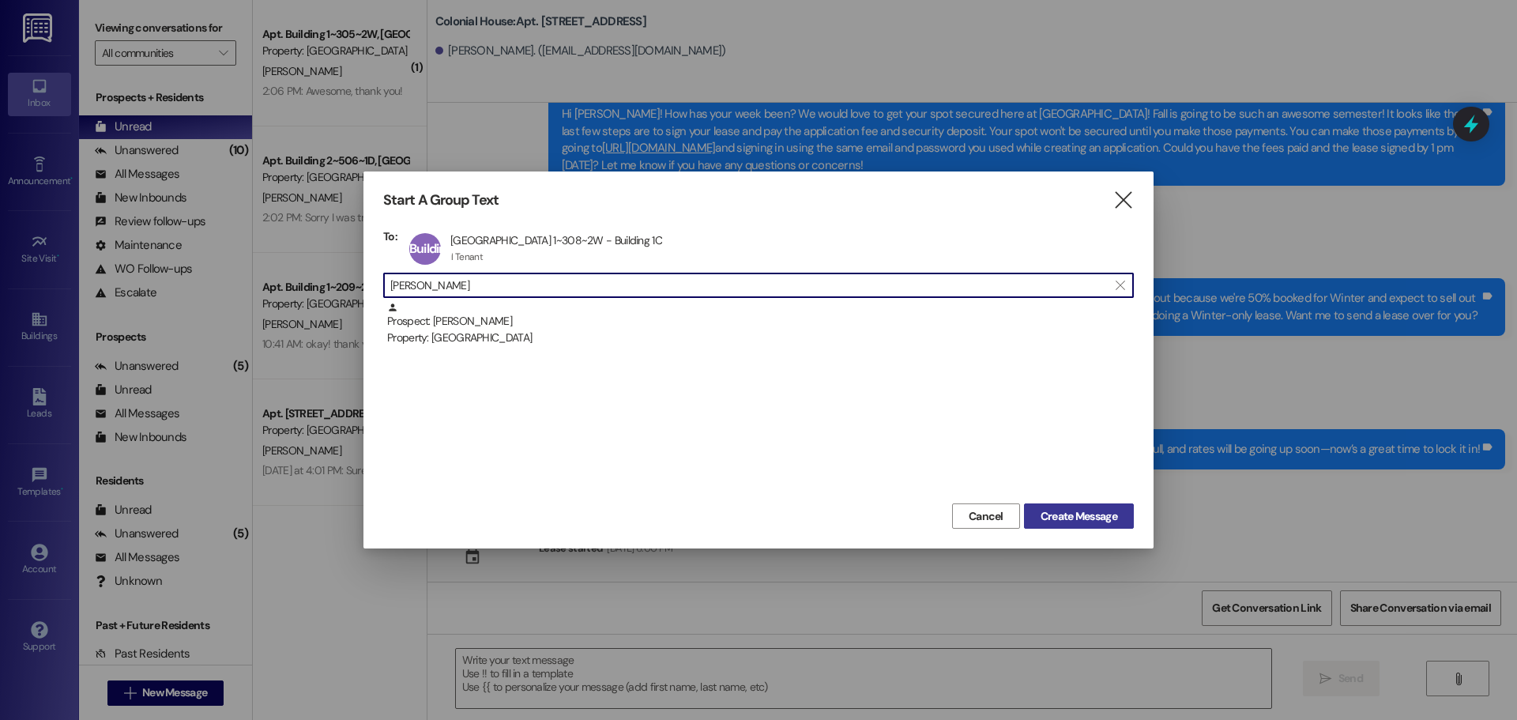
click at [1083, 508] on span "Create Message" at bounding box center [1079, 516] width 77 height 17
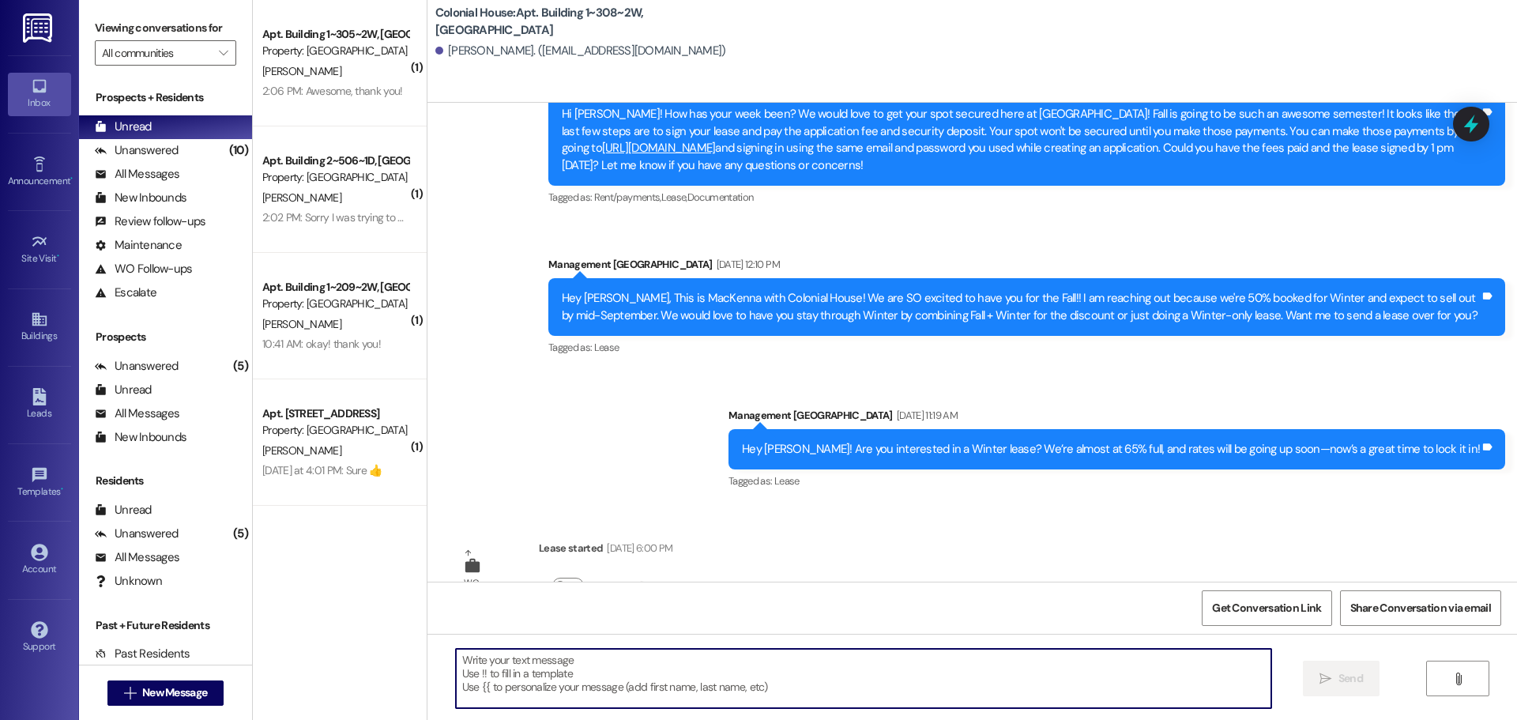
click at [637, 662] on textarea at bounding box center [863, 678] width 815 height 59
click at [637, 662] on textarea "Hey! Are you interested in a Winter lease?" at bounding box center [863, 678] width 815 height 59
type textarea "Hey! Are you interested in a Winter lease?"
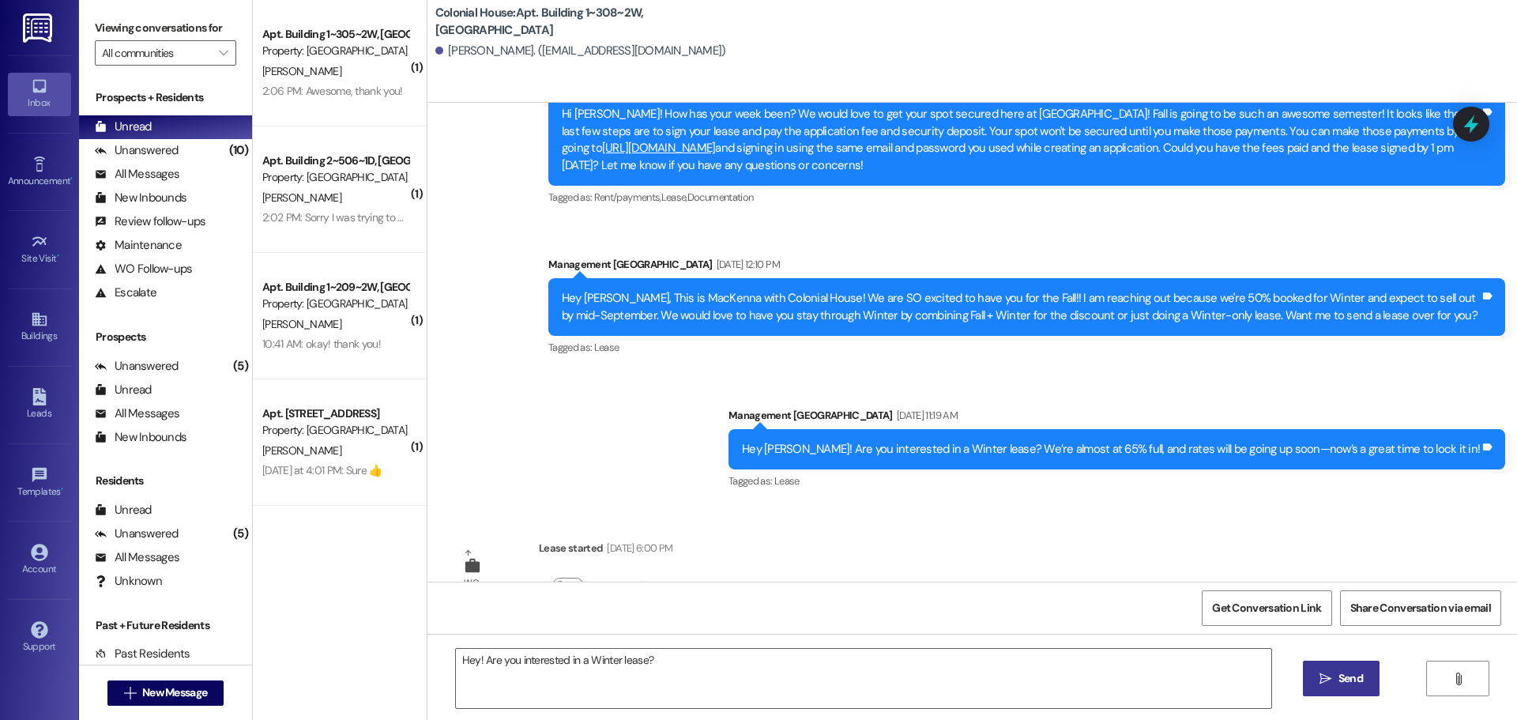
click at [1345, 681] on span "Send" at bounding box center [1351, 678] width 24 height 17
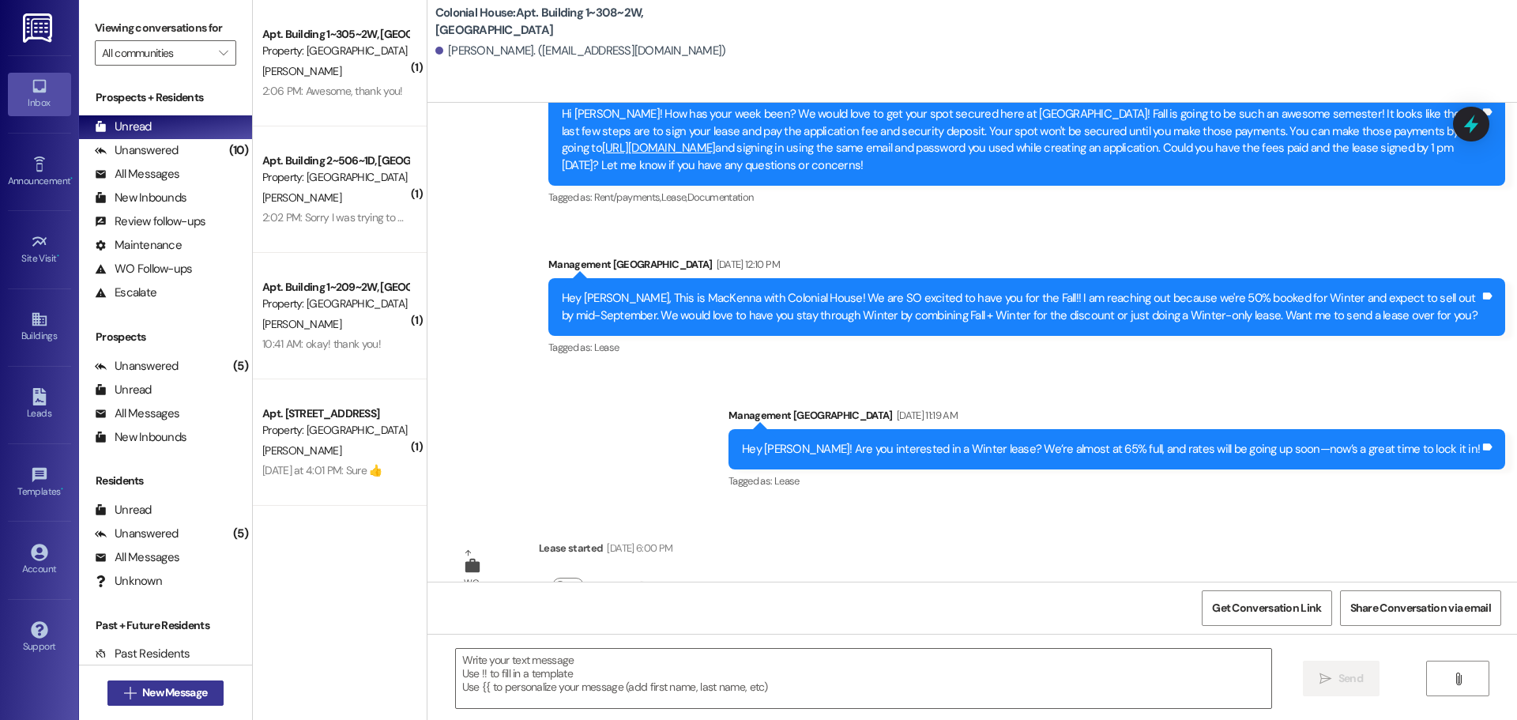
click at [193, 692] on span "New Message" at bounding box center [174, 692] width 65 height 17
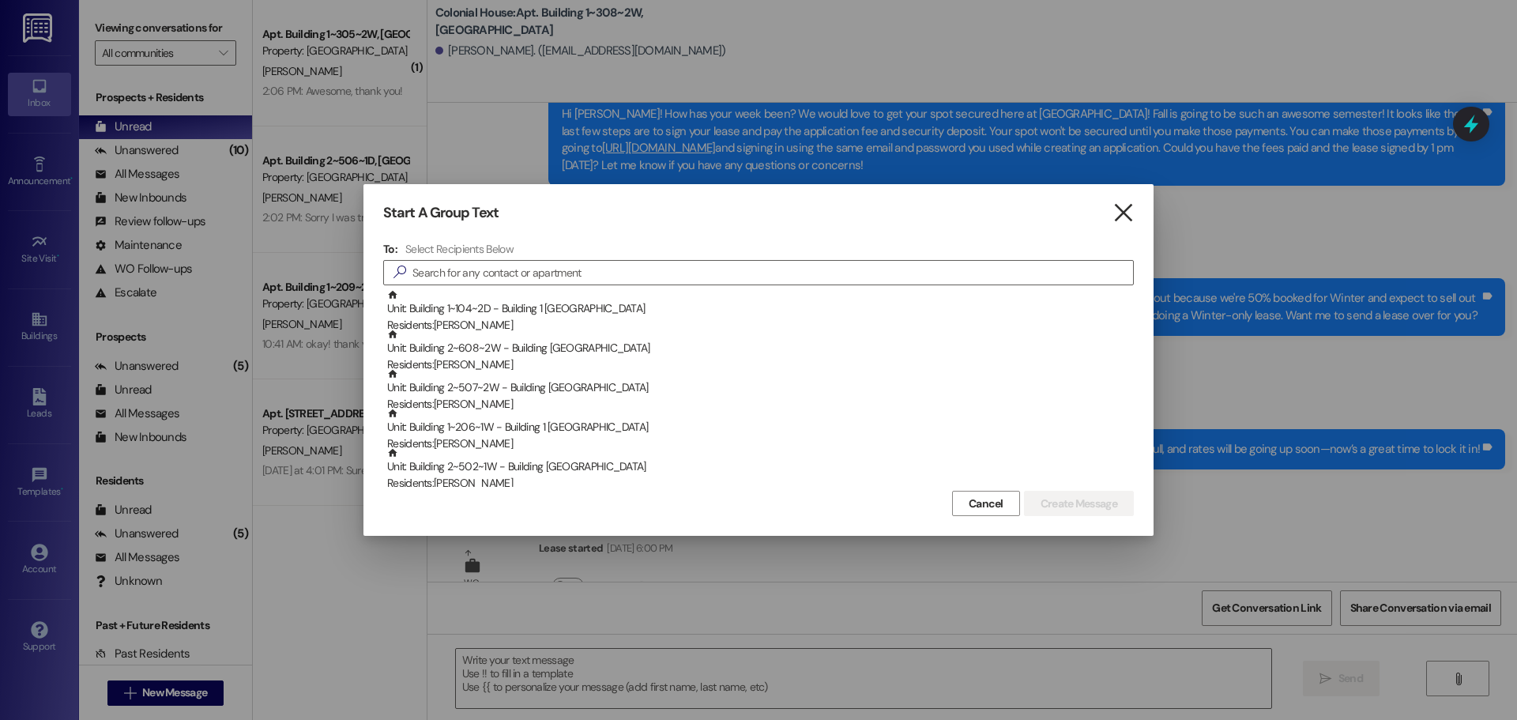
click at [1132, 216] on icon "" at bounding box center [1123, 213] width 21 height 17
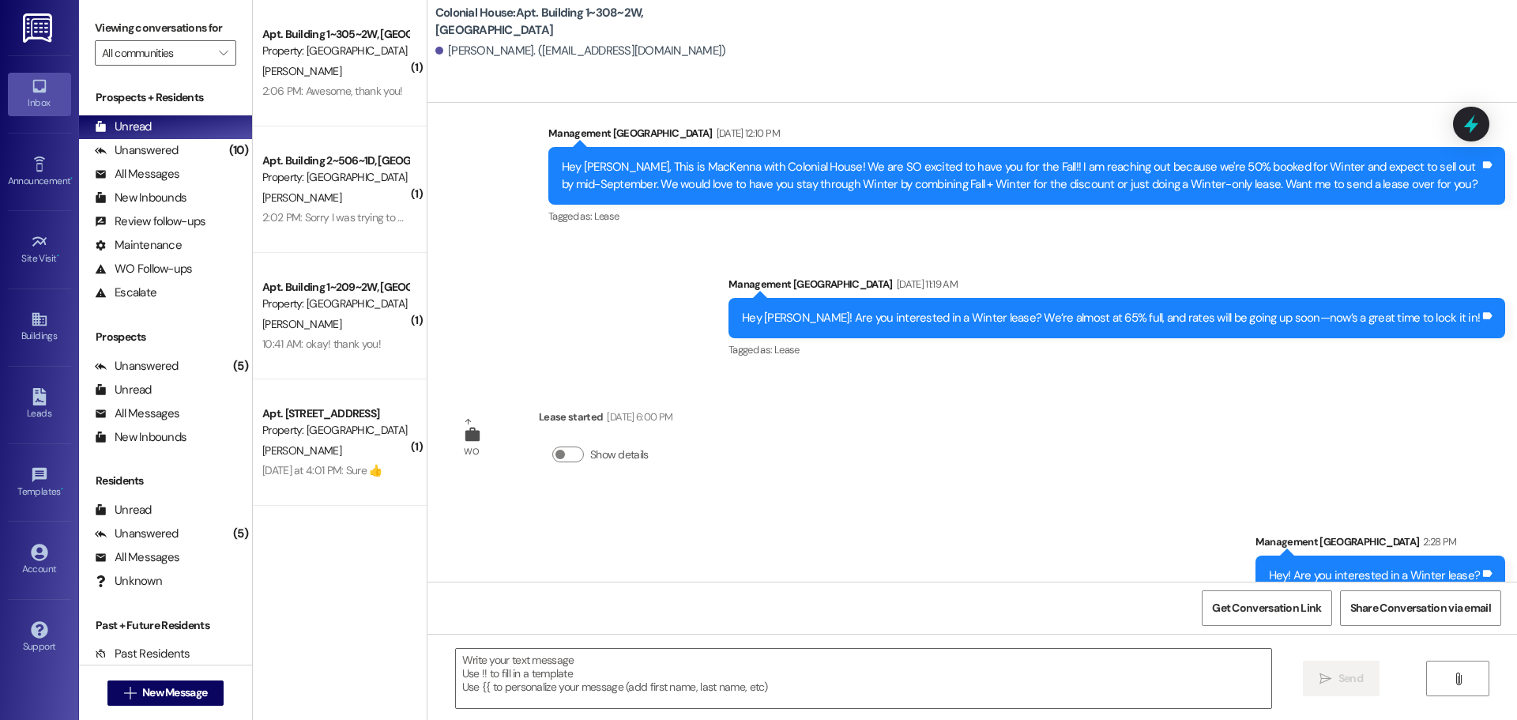
scroll to position [438, 0]
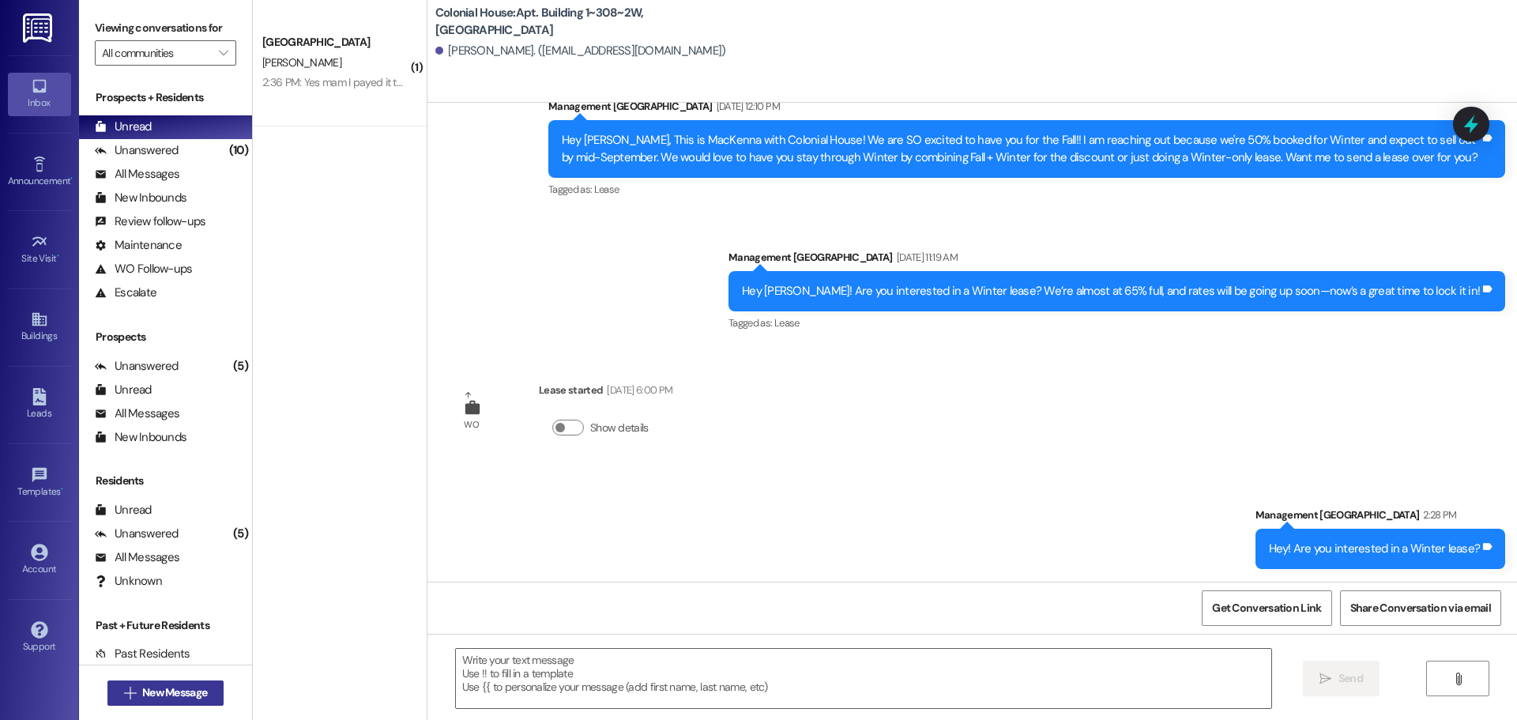
click at [177, 696] on span "New Message" at bounding box center [174, 692] width 65 height 17
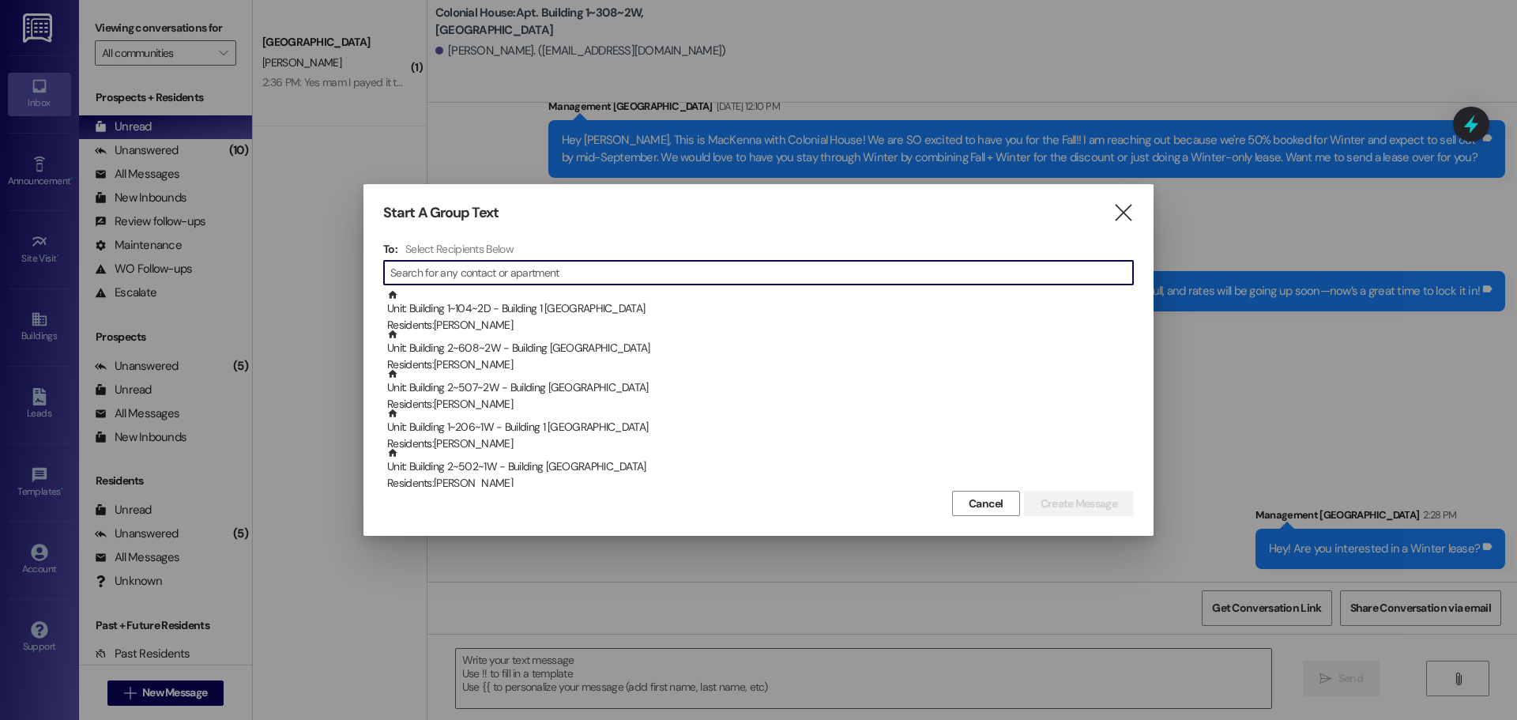
click at [533, 270] on input at bounding box center [761, 273] width 743 height 22
click at [509, 273] on input at bounding box center [761, 273] width 743 height 22
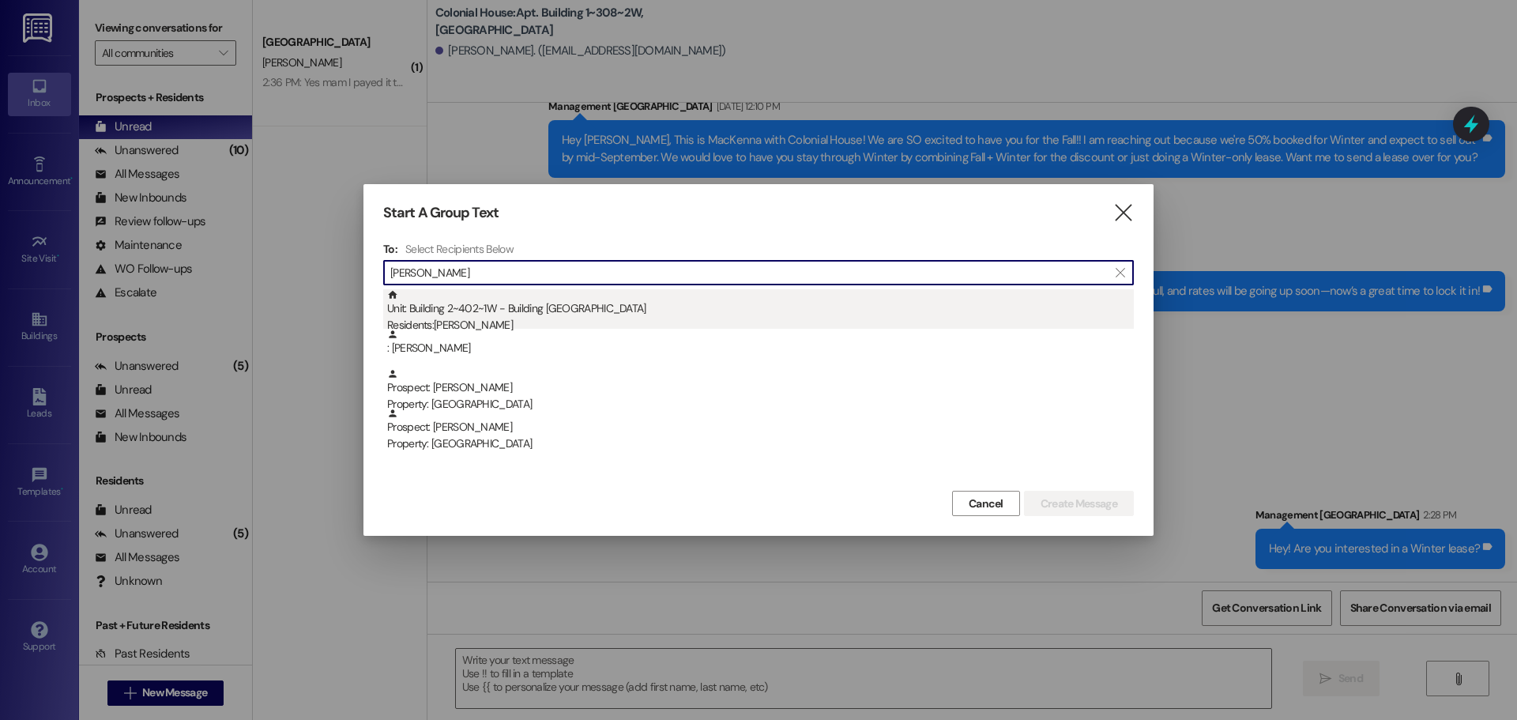
type input "pierce"
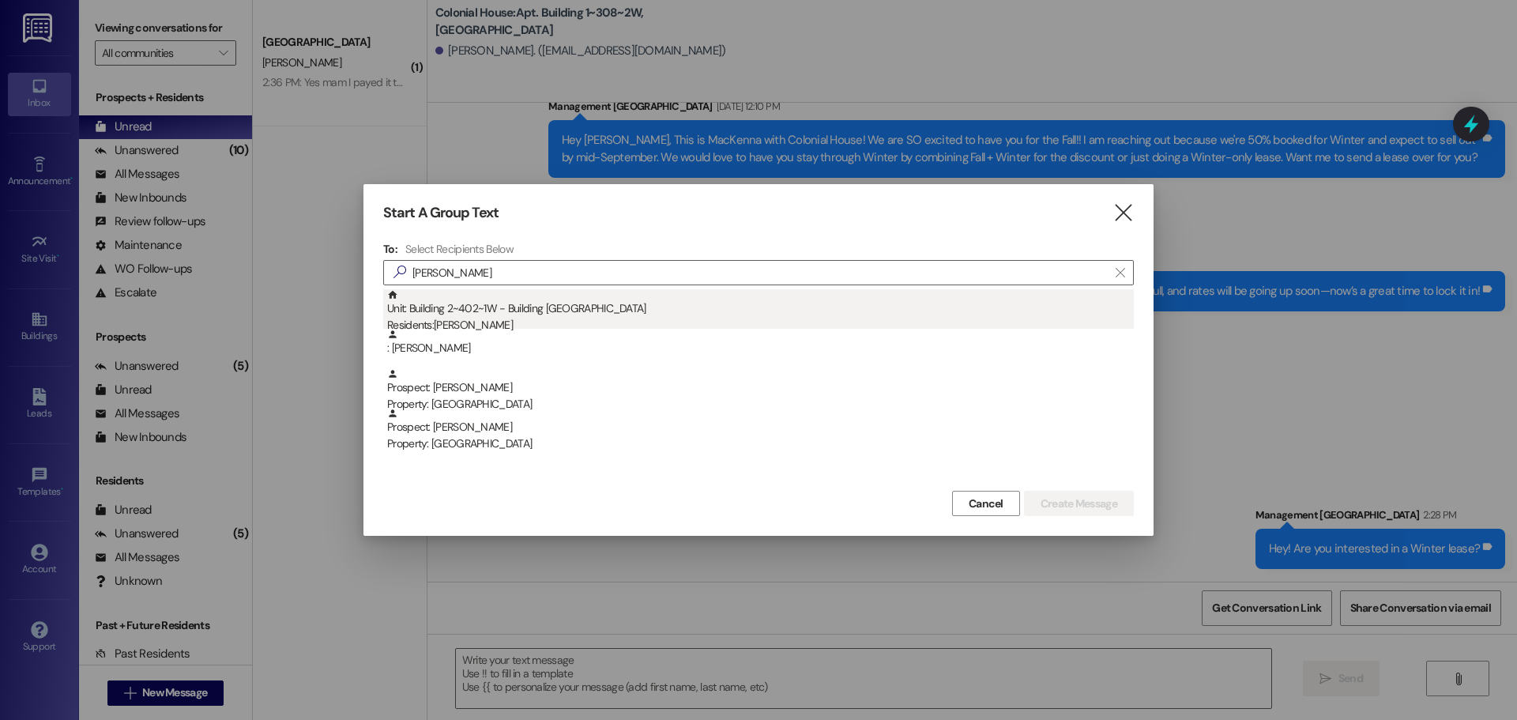
click at [532, 314] on div "Unit: Building 2~402~1W - Building 2 Colonial House Residents: Pierce Nielsen" at bounding box center [760, 311] width 747 height 45
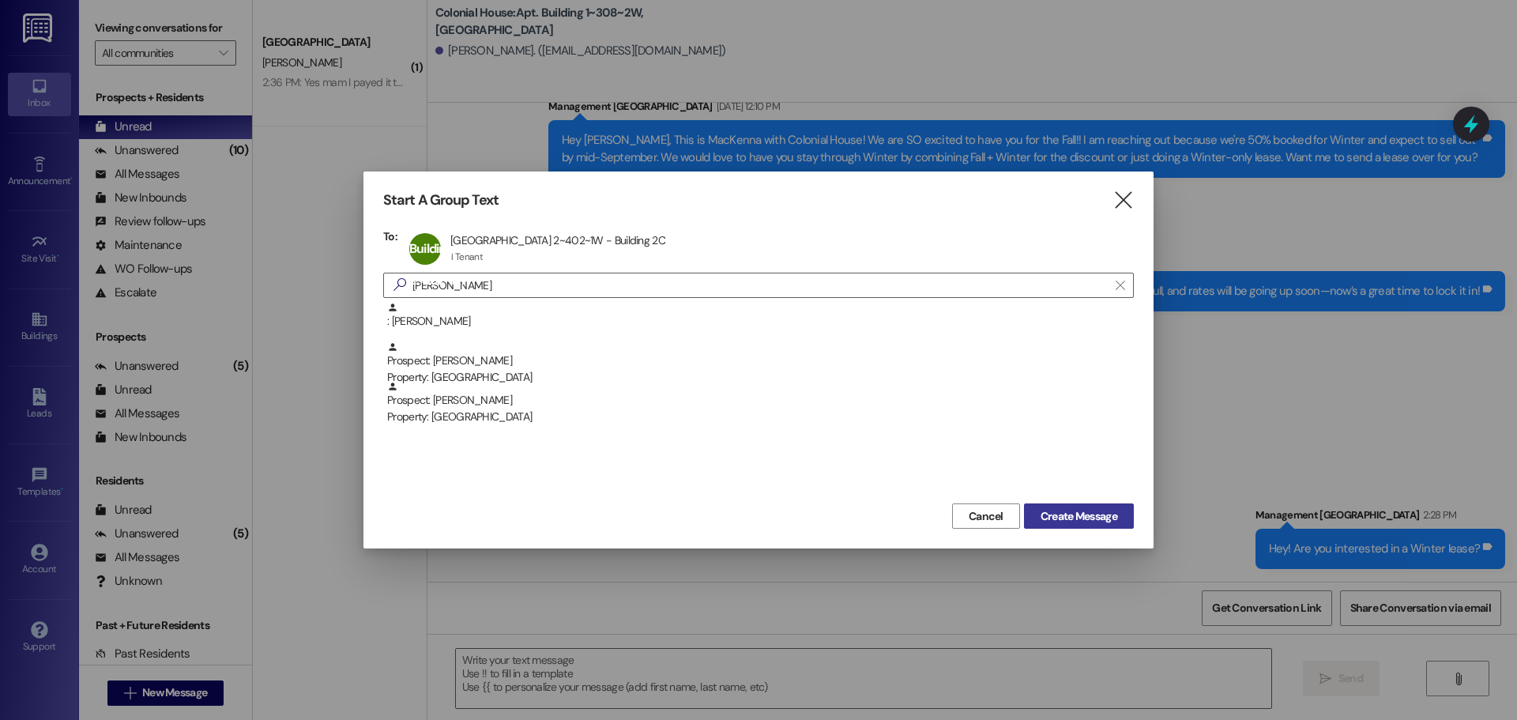
click at [1059, 522] on span "Create Message" at bounding box center [1079, 516] width 77 height 17
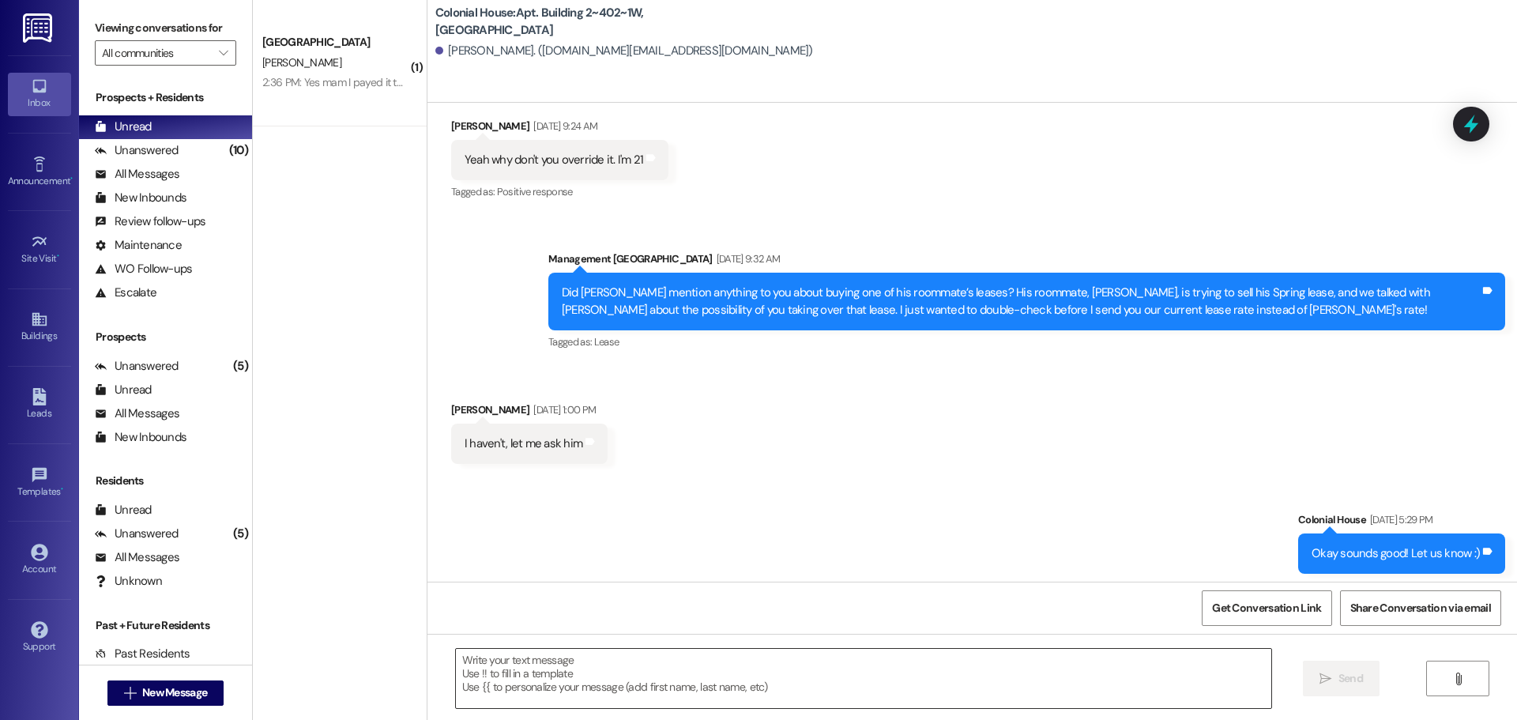
scroll to position [12139, 0]
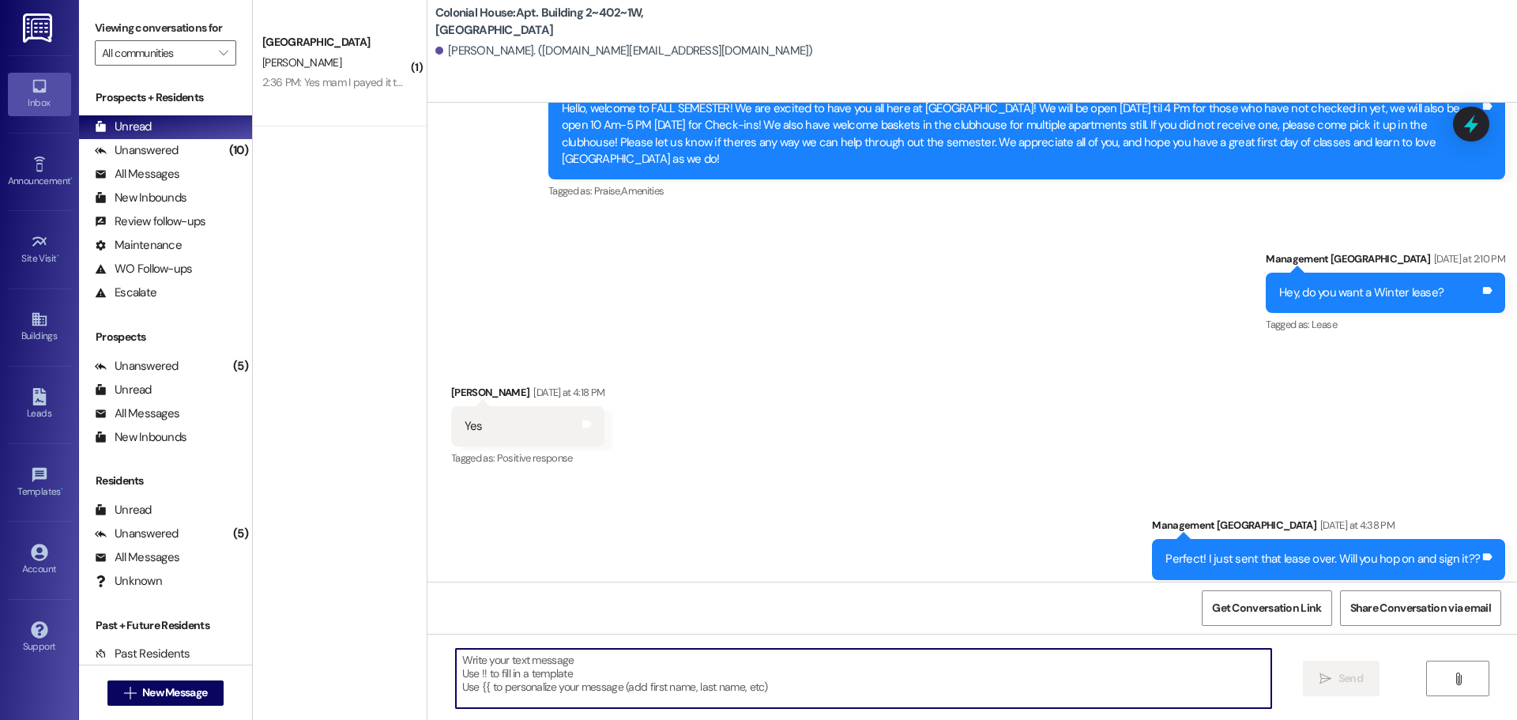
click at [574, 666] on textarea at bounding box center [863, 678] width 815 height 59
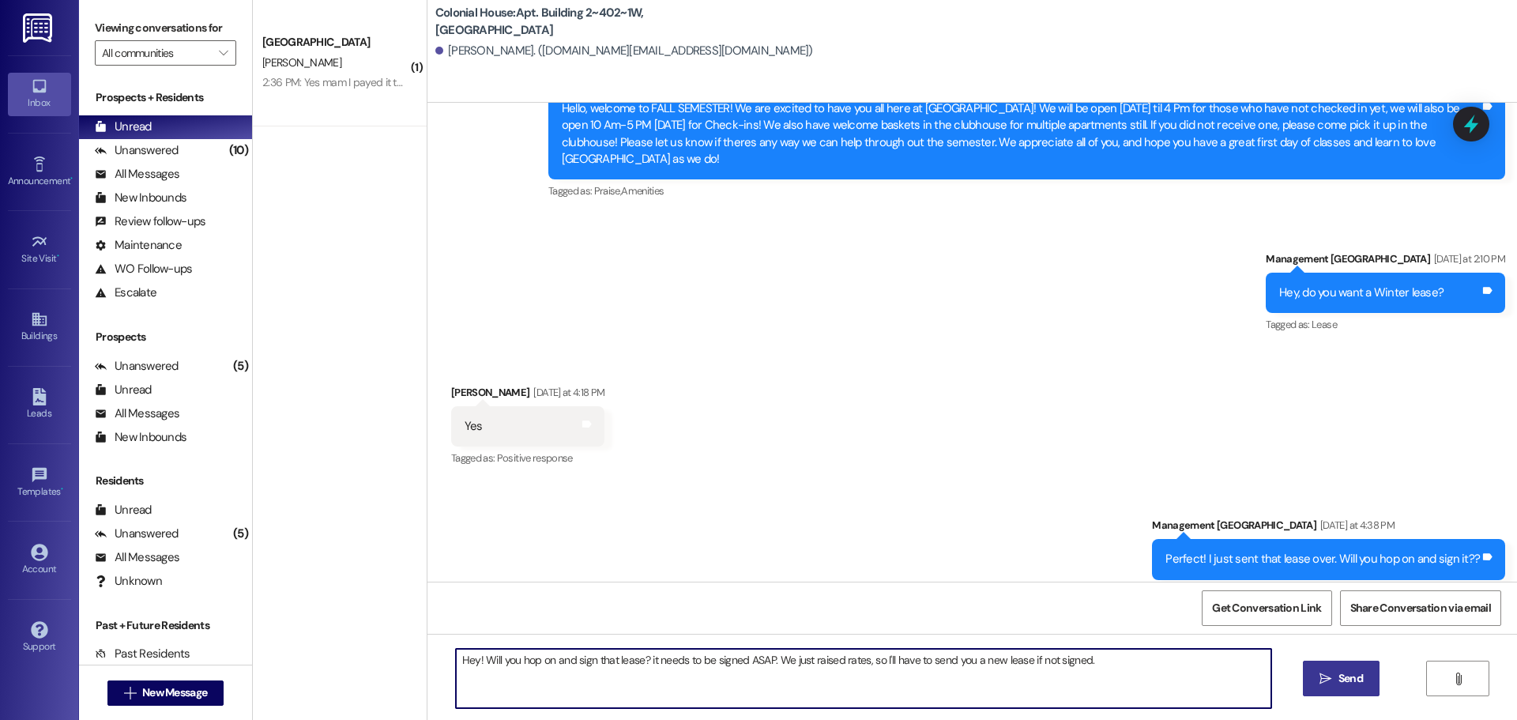
click at [574, 666] on textarea "Hey! Will you hop on and sign that lease? it needs to be signed ASAP. We just r…" at bounding box center [863, 678] width 815 height 59
type textarea "Hey! Will you hop on and sign that lease? it needs to be signed ASAP. We just r…"
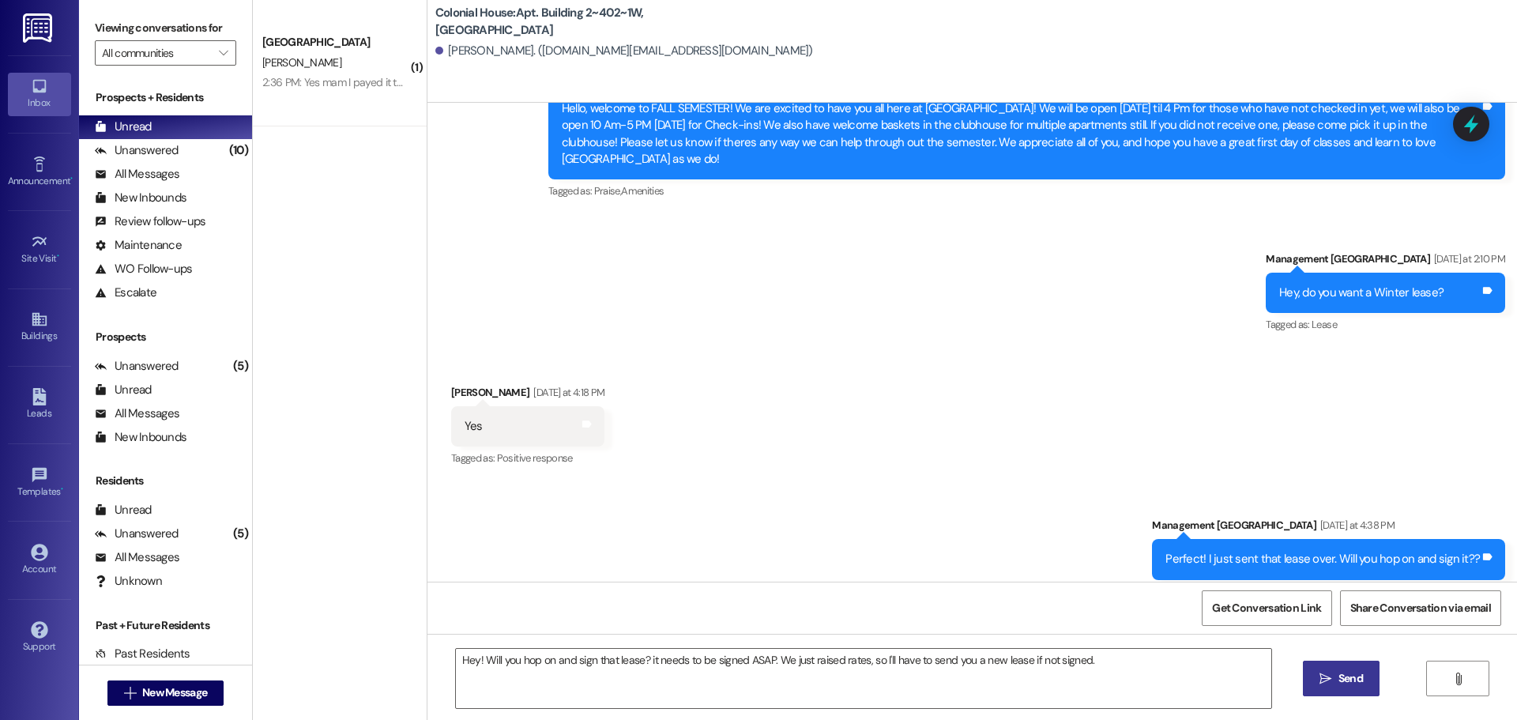
click at [1361, 678] on span "Send" at bounding box center [1351, 678] width 24 height 17
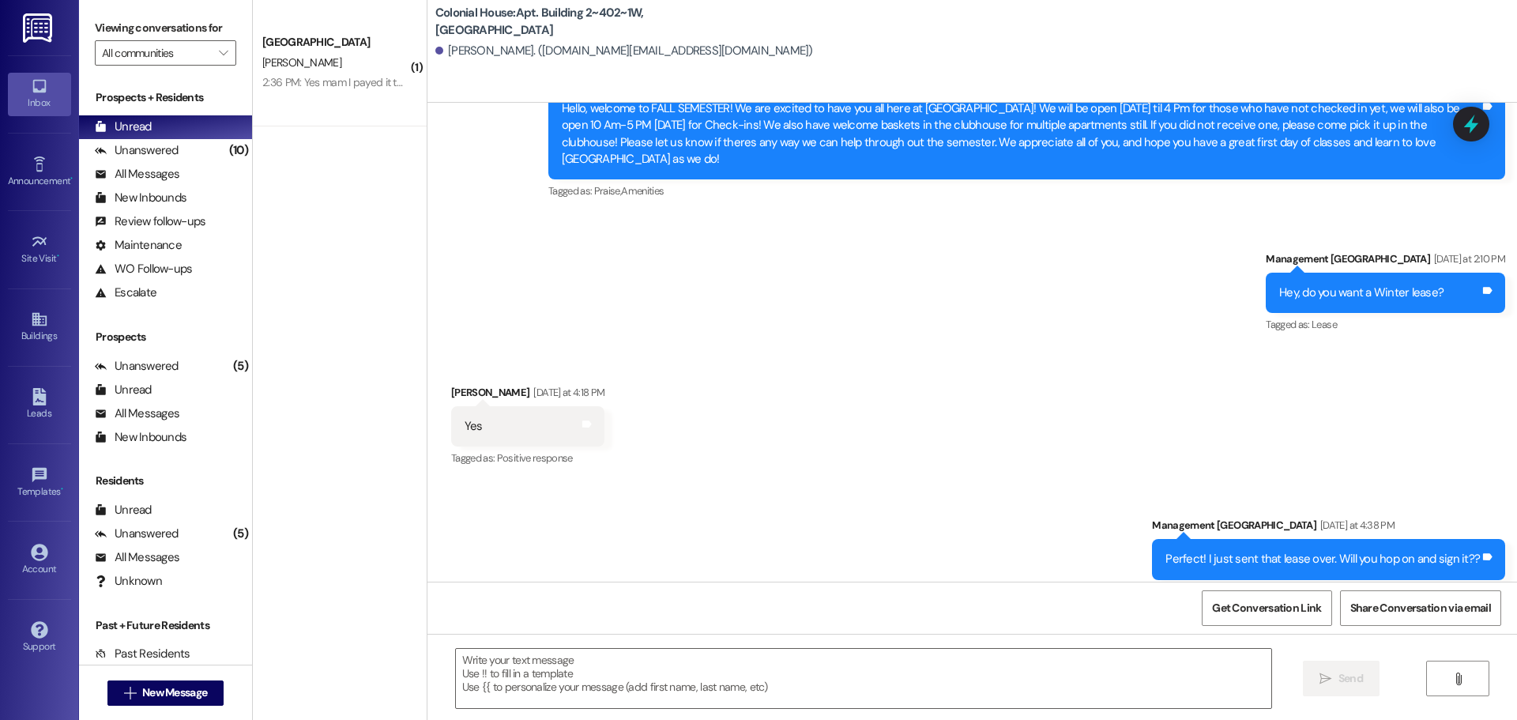
scroll to position [12006, 0]
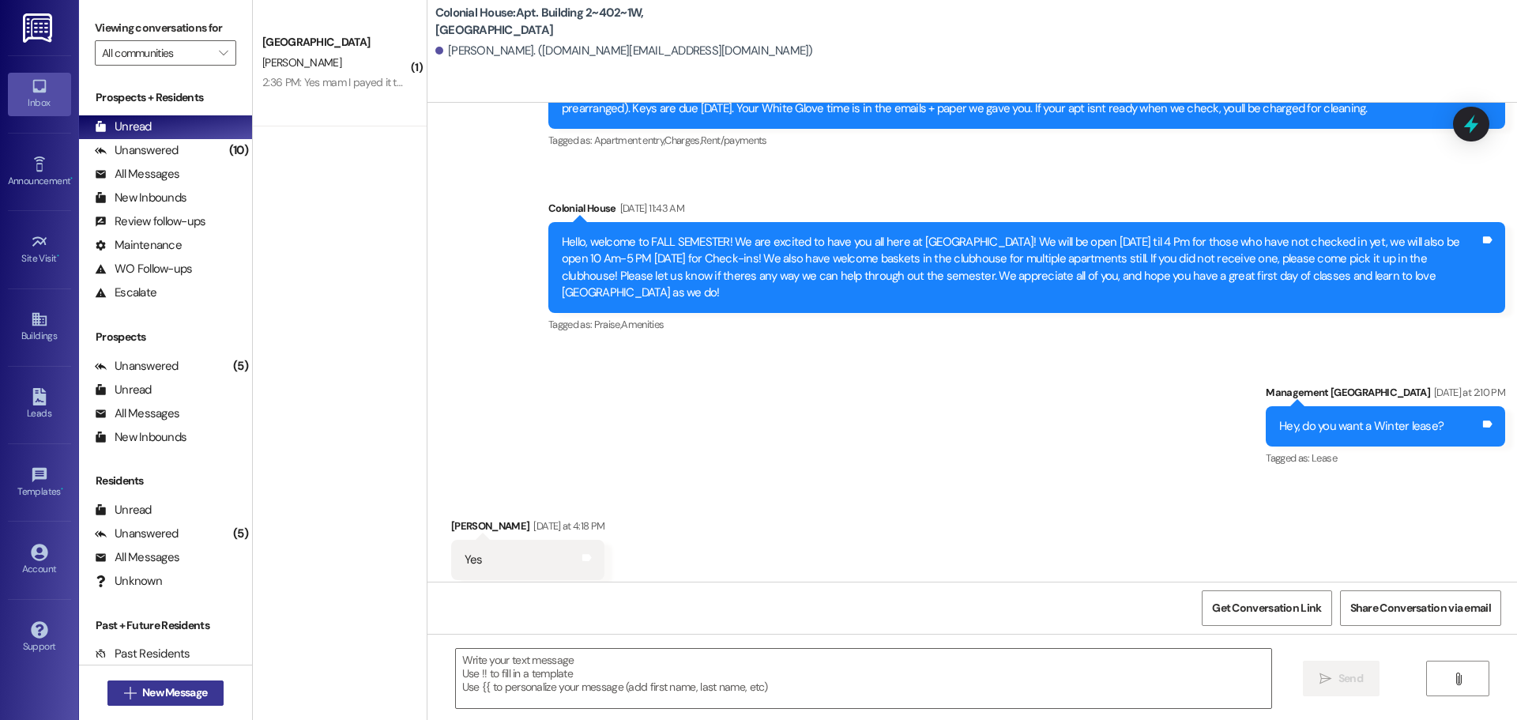
click at [145, 694] on span "New Message" at bounding box center [174, 692] width 65 height 17
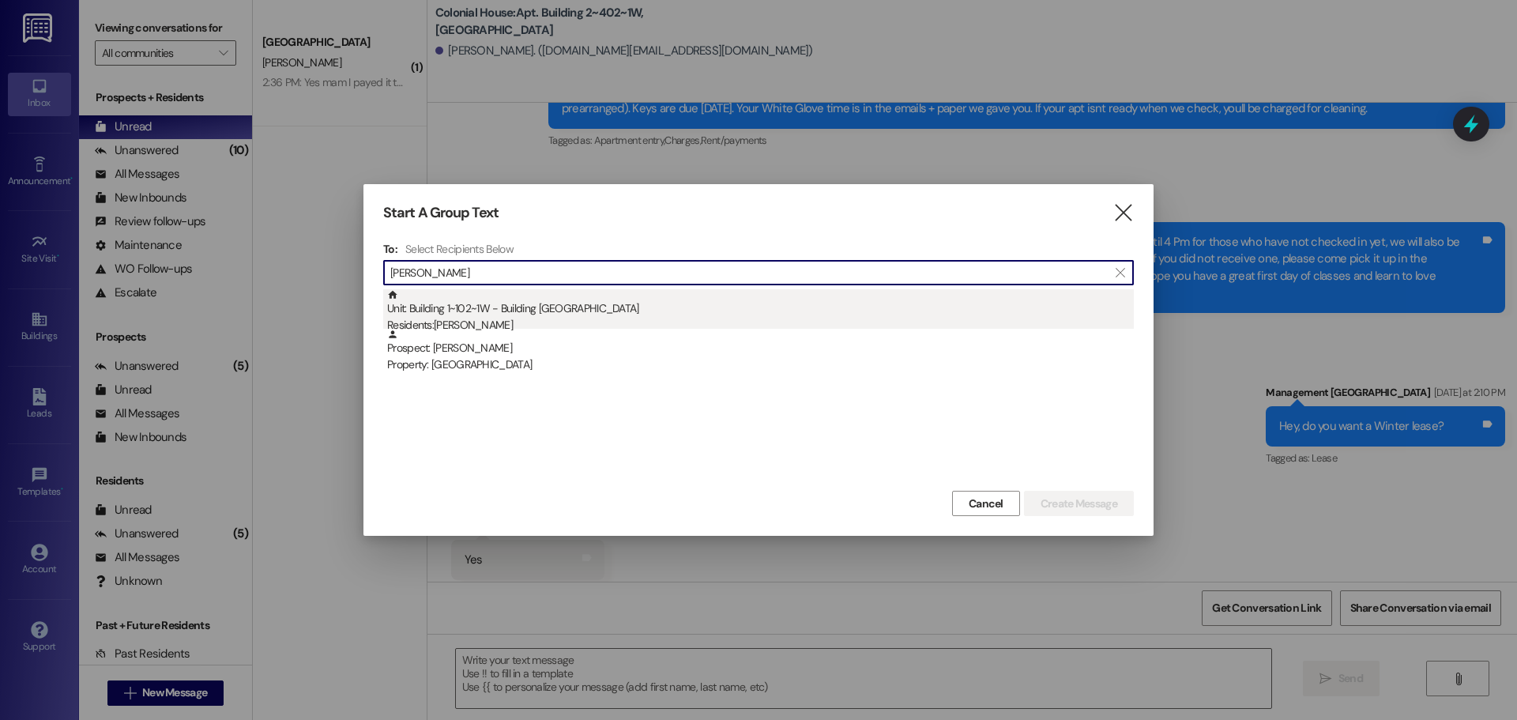
type input "kate fill"
click at [613, 292] on div "Unit: Building 1~102~1W - Building 1 Colonial House Residents: Kate Fillmore" at bounding box center [760, 311] width 747 height 45
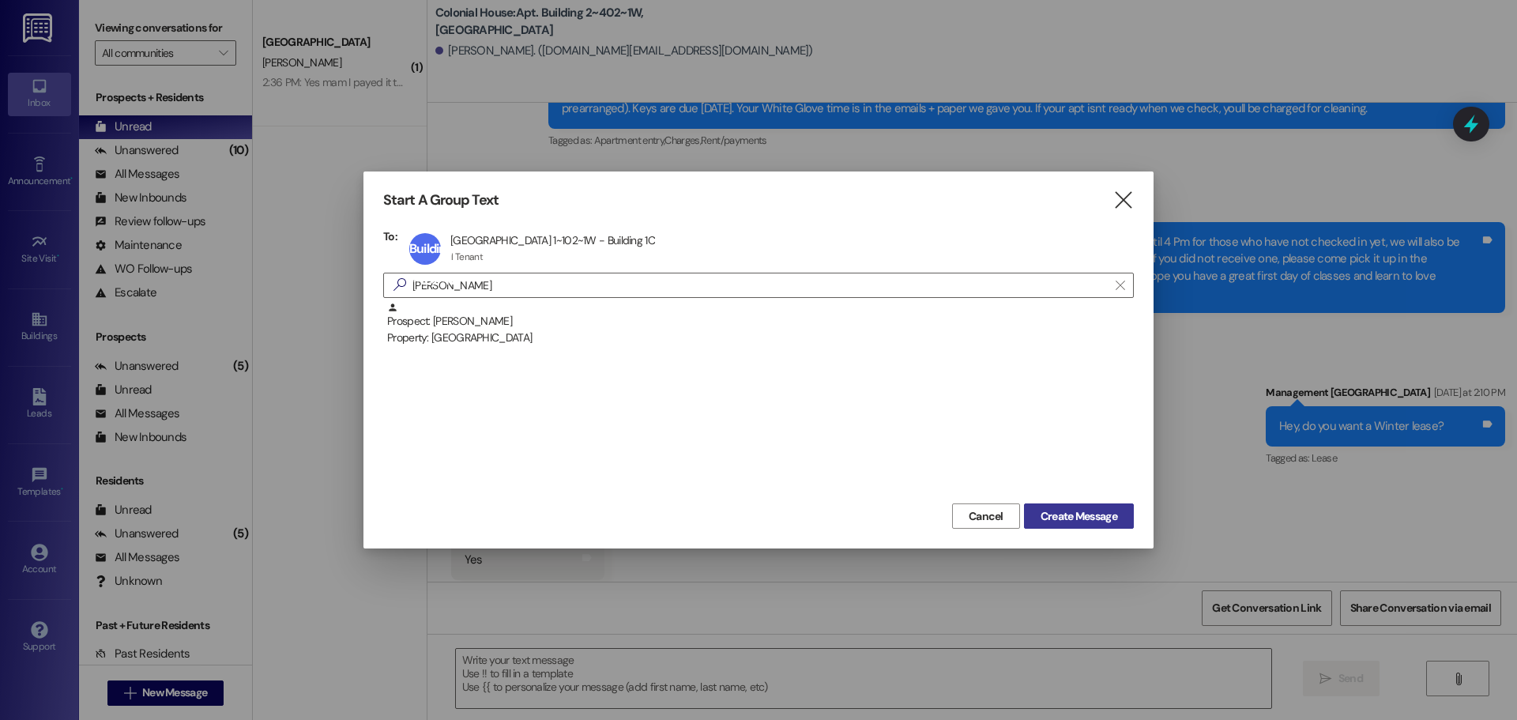
click at [1077, 525] on button "Create Message" at bounding box center [1079, 515] width 110 height 25
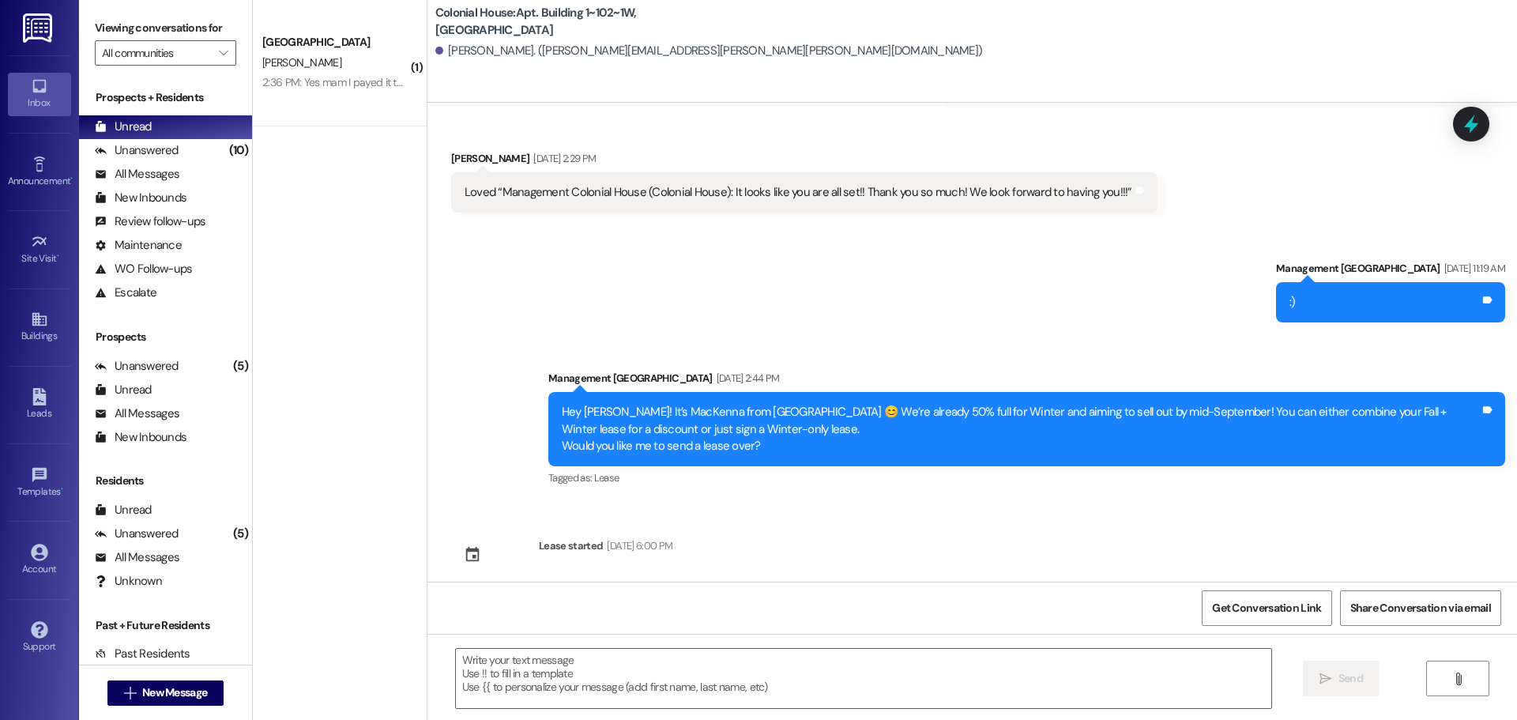
scroll to position [3791, 0]
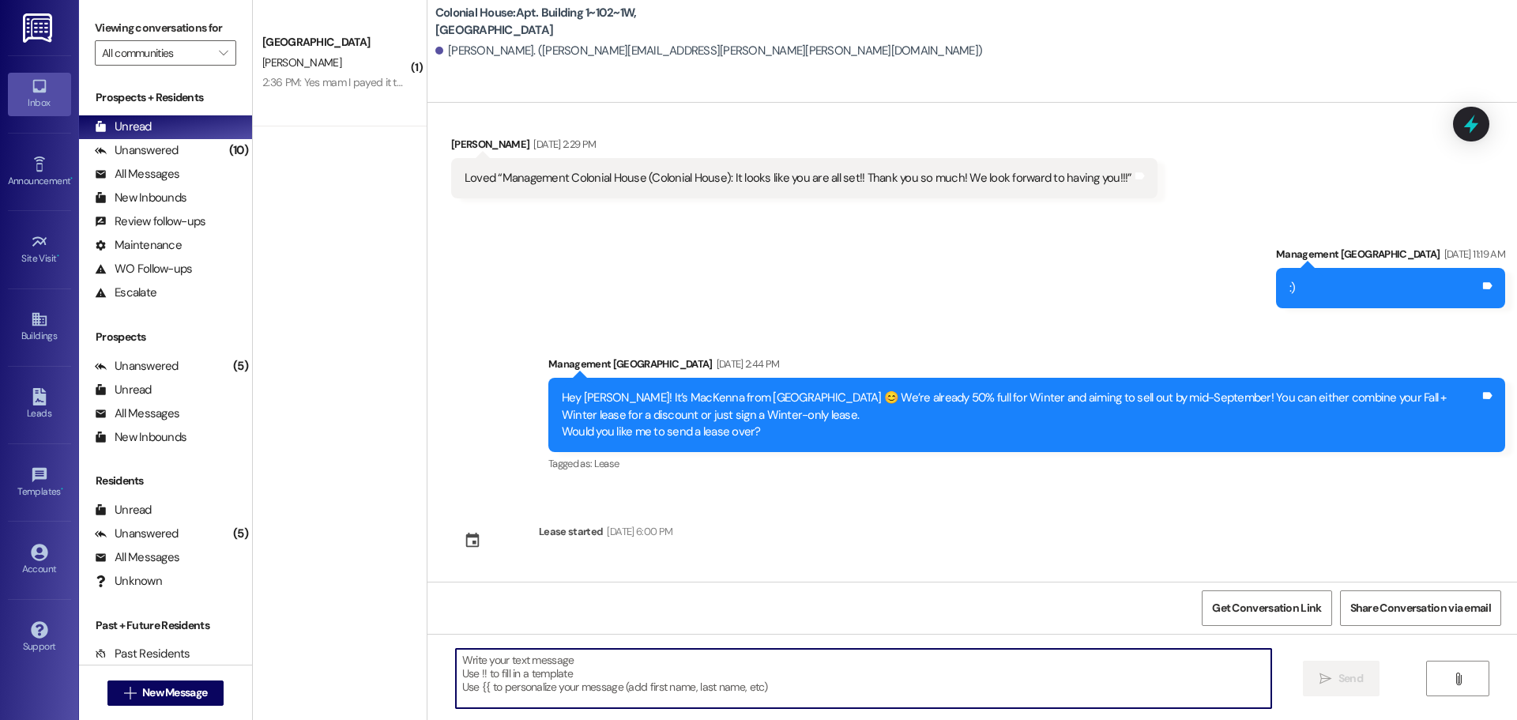
drag, startPoint x: 512, startPoint y: 658, endPoint x: 507, endPoint y: 639, distance: 19.5
click at [510, 646] on div " Send " at bounding box center [973, 693] width 1090 height 119
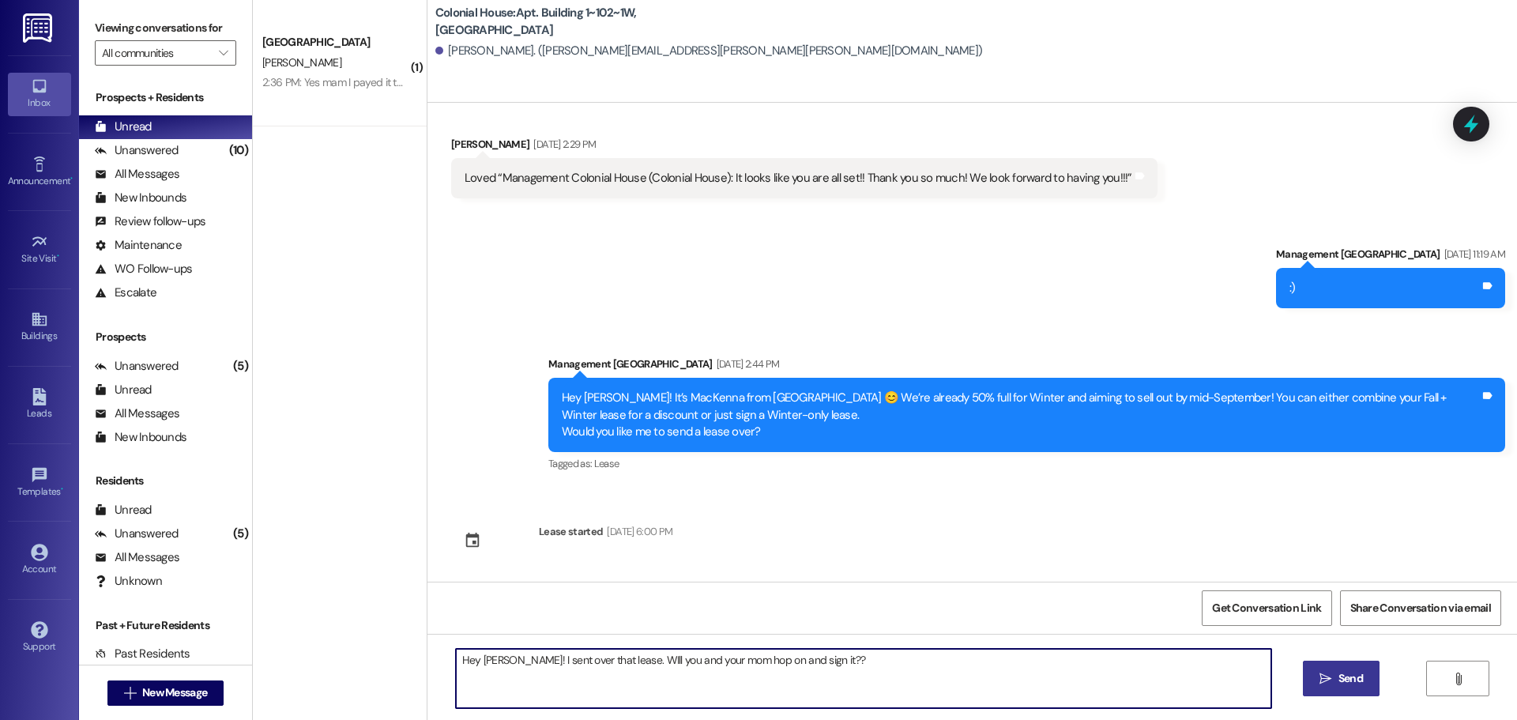
click at [601, 659] on textarea "Hey Kate! I sent over that lease. WIll you and your mom hop on and sign it??" at bounding box center [863, 678] width 815 height 59
type textarea "Hey Kate! I sent over that lease. Will you and your mom hop on and sign it??"
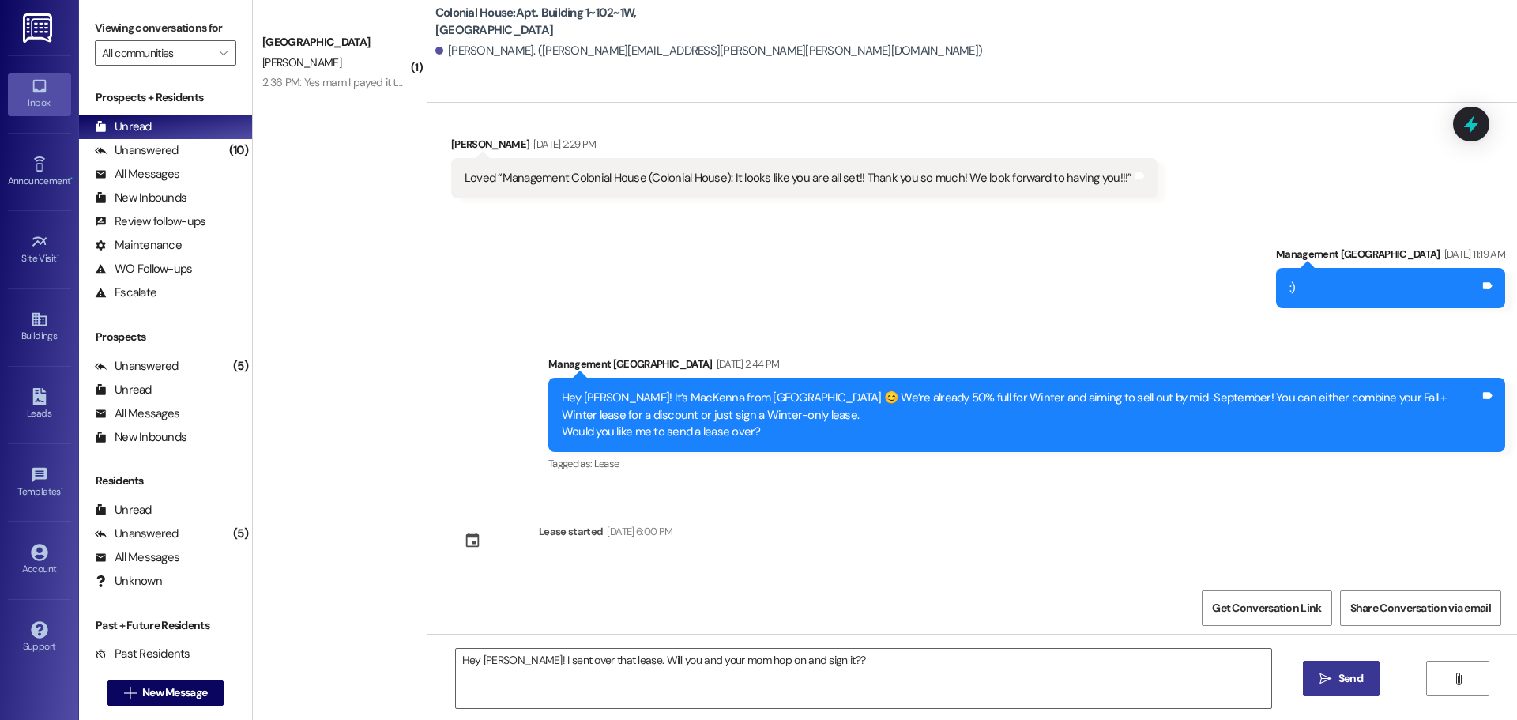
click at [1331, 681] on span " Send" at bounding box center [1341, 678] width 50 height 17
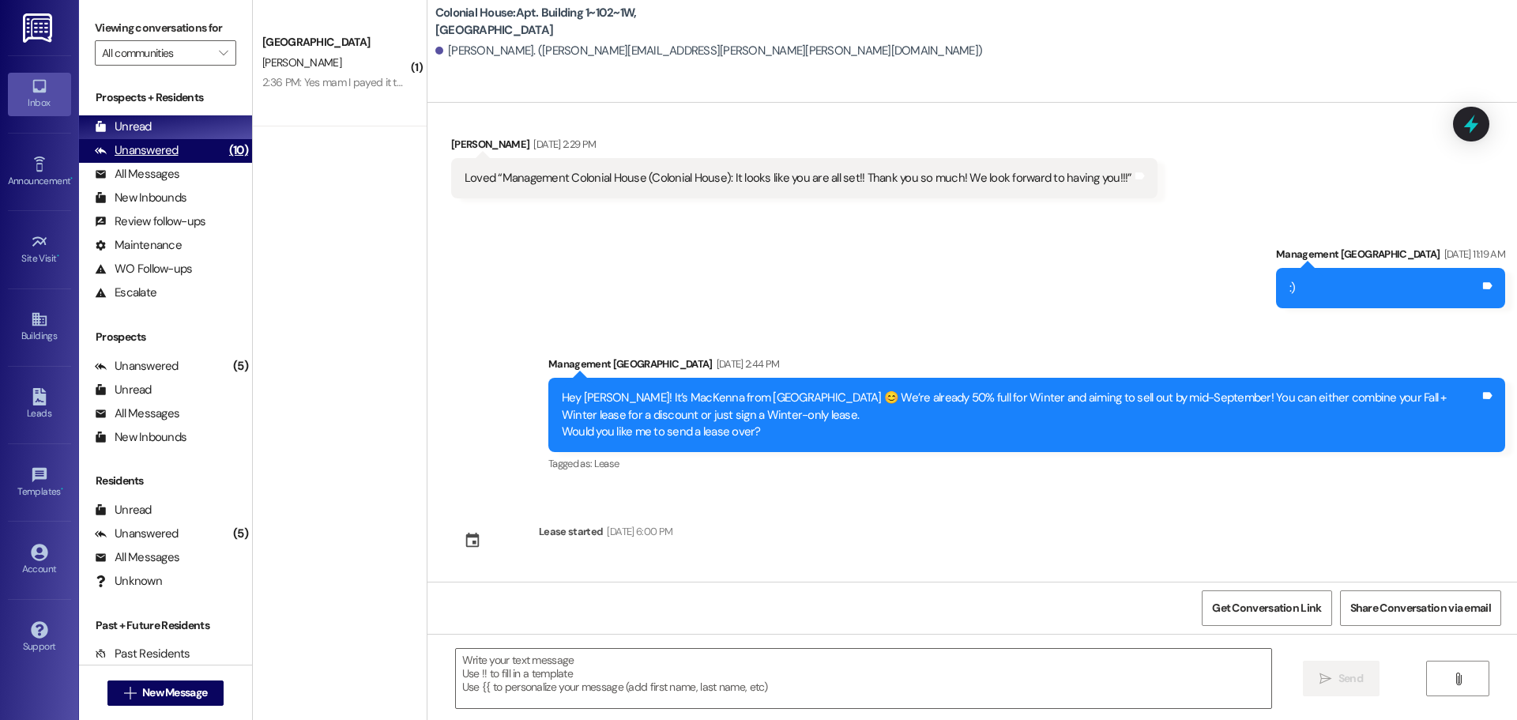
click at [165, 157] on div "Unanswered" at bounding box center [137, 150] width 84 height 17
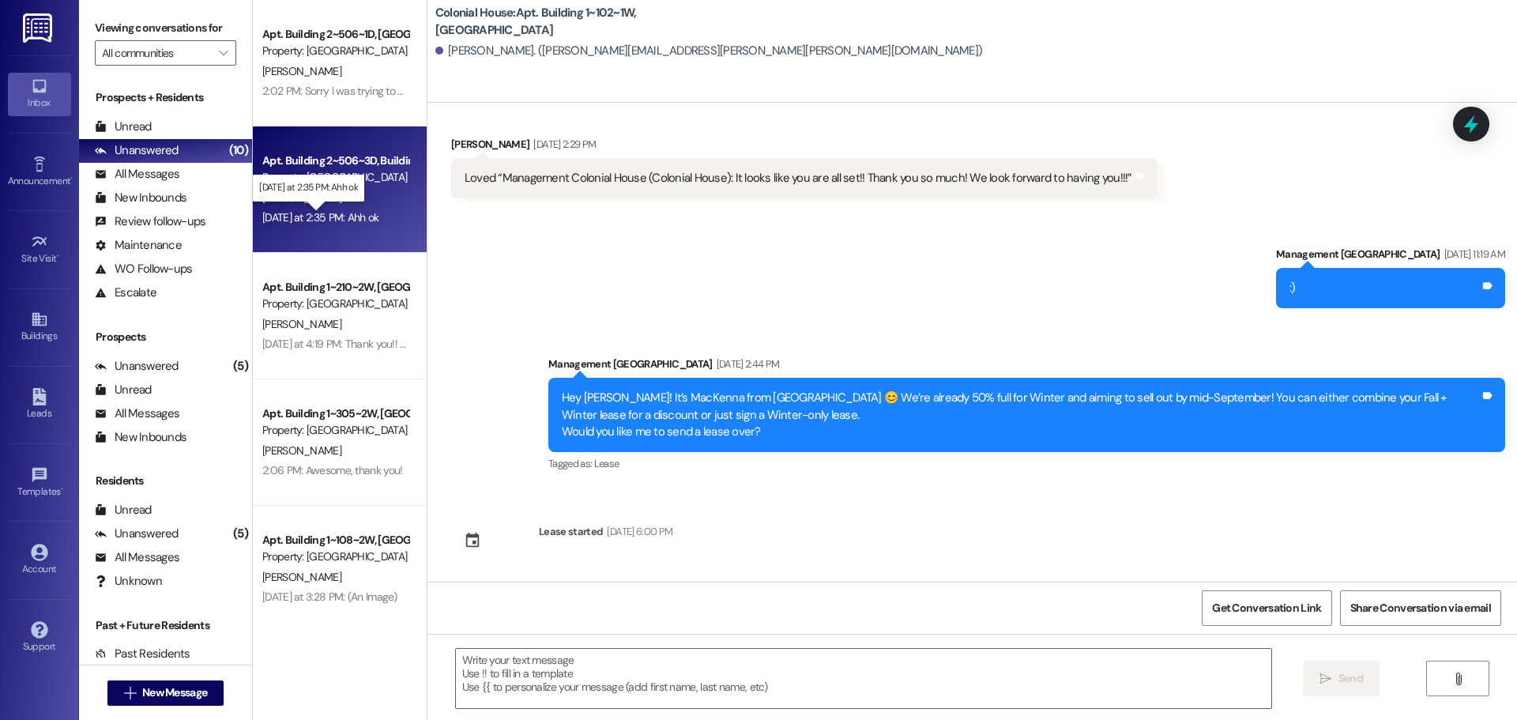
click at [371, 221] on div "Yesterday at 2:35 PM: Ahh ok Yesterday at 2:35 PM: Ahh ok" at bounding box center [320, 217] width 117 height 14
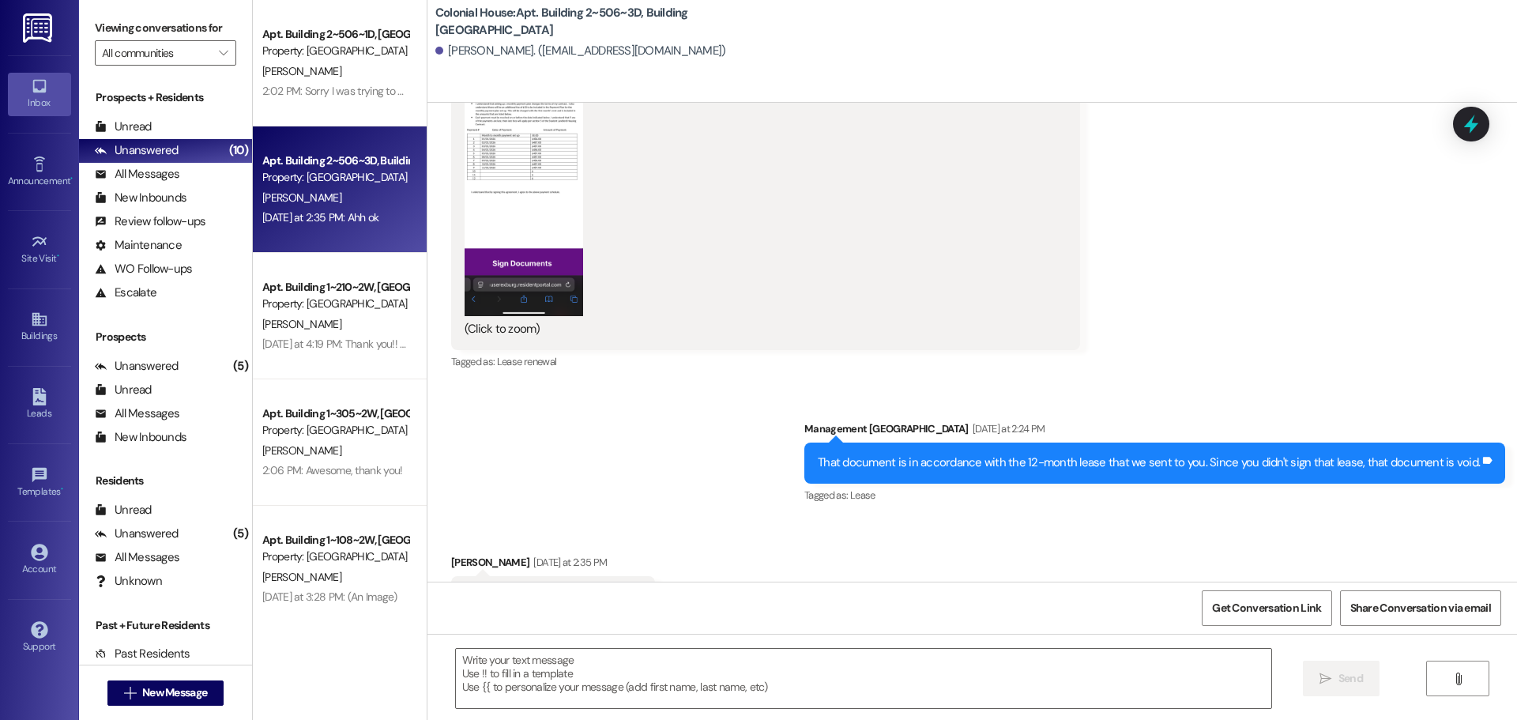
scroll to position [27939, 0]
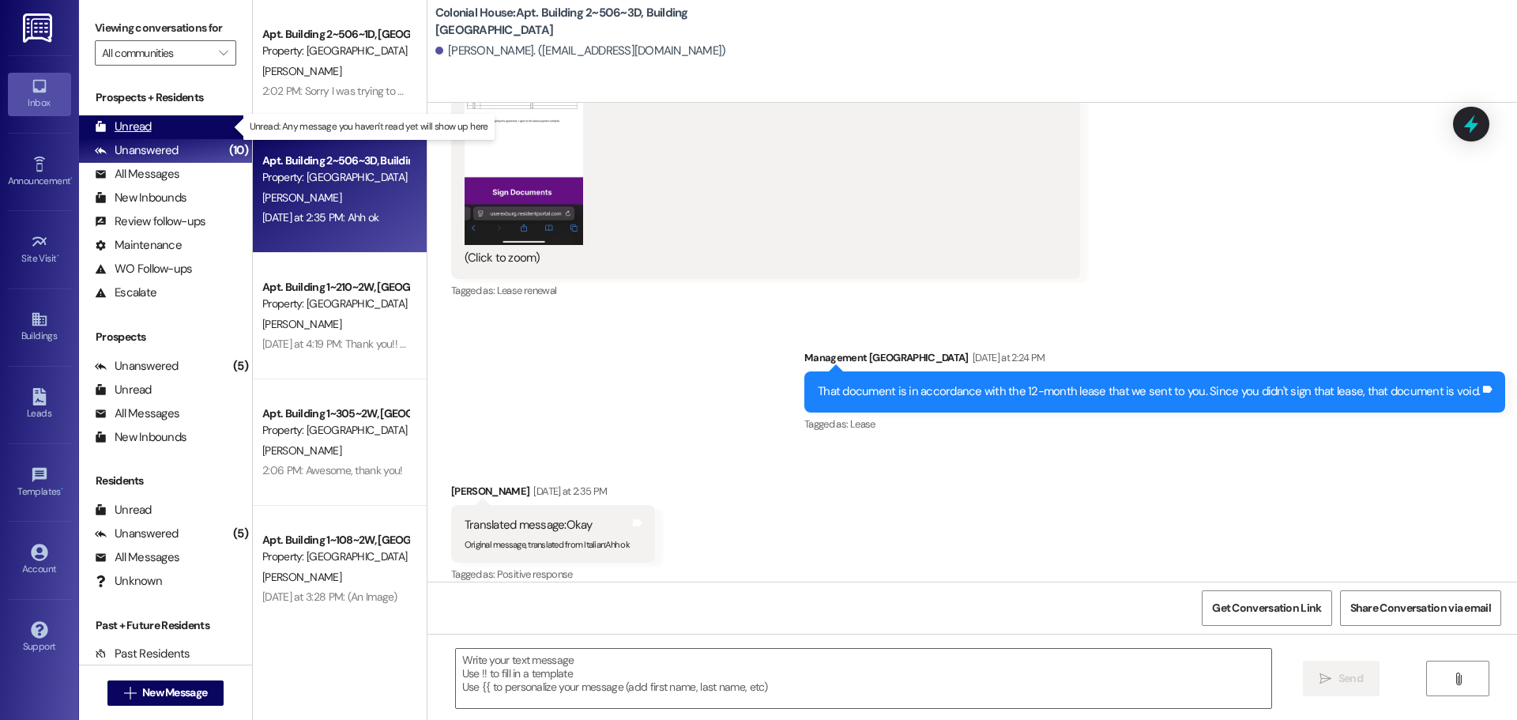
click at [108, 139] on div "Unanswered (10)" at bounding box center [165, 151] width 173 height 24
click at [131, 137] on div "Unread (0)" at bounding box center [165, 127] width 173 height 24
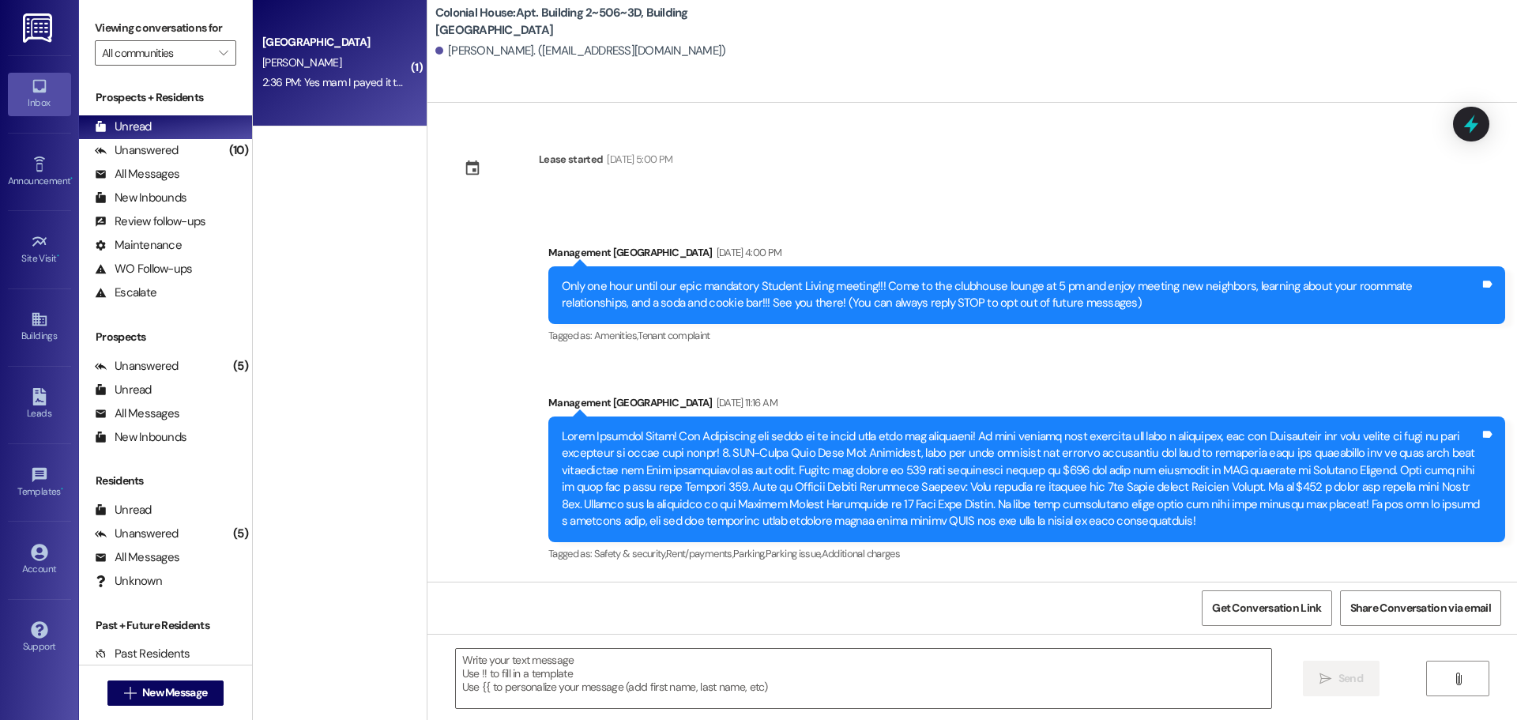
click at [338, 85] on div "2:36 PM: Yes mam I payed it thank you! 2:36 PM: Yes mam I payed it thank you!" at bounding box center [351, 82] width 178 height 14
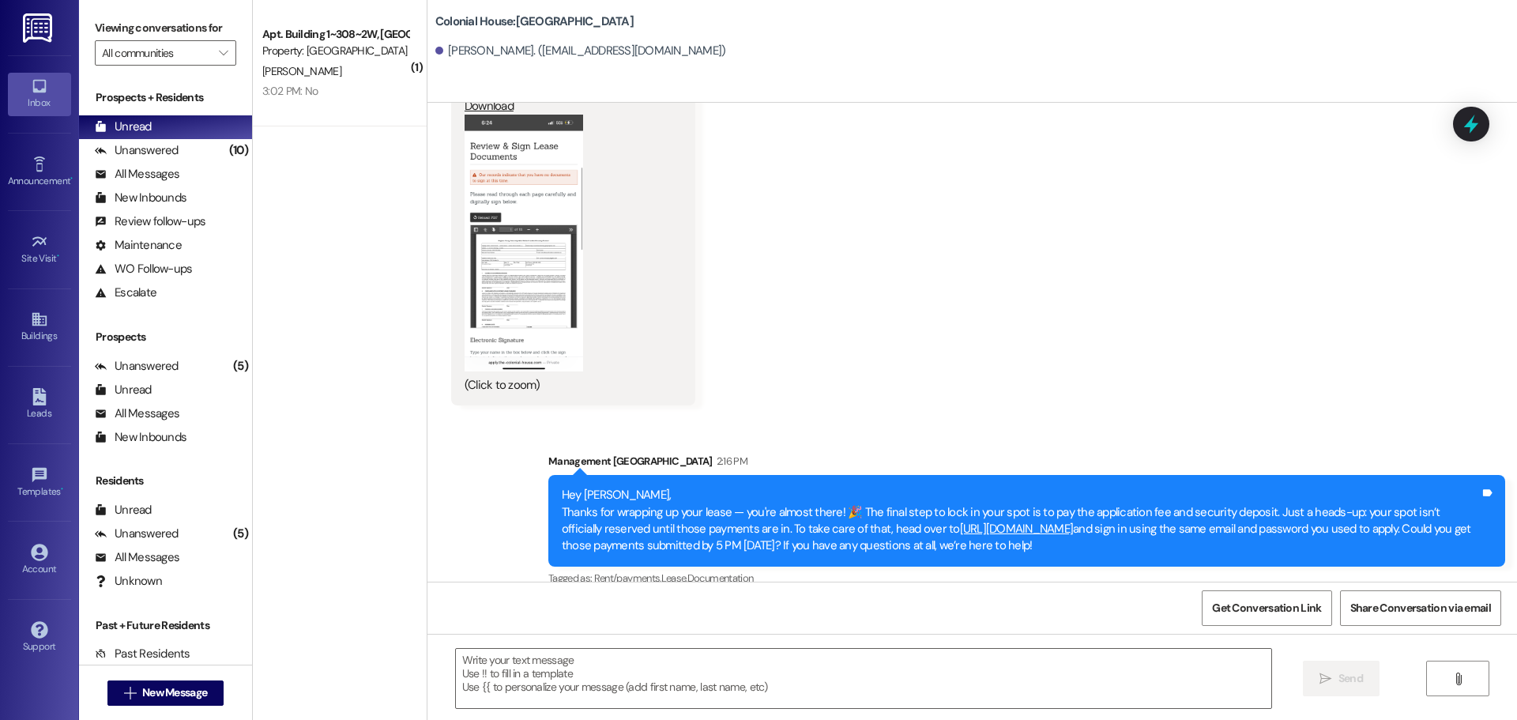
scroll to position [1615, 0]
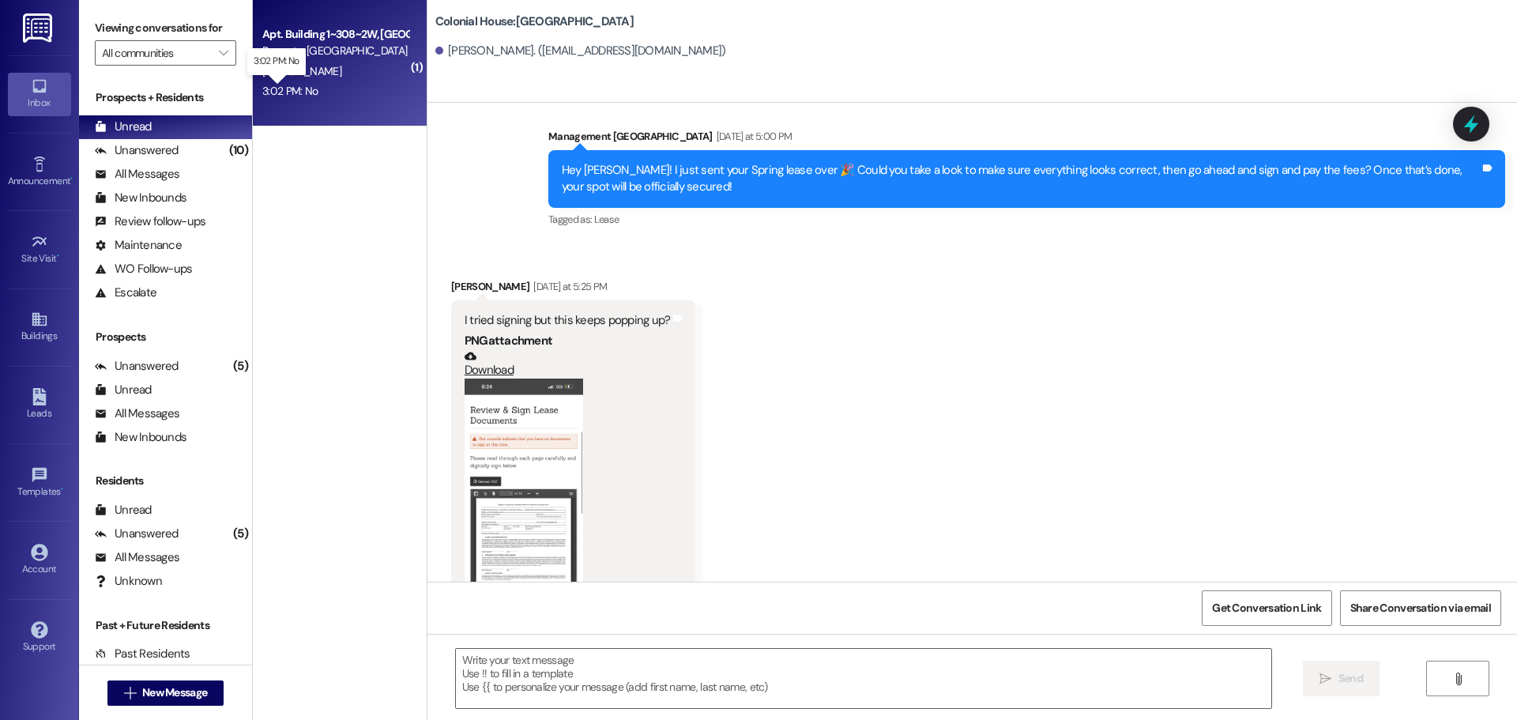
click at [276, 95] on div "3:02 PM: No 3:02 PM: No" at bounding box center [289, 91] width 55 height 14
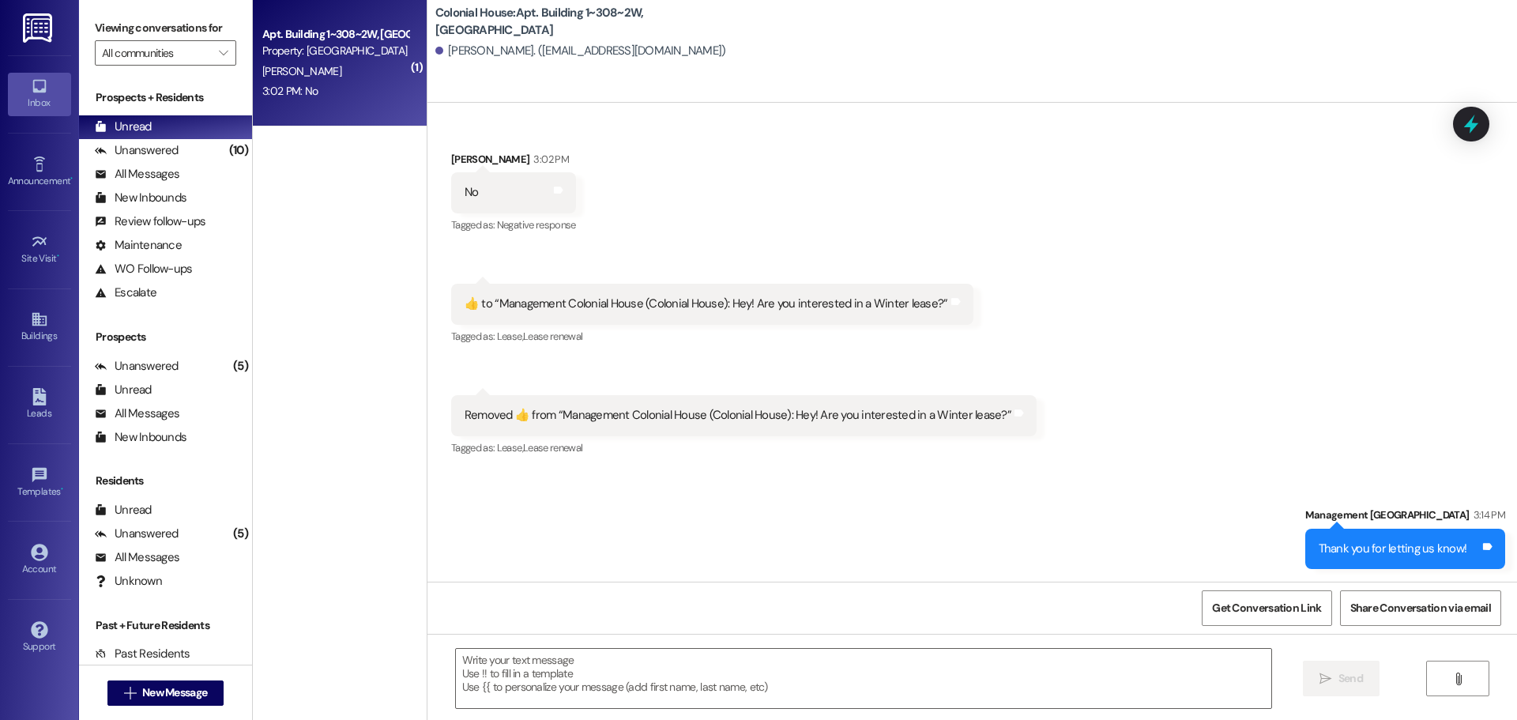
click at [878, 517] on div "Sent via SMS Management Colonial House 3:14 PM Thank you for letting us know! T…" at bounding box center [973, 526] width 1090 height 110
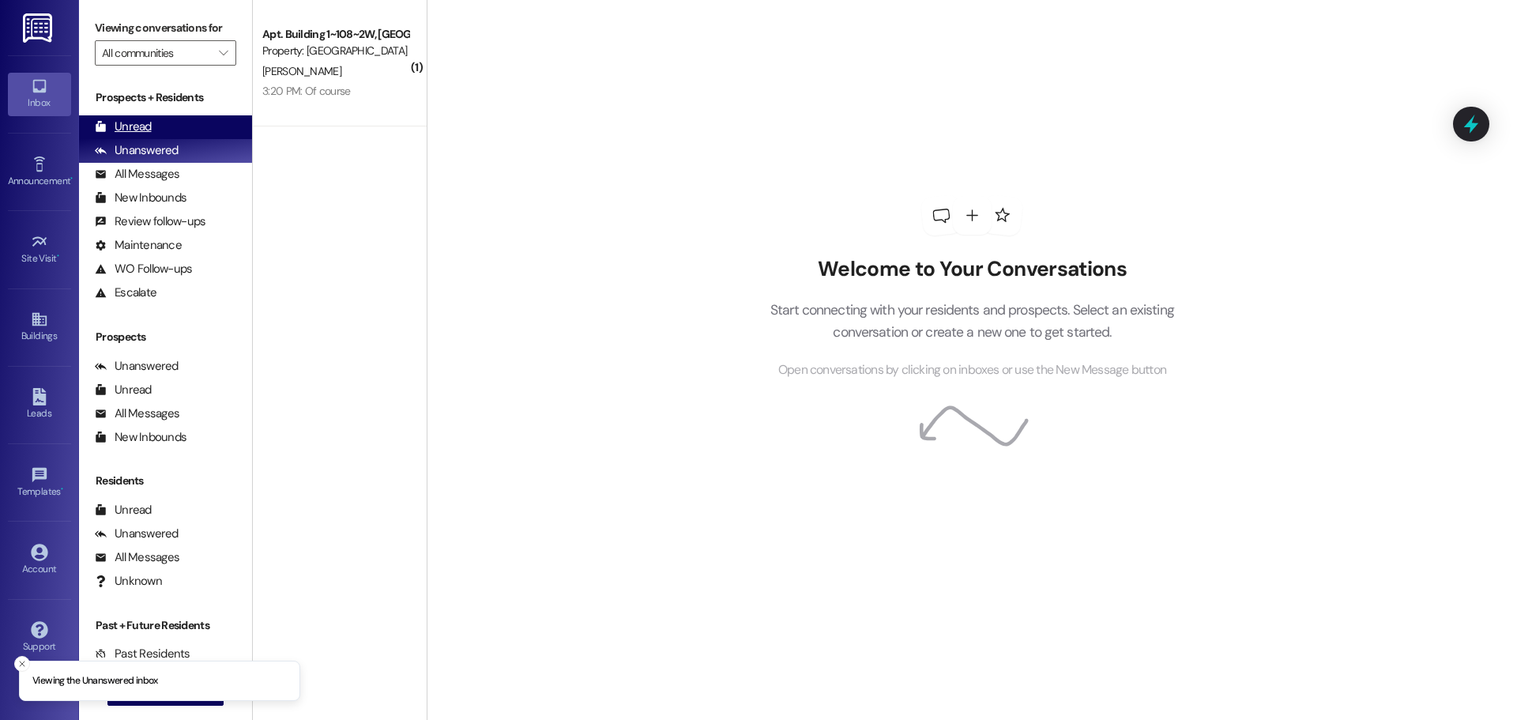
click at [161, 118] on div "Unread (0)" at bounding box center [165, 127] width 173 height 24
